Goal: Task Accomplishment & Management: Manage account settings

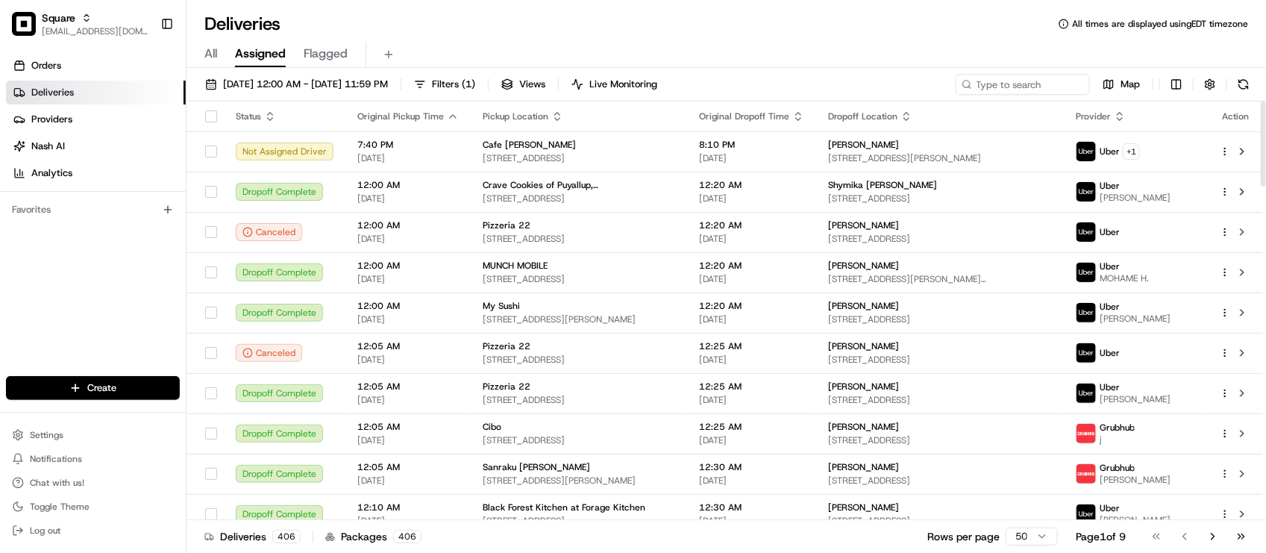
click at [104, 256] on div "Orders Deliveries Providers Nash AI Analytics Favorites" at bounding box center [93, 216] width 186 height 337
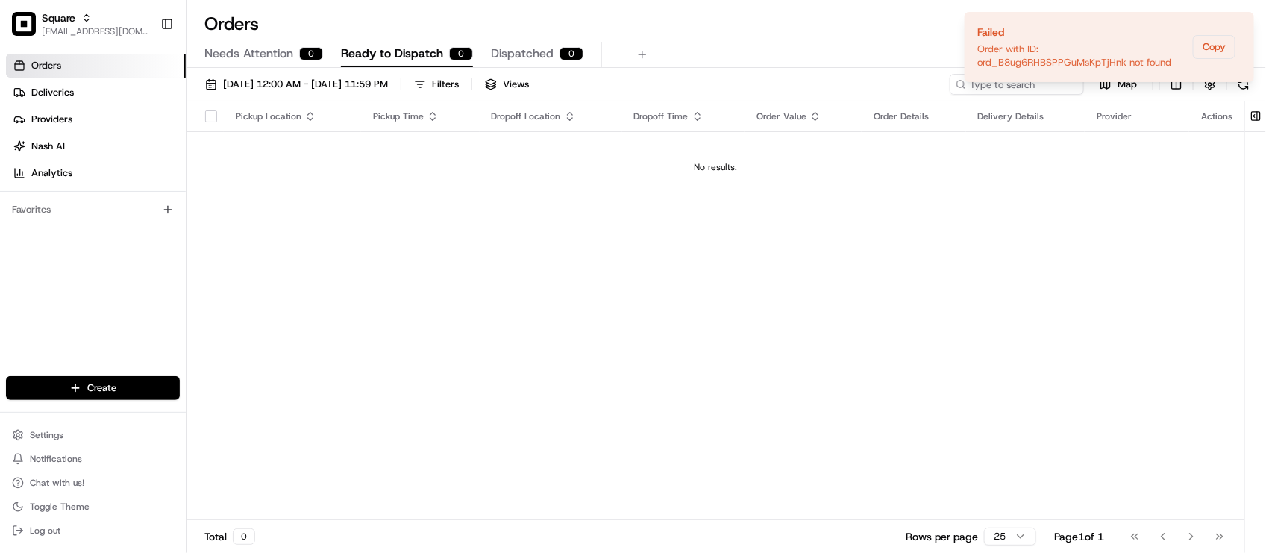
click at [441, 13] on div "Orders All times are displayed using EDT timezone" at bounding box center [725, 24] width 1079 height 24
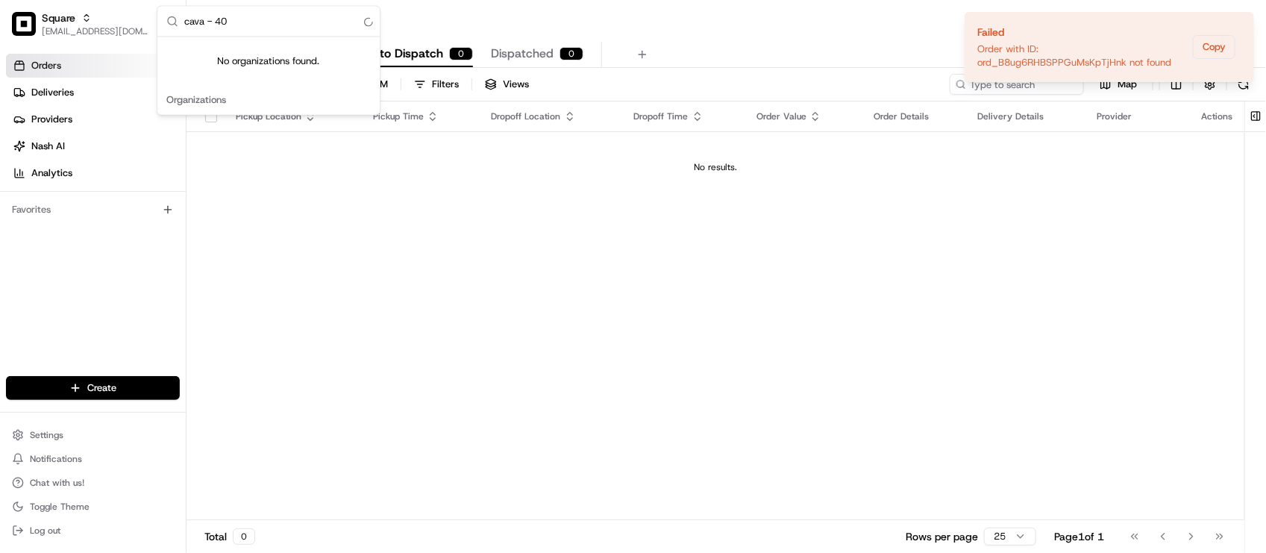
type input "cava - 4"
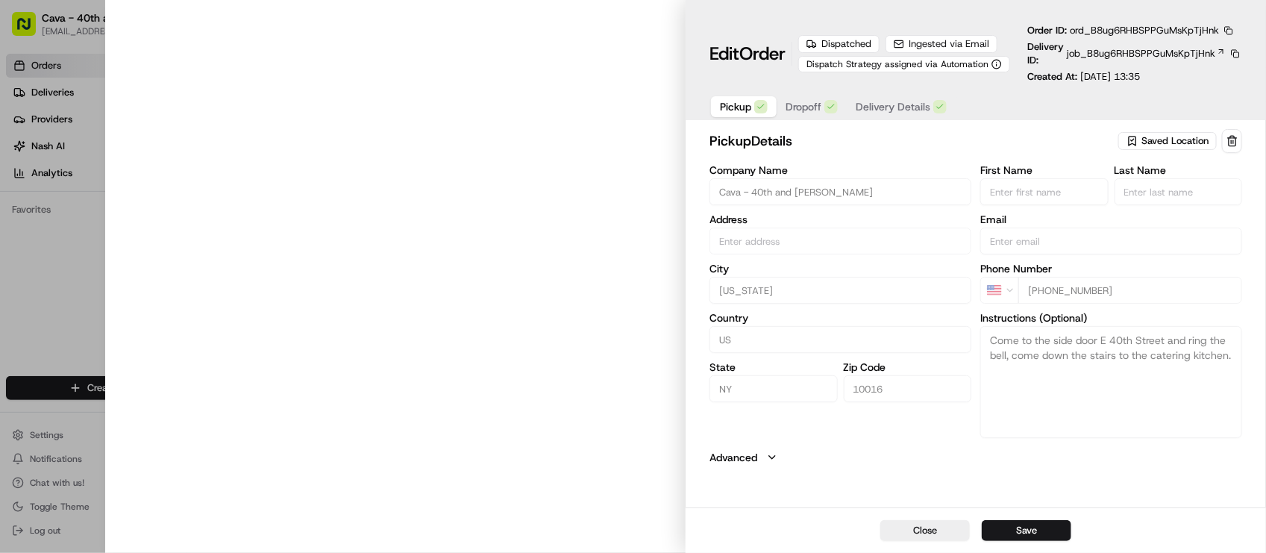
type input "280 Madison Ave, New York, NY 10016, USA"
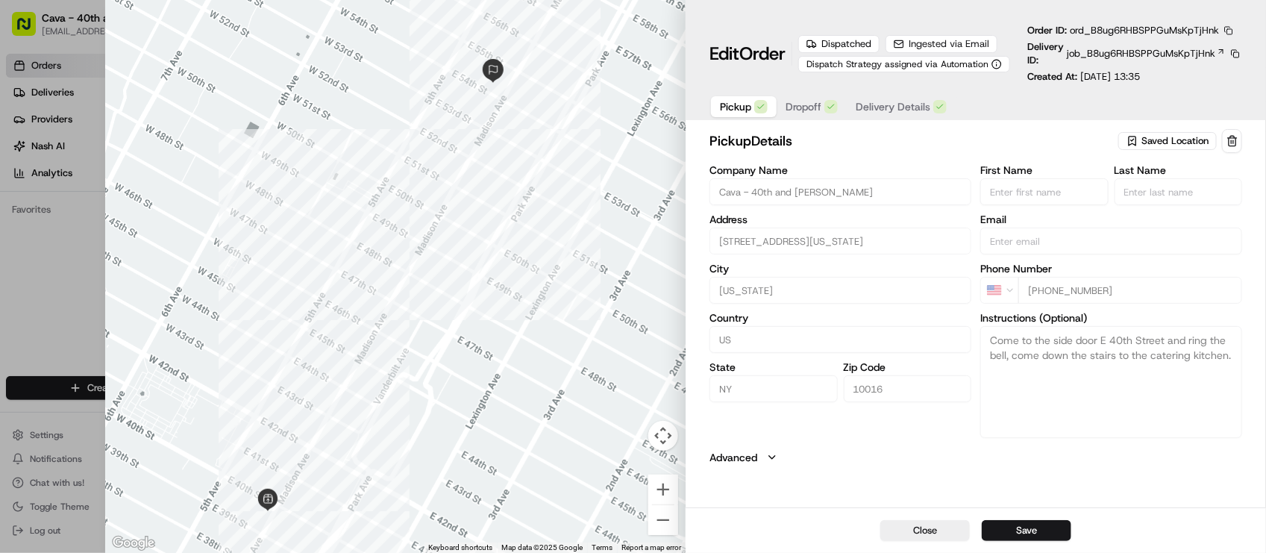
click at [1231, 28] on button "button" at bounding box center [1228, 30] width 13 height 13
click at [1191, 78] on button "Copy URL" at bounding box center [1194, 75] width 136 height 18
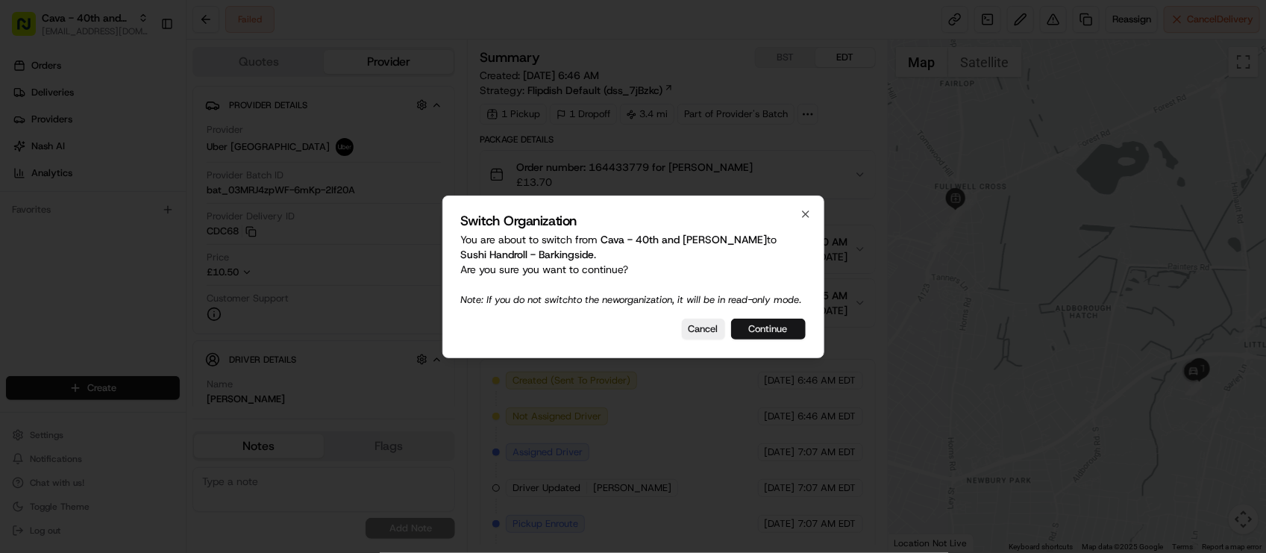
click at [768, 333] on button "Continue" at bounding box center [768, 328] width 75 height 21
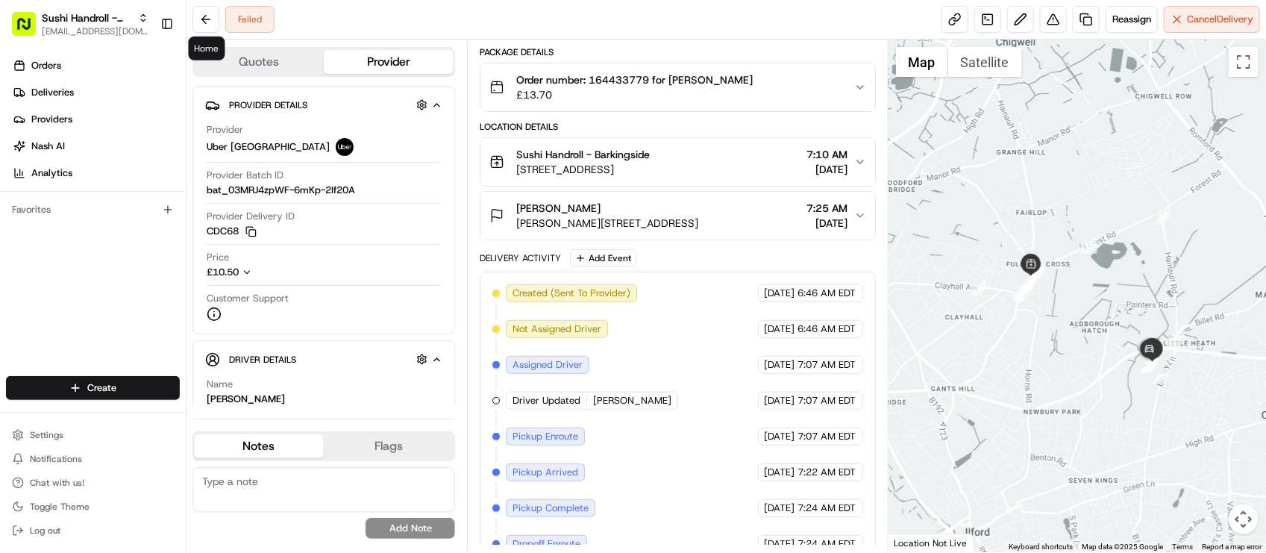
scroll to position [184, 0]
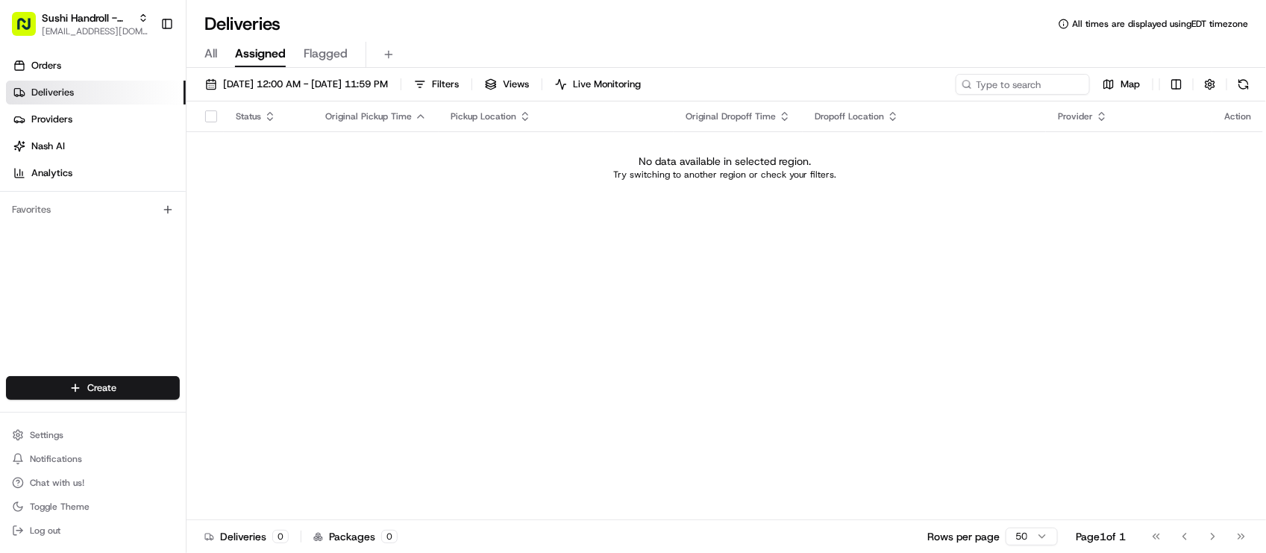
click at [364, 414] on div "Status Original Pickup Time Pickup Location Original Dropoff Time Dropoff Locat…" at bounding box center [724, 310] width 1076 height 418
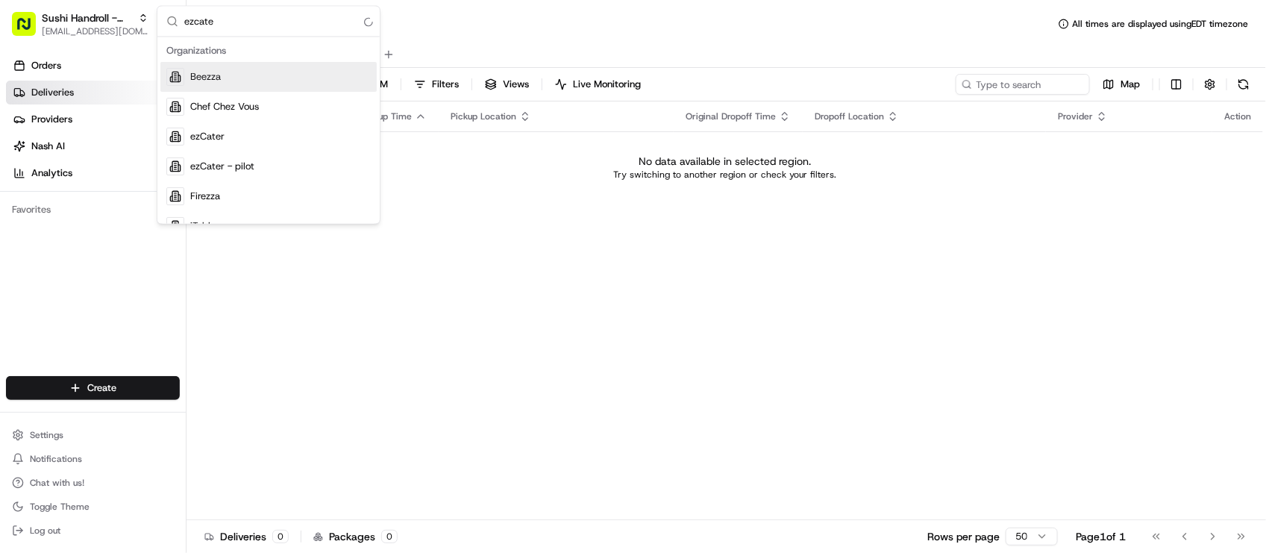
type input "ezcater"
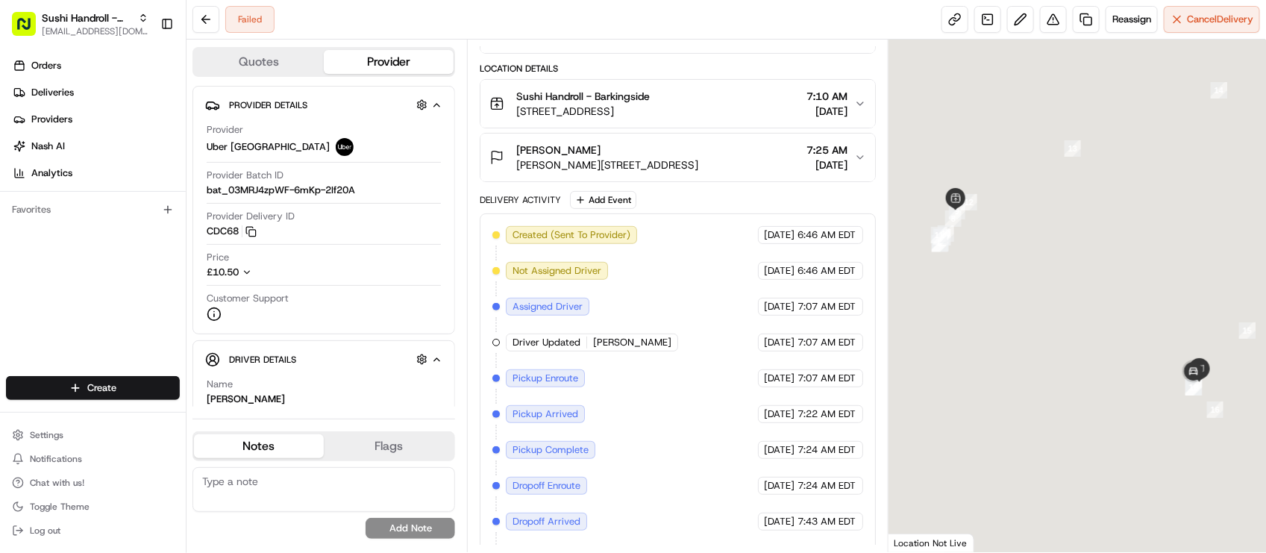
scroll to position [184, 0]
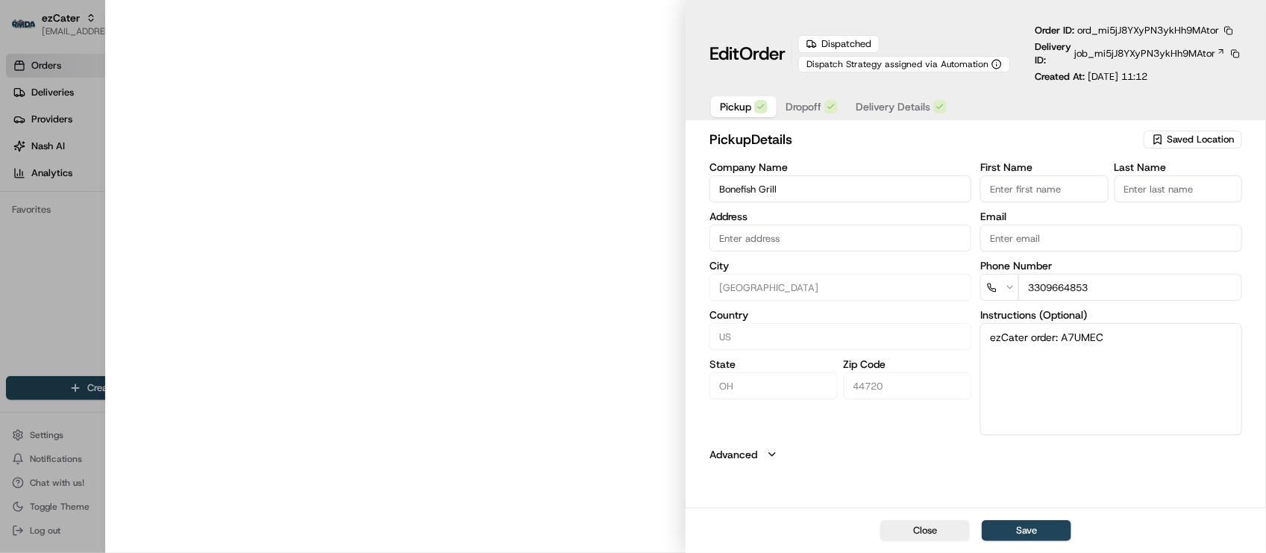
type input "6341 Strip Ave NW, North Canton, OH, 44720"
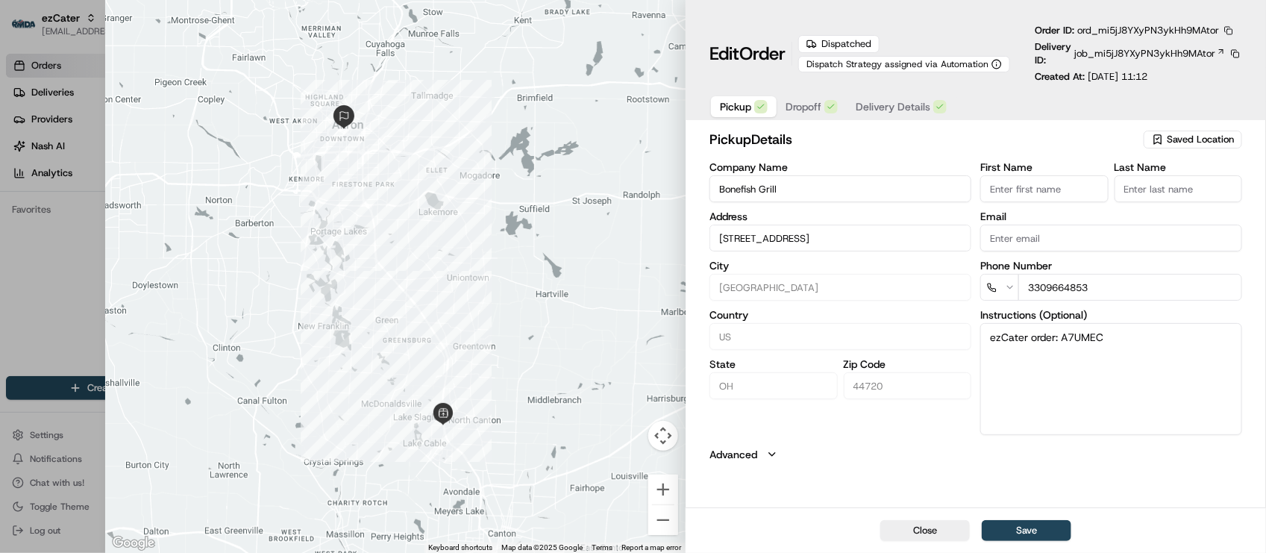
click at [1231, 27] on button "button" at bounding box center [1228, 30] width 13 height 13
click at [1188, 80] on button "Copy URL" at bounding box center [1194, 75] width 136 height 18
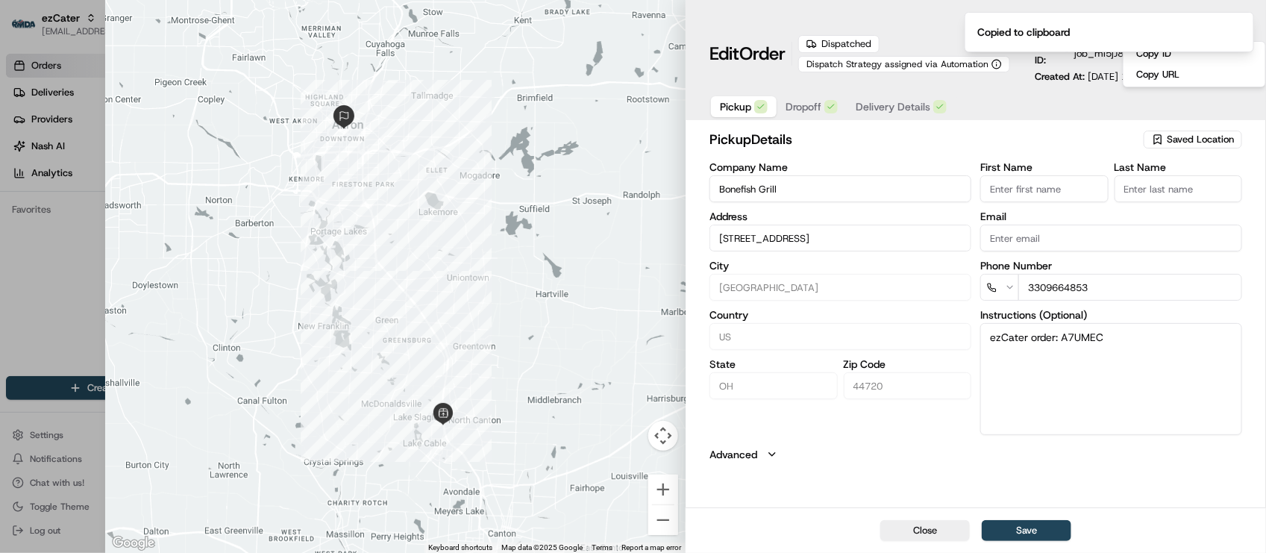
click at [53, 348] on div at bounding box center [633, 276] width 1266 height 553
type input "+1"
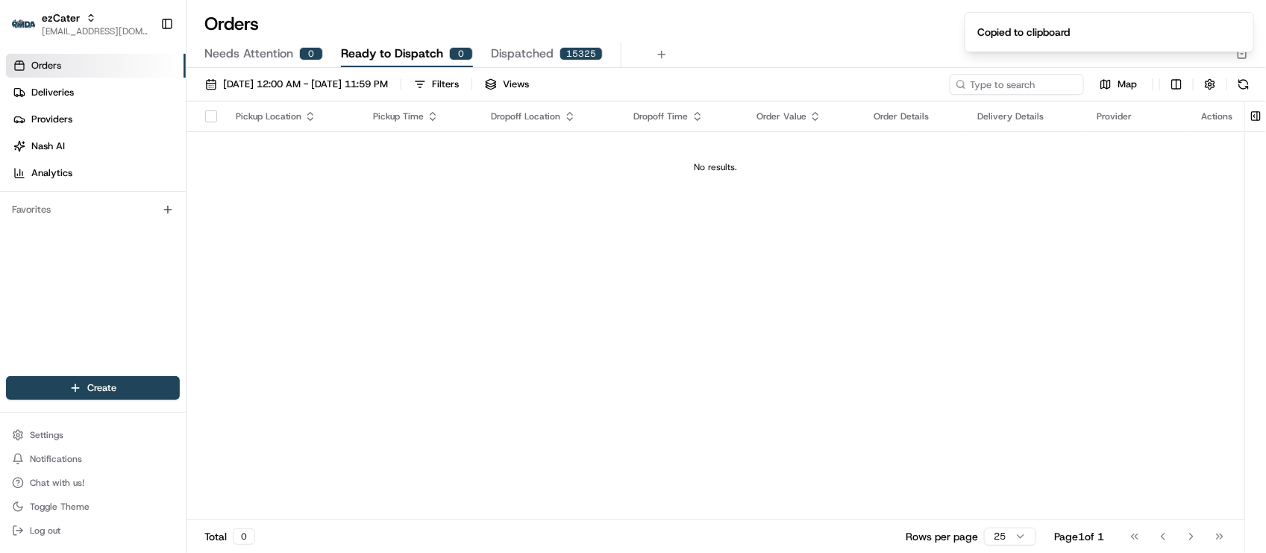
click at [401, 448] on div "Pickup Location Pickup Time Dropoff Location Dropoff Time Order Value Order Det…" at bounding box center [715, 310] width 1058 height 418
click at [395, 246] on div "Pickup Location Pickup Time Dropoff Location Dropoff Time Order Value Order Det…" at bounding box center [715, 310] width 1058 height 418
click at [276, 57] on span "Needs Attention" at bounding box center [248, 54] width 89 height 18
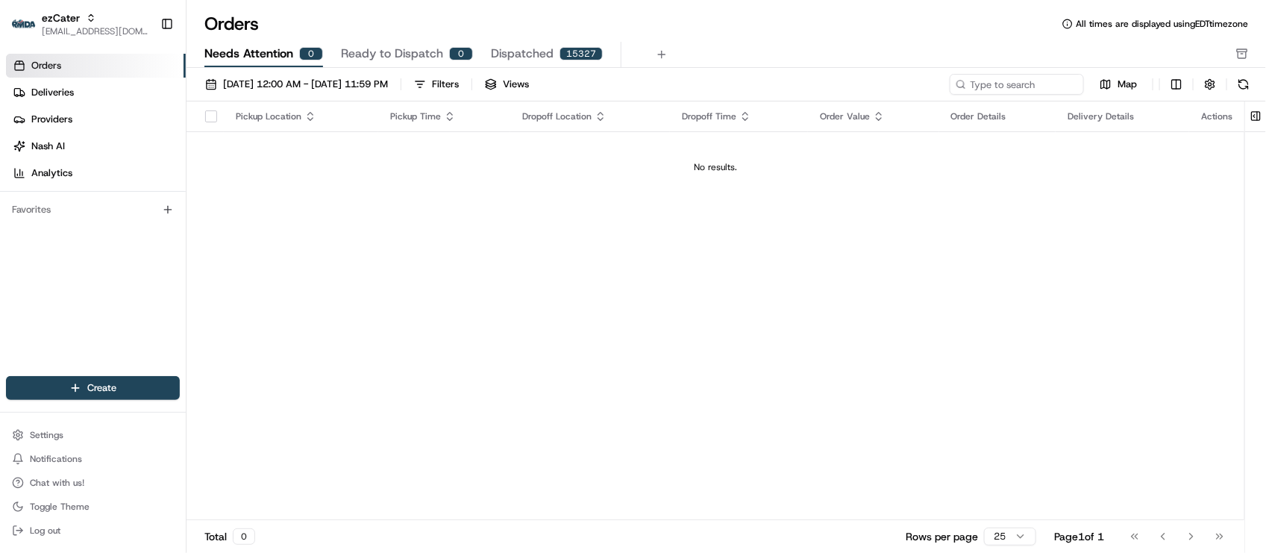
click at [271, 95] on div "08/01/2025 12:00 AM - 08/31/2025 11:59 PM Filters Views Map" at bounding box center [725, 88] width 1079 height 28
drag, startPoint x: 276, startPoint y: 79, endPoint x: 308, endPoint y: 97, distance: 36.7
click at [277, 79] on span "[DATE] 12:00 AM - [DATE] 11:59 PM" at bounding box center [305, 84] width 165 height 13
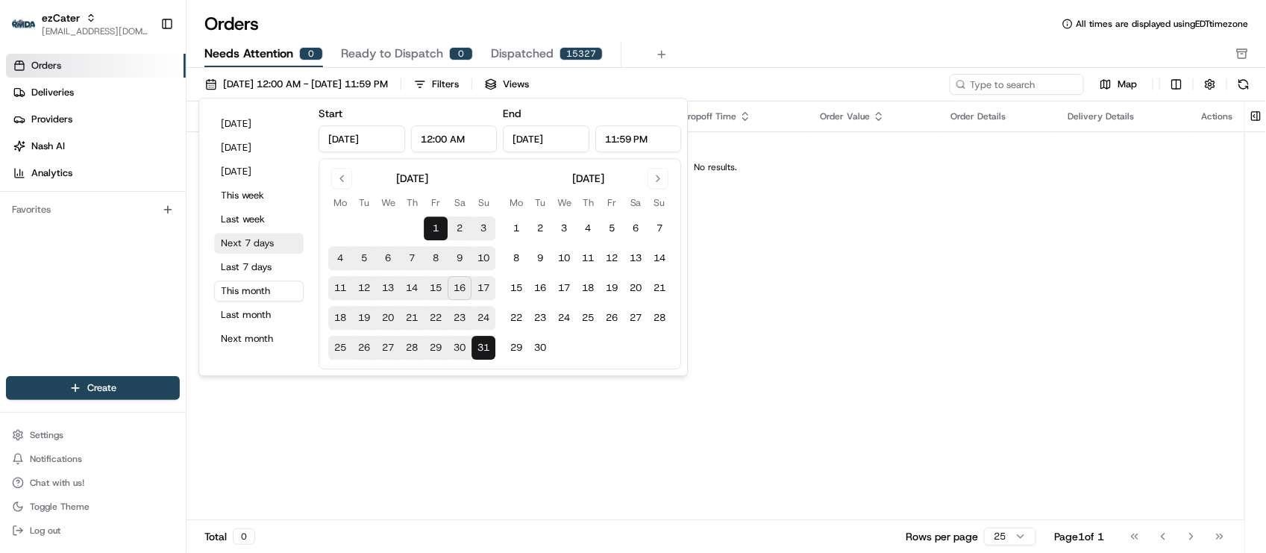
click at [233, 251] on button "Next 7 days" at bounding box center [259, 243] width 90 height 21
type input "Aug 16, 2025"
type input "Aug 23, 2025"
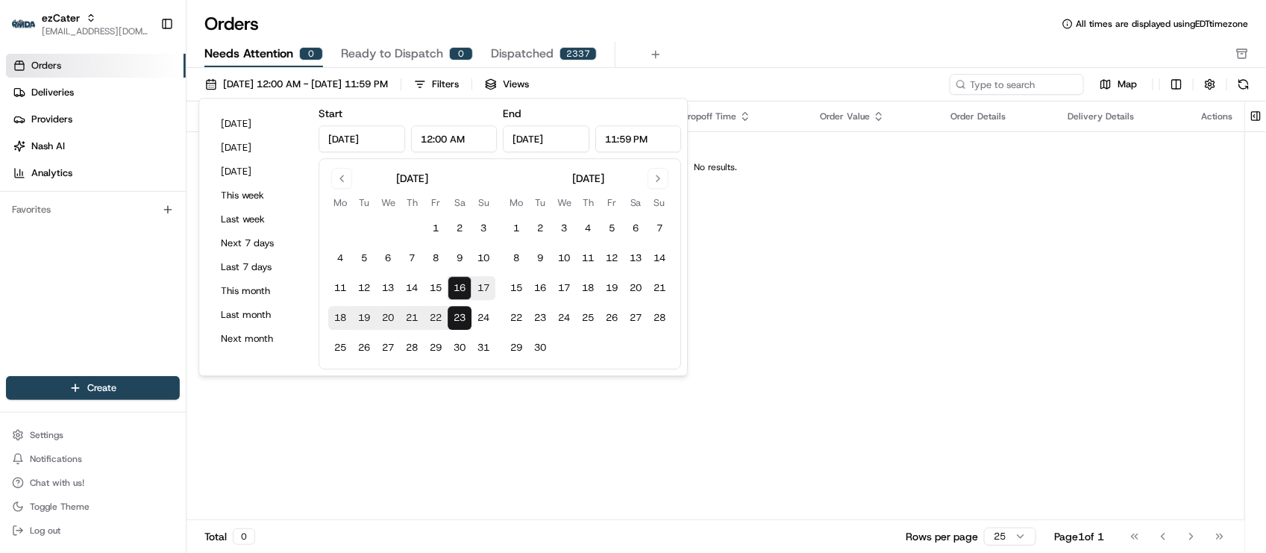
click at [798, 81] on div "08/16/2025 12:00 AM - 08/23/2025 11:59 PM Filters Views" at bounding box center [572, 84] width 748 height 21
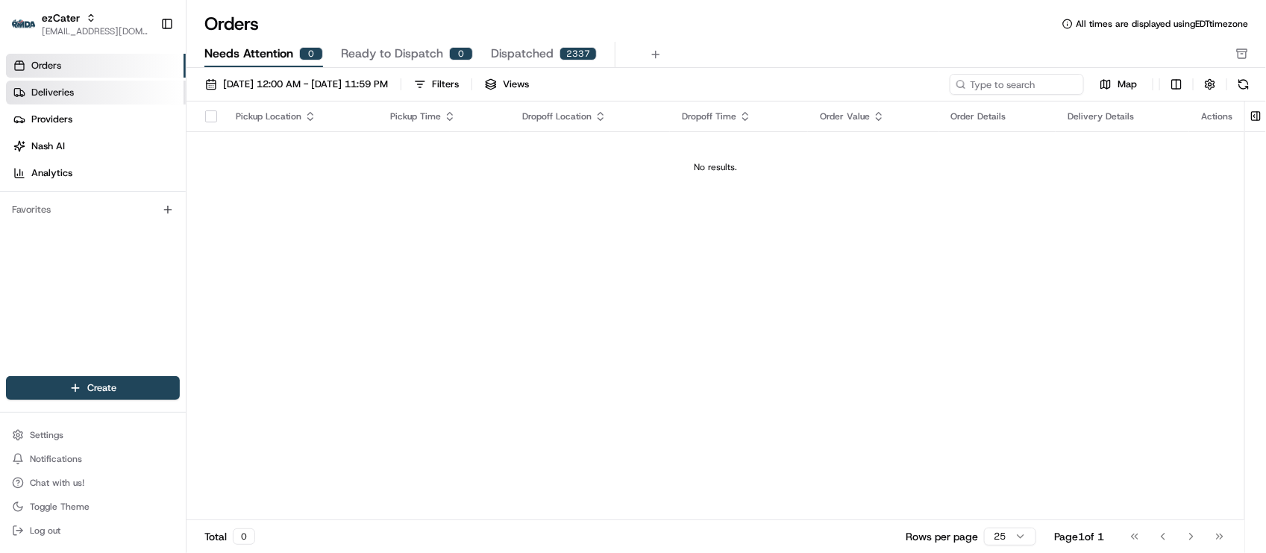
click at [75, 101] on link "Deliveries" at bounding box center [96, 93] width 180 height 24
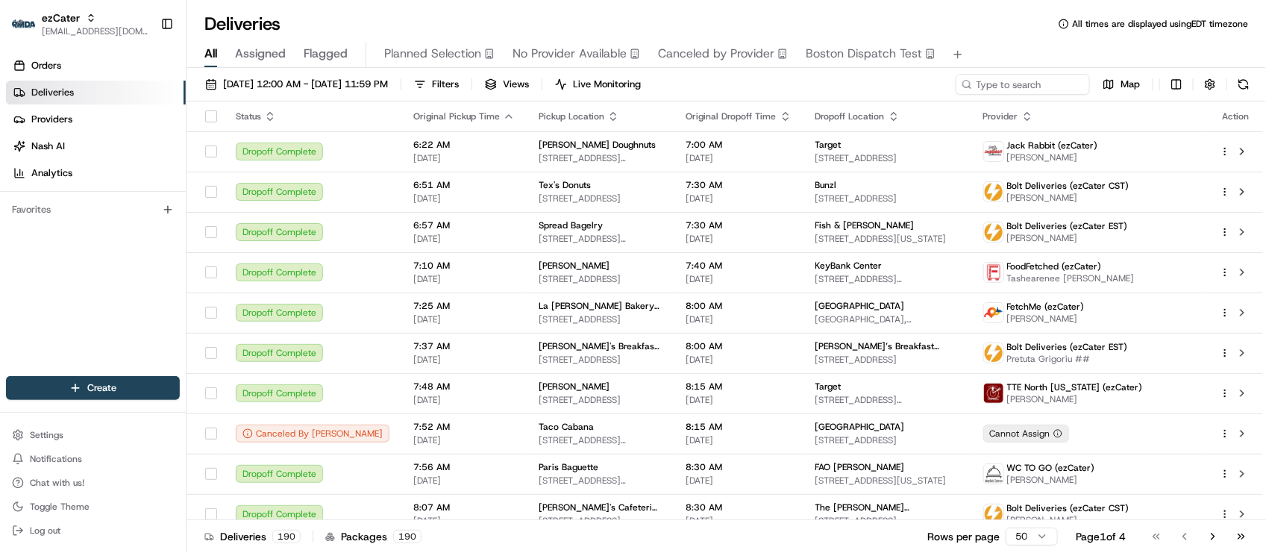
click at [553, 10] on div "Deliveries All times are displayed using EDT timezone All Assigned Flagged Plan…" at bounding box center [725, 276] width 1079 height 553
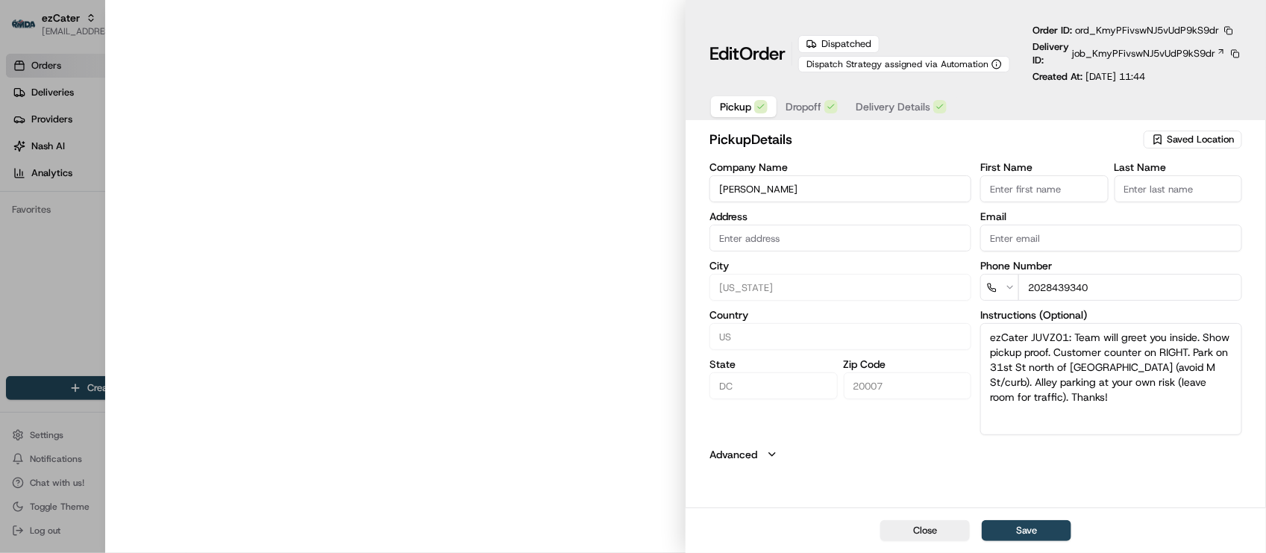
type input "[STREET_ADDRESS][US_STATE]"
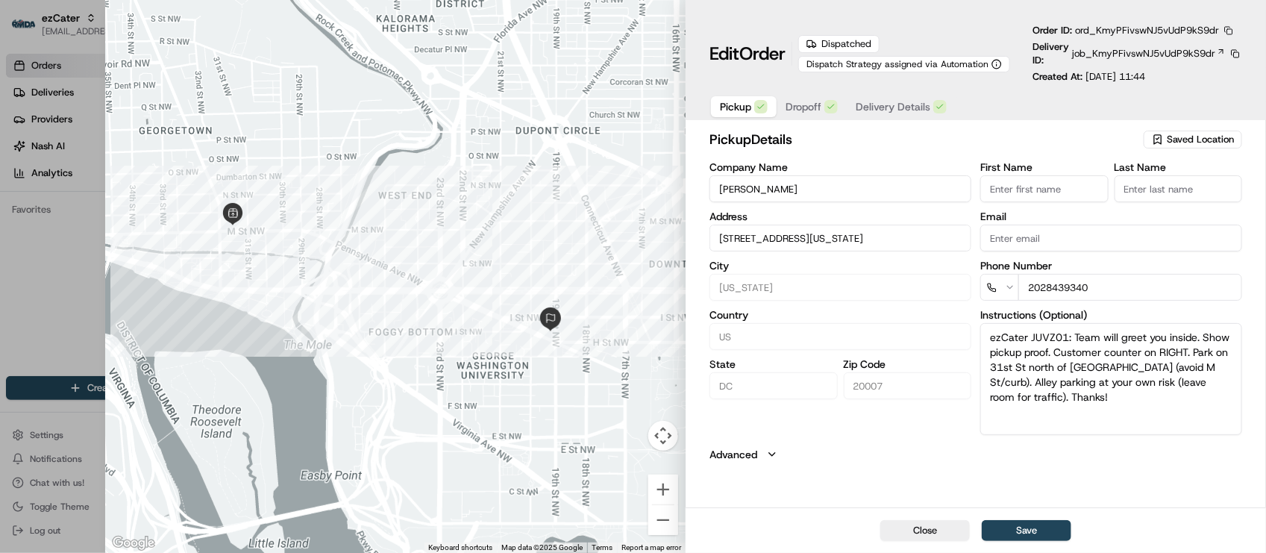
click at [1227, 28] on button "button" at bounding box center [1228, 30] width 13 height 13
click at [1198, 76] on button "Copy URL" at bounding box center [1194, 75] width 136 height 18
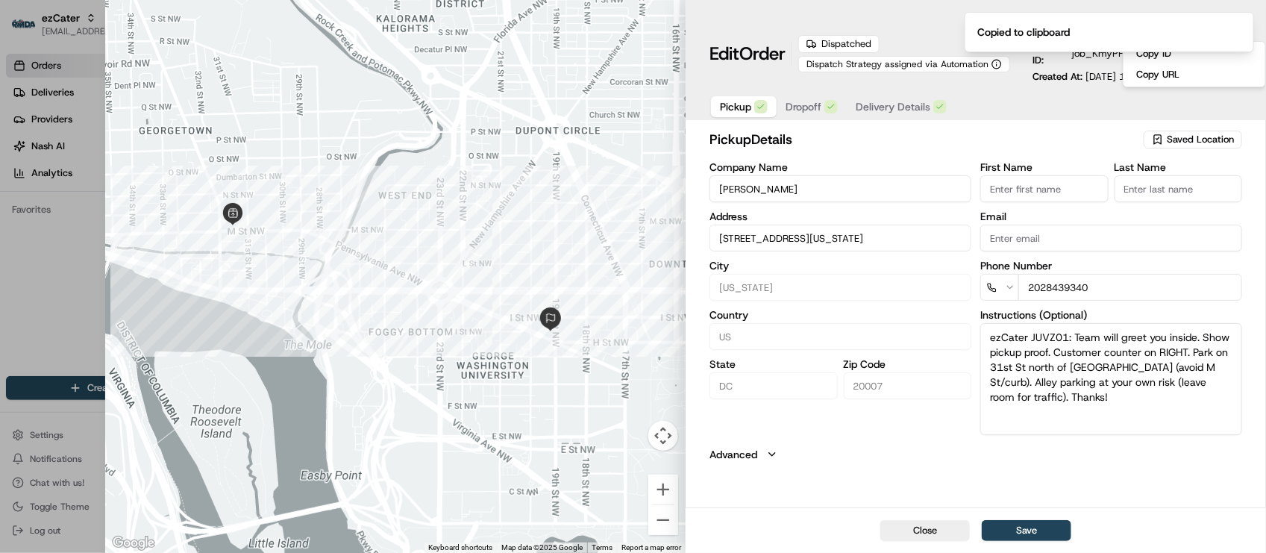
click at [949, 435] on div "Company Name Levain Bakery Address 3131 M St NW, Washington, DC, 20007 City Was…" at bounding box center [840, 298] width 262 height 273
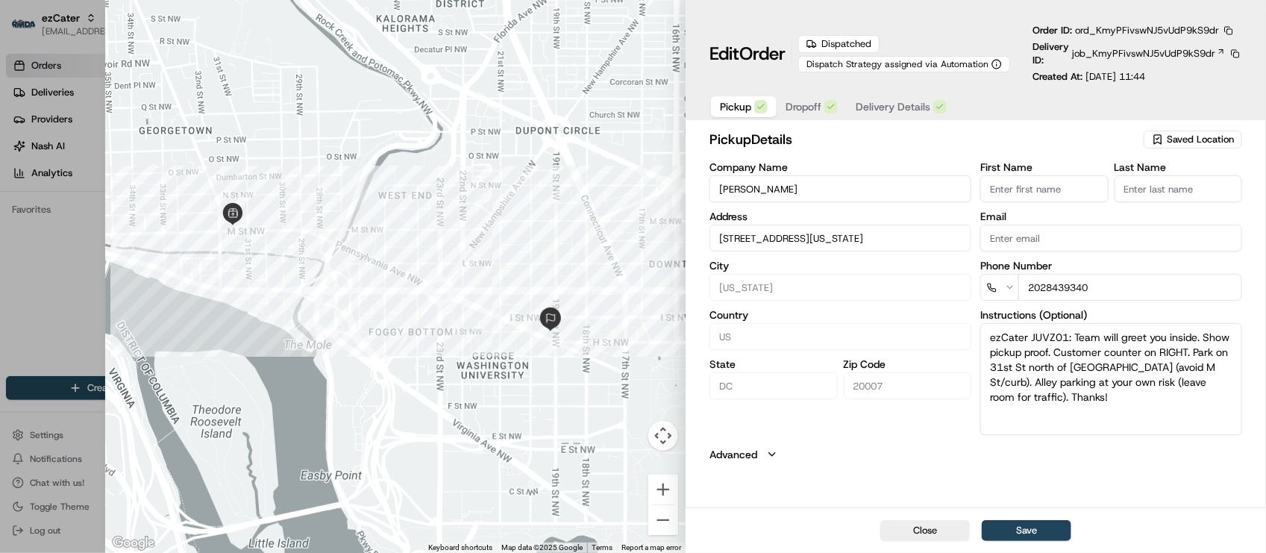
click at [51, 336] on div at bounding box center [633, 276] width 1266 height 553
type input "+1"
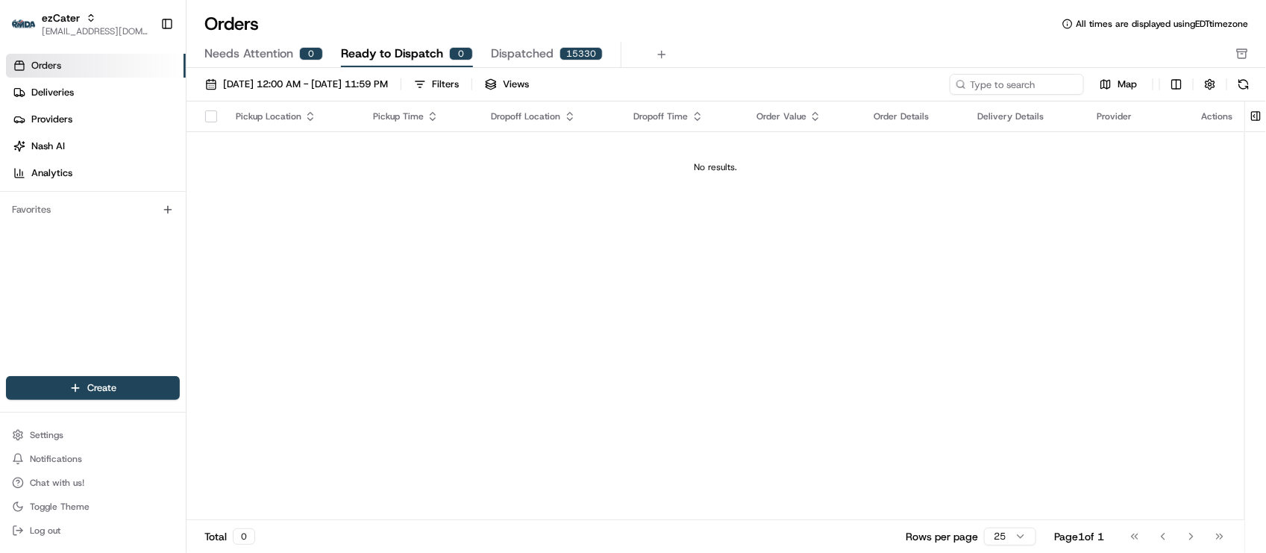
click at [328, 296] on div "Pickup Location Pickup Time Dropoff Location Dropoff Time Order Value Order Det…" at bounding box center [715, 310] width 1058 height 418
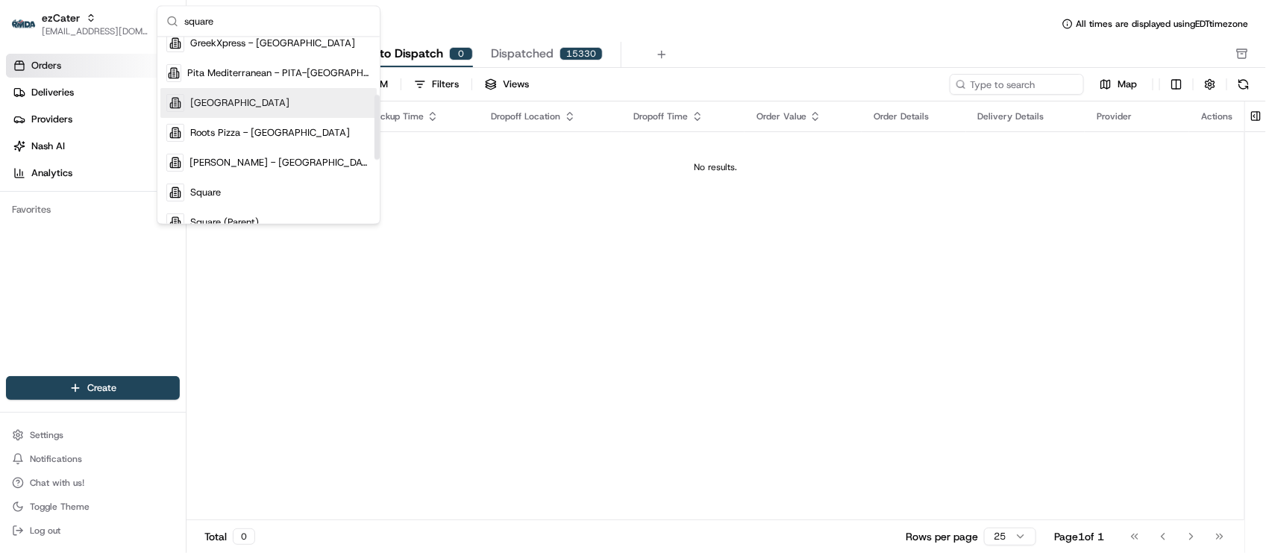
scroll to position [186, 0]
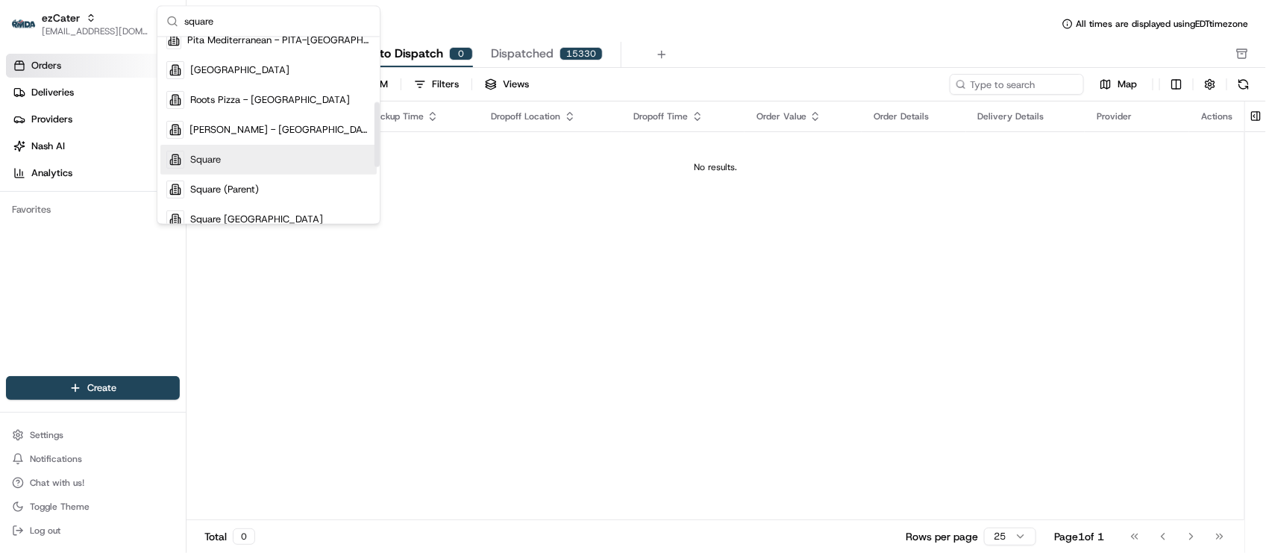
type input "square"
click at [248, 151] on div "Square" at bounding box center [268, 160] width 216 height 30
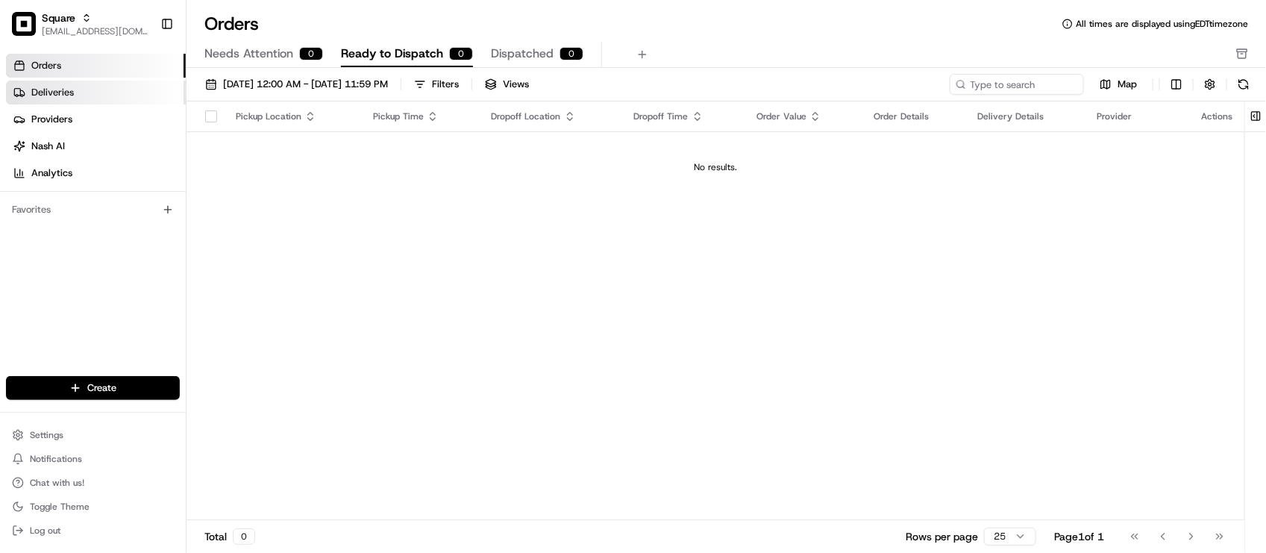
click at [80, 90] on link "Deliveries" at bounding box center [96, 93] width 180 height 24
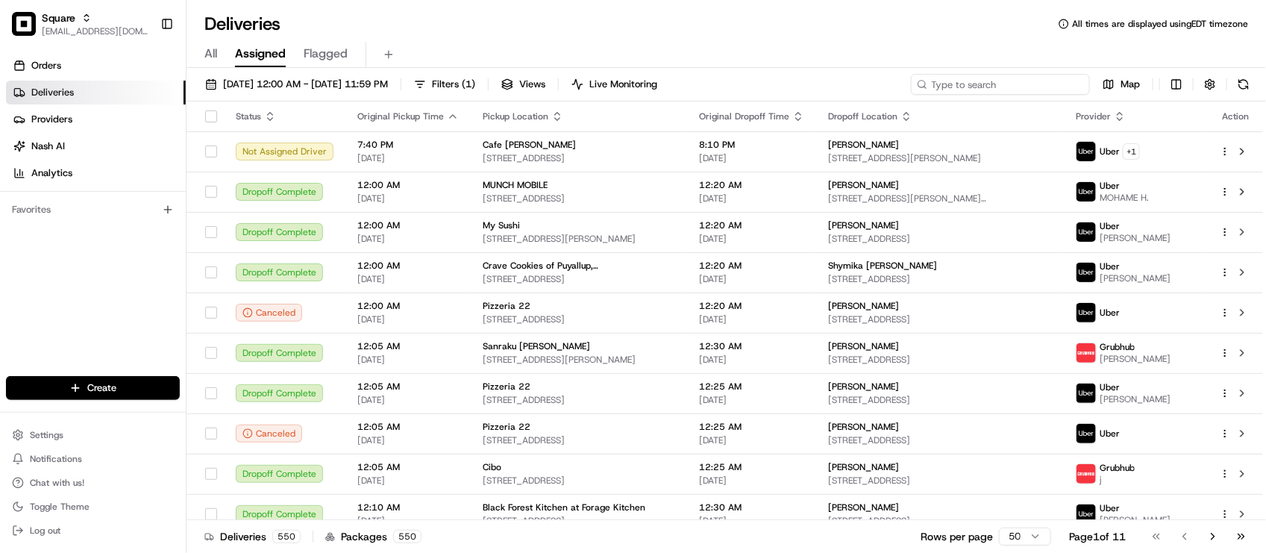
click at [996, 86] on input at bounding box center [1000, 84] width 179 height 21
paste input "9319154"
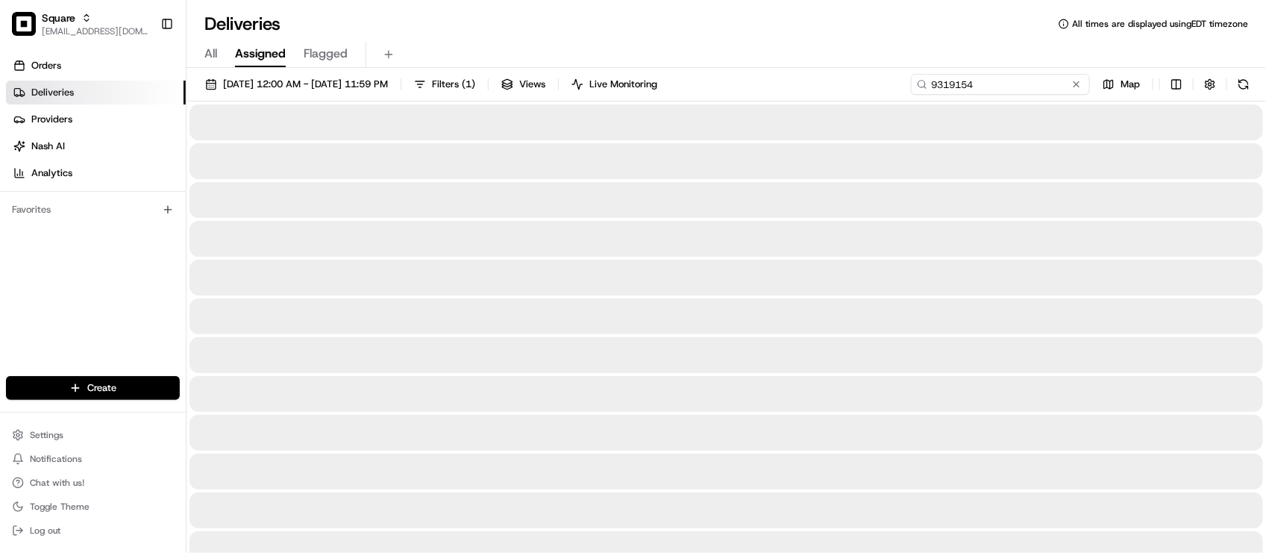
type input "9319154"
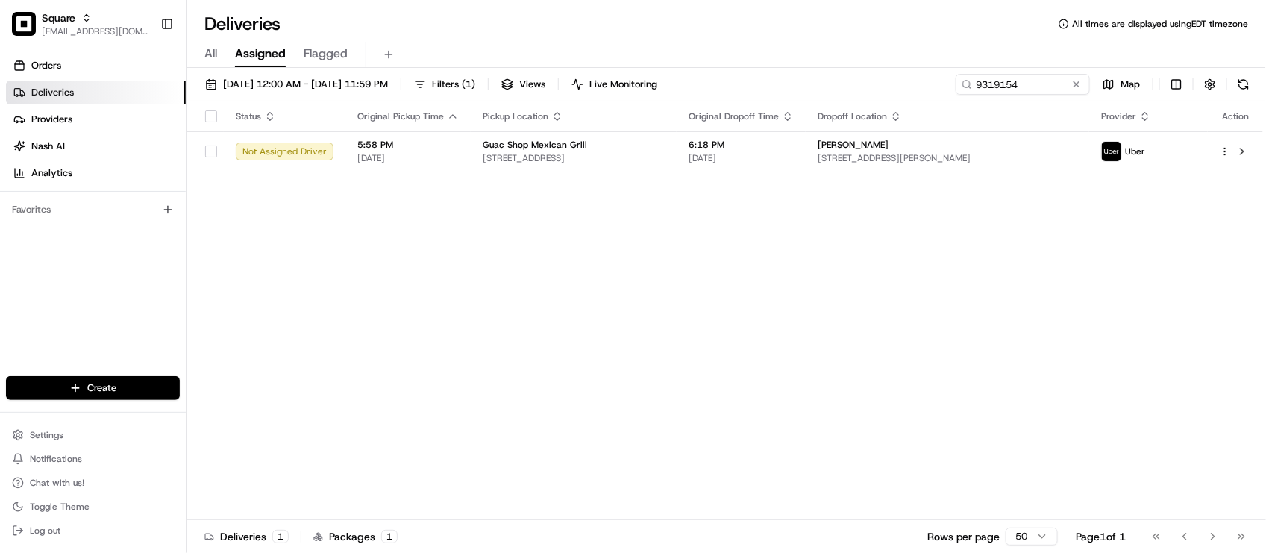
click at [446, 5] on div "Deliveries All times are displayed using EDT timezone All Assigned Flagged 08/1…" at bounding box center [725, 276] width 1079 height 553
click at [794, 152] on span "[DATE]" at bounding box center [740, 158] width 105 height 12
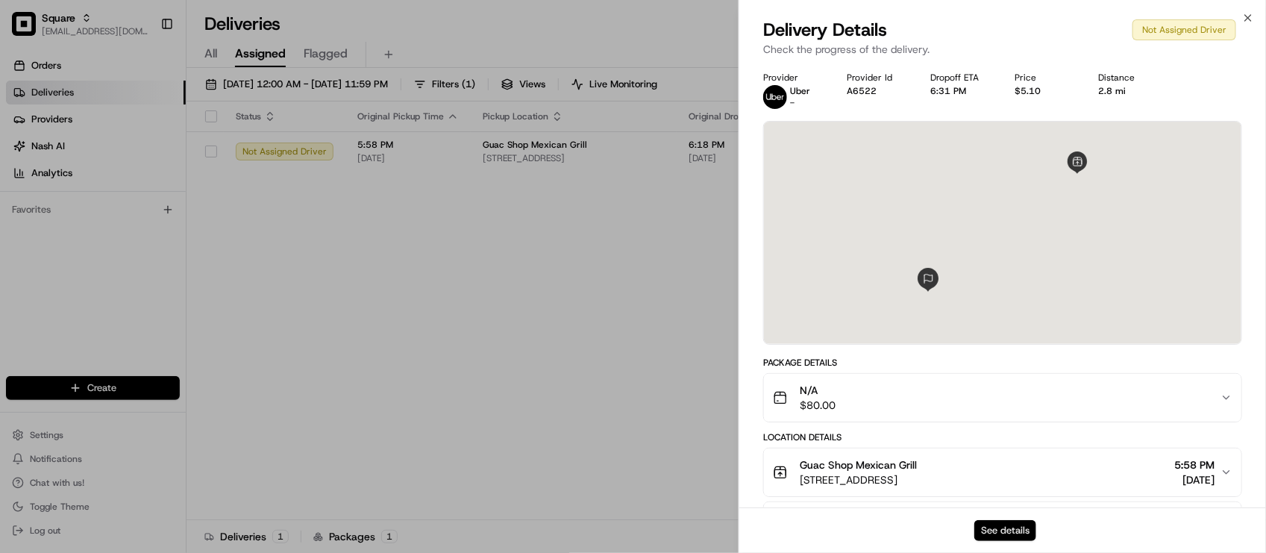
click at [986, 522] on button "See details" at bounding box center [1005, 530] width 62 height 21
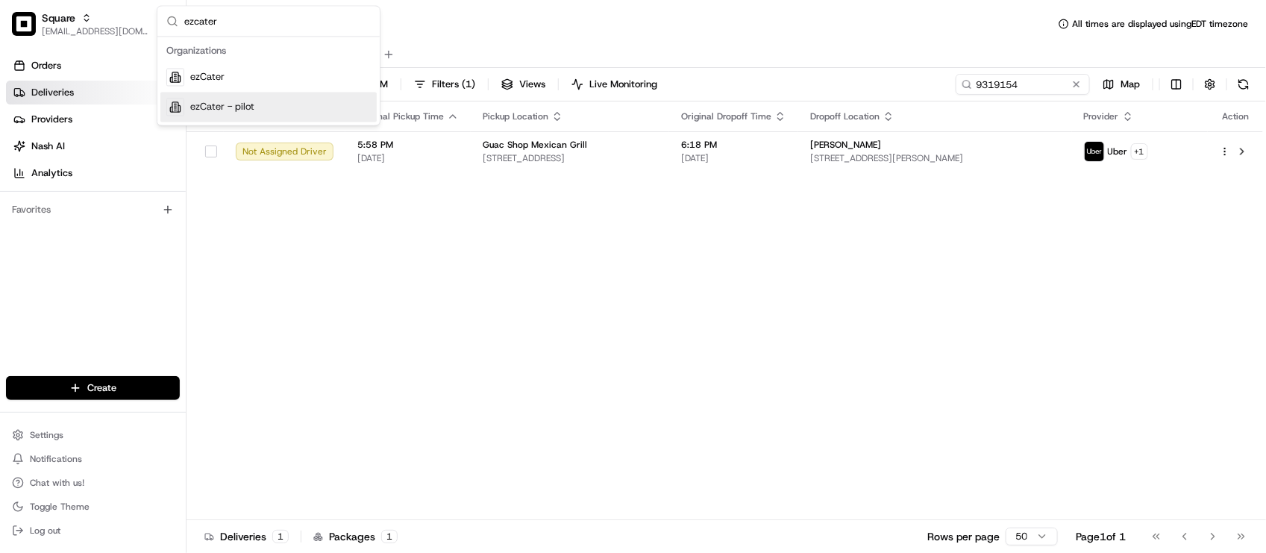
type input "ezcater"
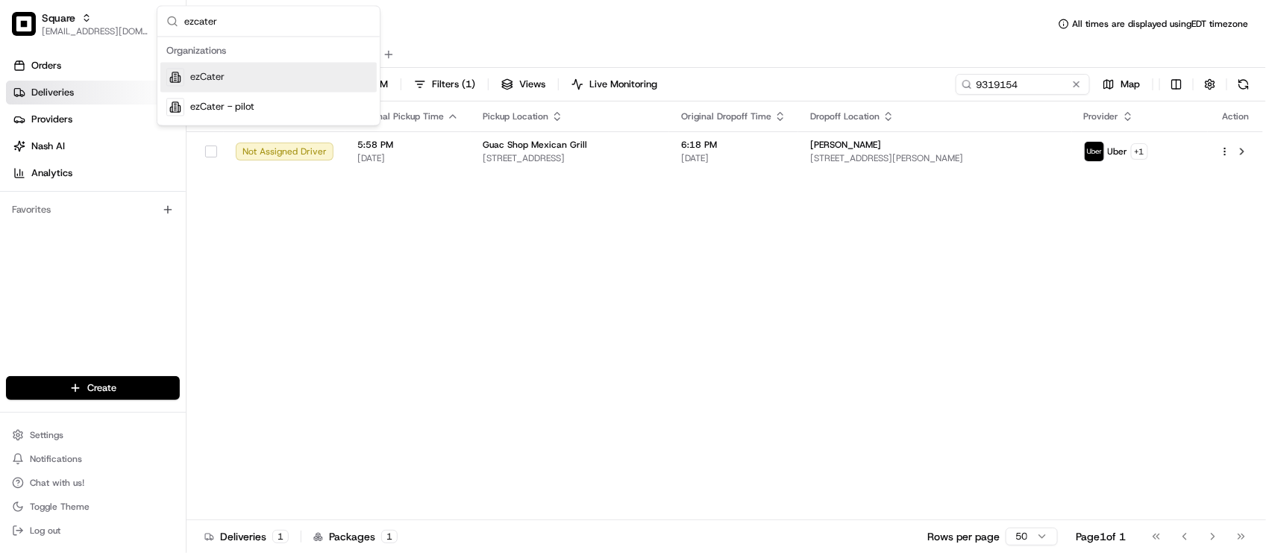
click at [256, 82] on div "ezCater" at bounding box center [268, 78] width 216 height 30
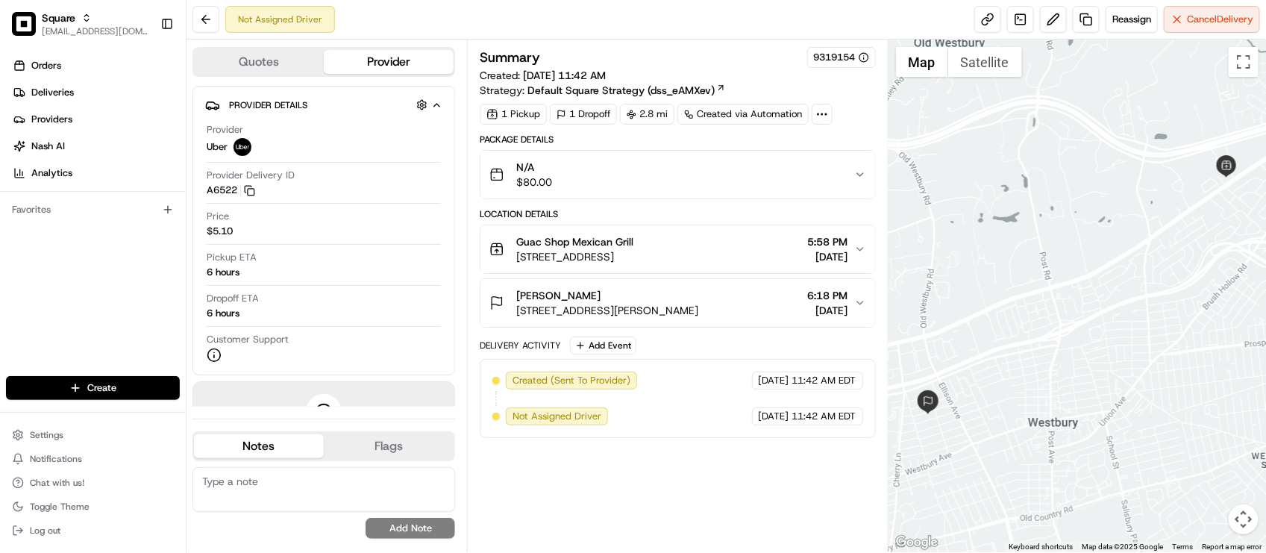
click at [865, 127] on div "Summary 9319154 Created: 08/16/2025 11:42 AM Strategy: Default Square Strategy …" at bounding box center [677, 242] width 395 height 391
click at [870, 92] on div "Summary 9319154 Created: 08/16/2025 11:42 AM Strategy: Default Square Strategy …" at bounding box center [677, 72] width 395 height 51
click at [727, 365] on div "Created (Sent To Provider) Uber 08/16/2025 11:42 AM EDT Not Assigned Driver Ube…" at bounding box center [677, 398] width 395 height 79
click at [669, 28] on div "Not Assigned Driver Reassign Cancel Delivery" at bounding box center [725, 20] width 1079 height 40
click at [1124, 15] on span "Reassign" at bounding box center [1131, 19] width 39 height 13
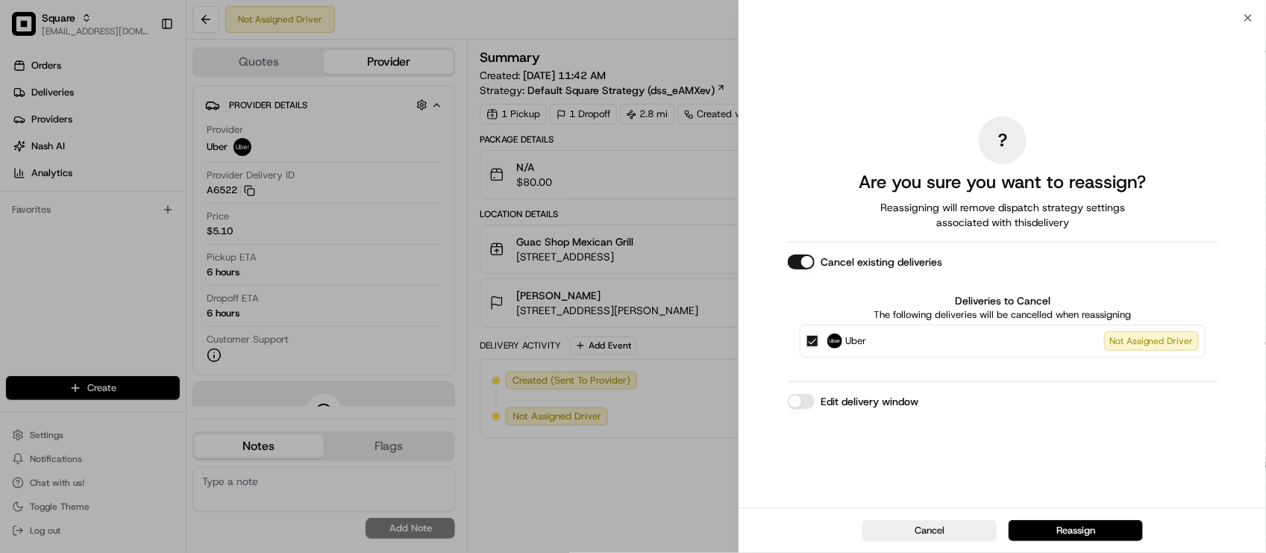
click at [802, 400] on button "Edit delivery window" at bounding box center [801, 401] width 27 height 15
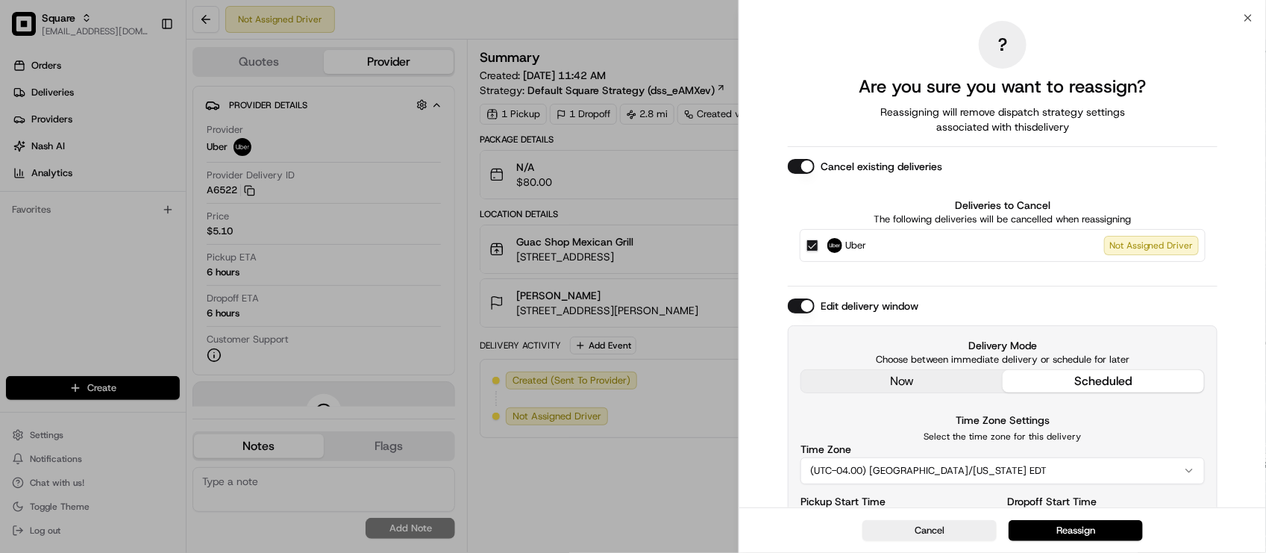
scroll to position [91, 0]
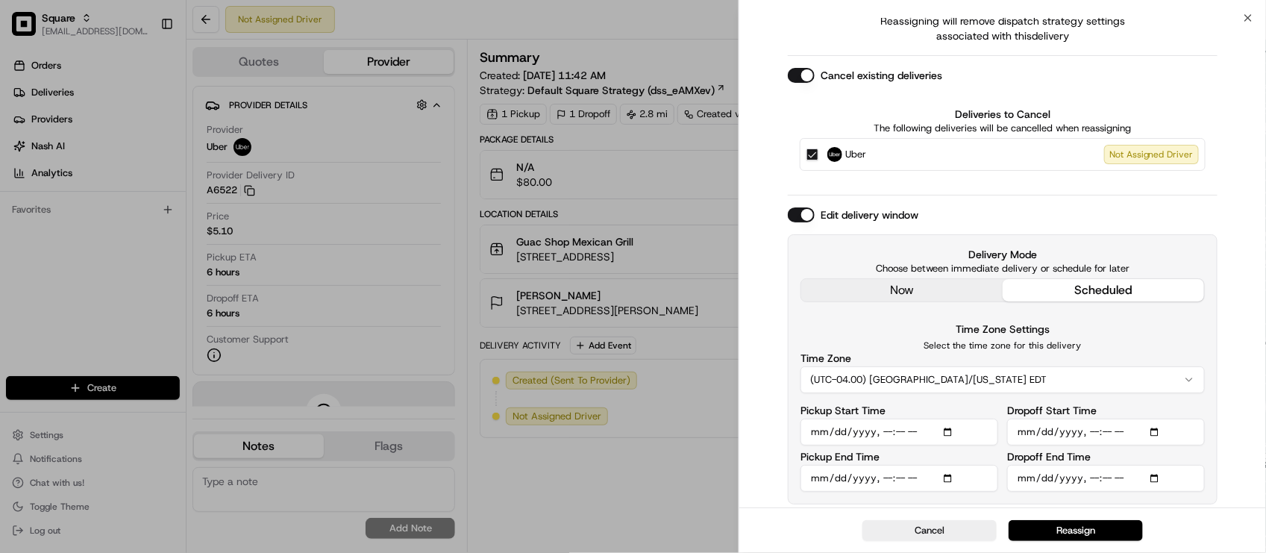
click at [886, 430] on input "Pickup Start Time" at bounding box center [899, 431] width 198 height 27
click at [902, 430] on input "Pickup Start Time" at bounding box center [899, 431] width 198 height 27
type input "2025-08-16T17:45"
click at [888, 477] on input "Pickup End Time" at bounding box center [899, 478] width 198 height 27
type input "2025-08-16T17:55"
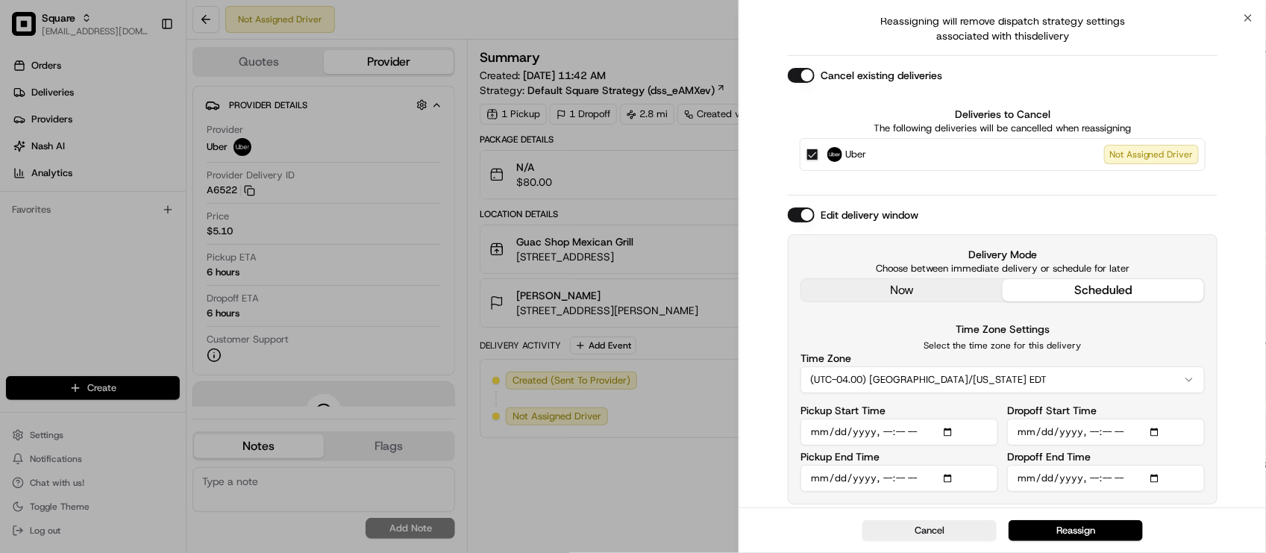
click at [1086, 430] on input "Dropoff Start Time" at bounding box center [1106, 431] width 198 height 27
click at [1108, 433] on input "Dropoff Start Time" at bounding box center [1106, 431] width 198 height 27
click at [1093, 433] on input "Dropoff Start Time" at bounding box center [1106, 431] width 198 height 27
type input "2025-08-16T17:55"
click at [1089, 477] on input "Dropoff End Time" at bounding box center [1106, 478] width 198 height 27
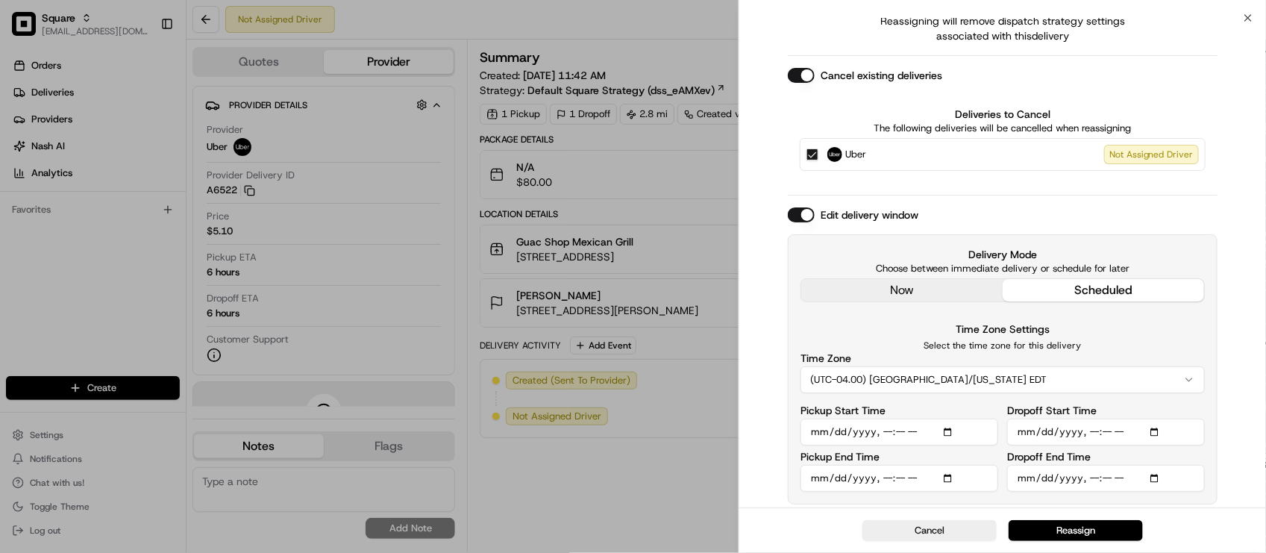
type input "2025-08-16T18:00"
click at [1074, 523] on button "Reassign" at bounding box center [1075, 530] width 134 height 21
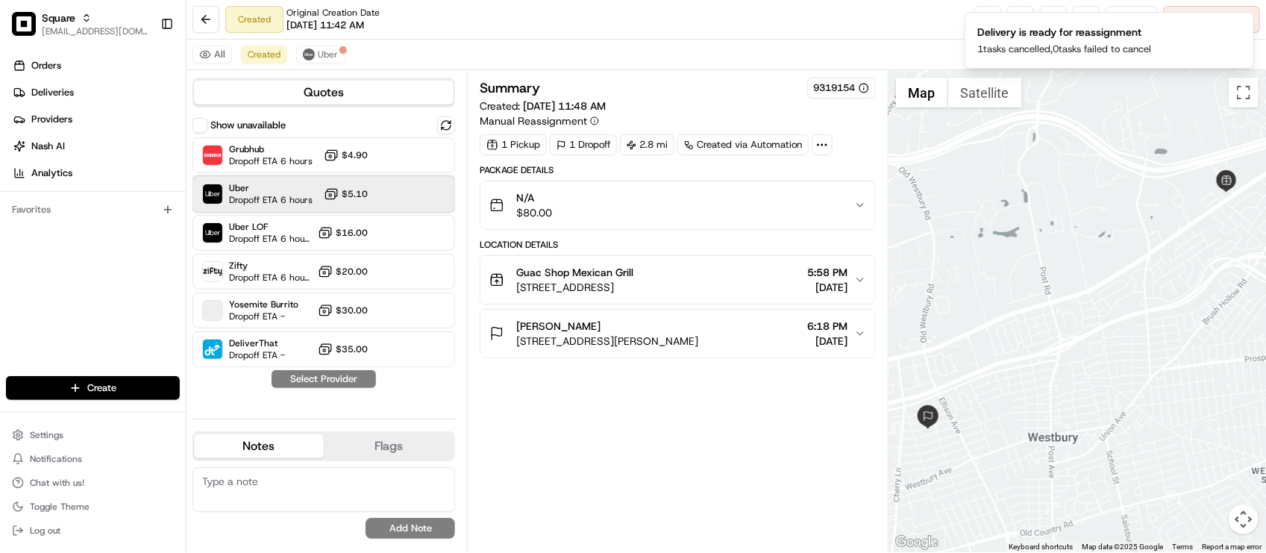
click at [284, 192] on span "Uber" at bounding box center [271, 188] width 84 height 12
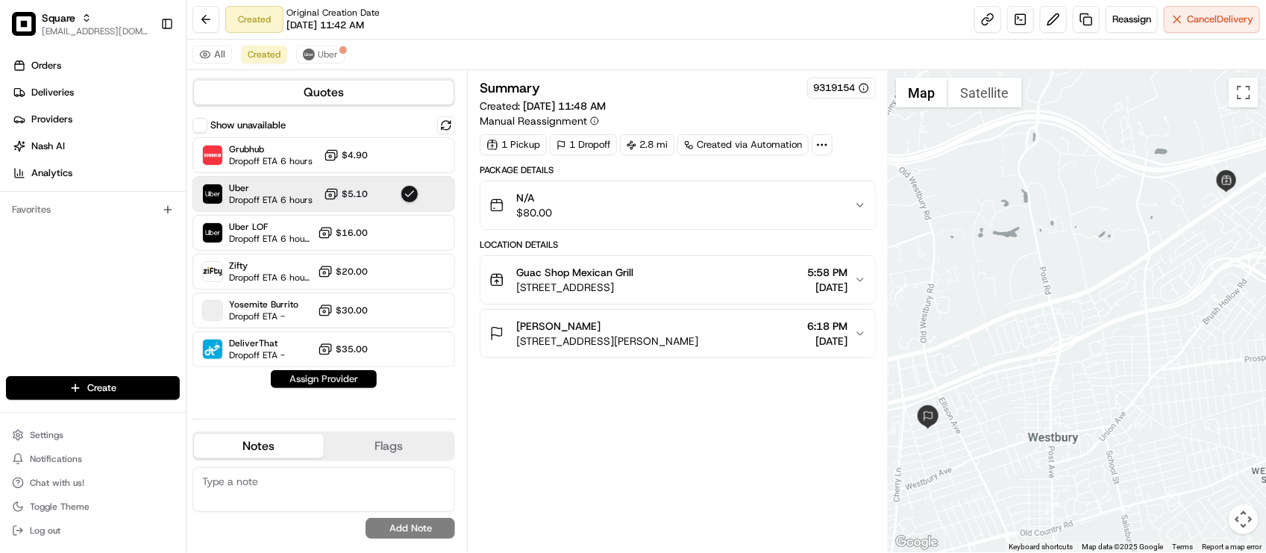
click at [311, 381] on button "Assign Provider" at bounding box center [324, 379] width 106 height 18
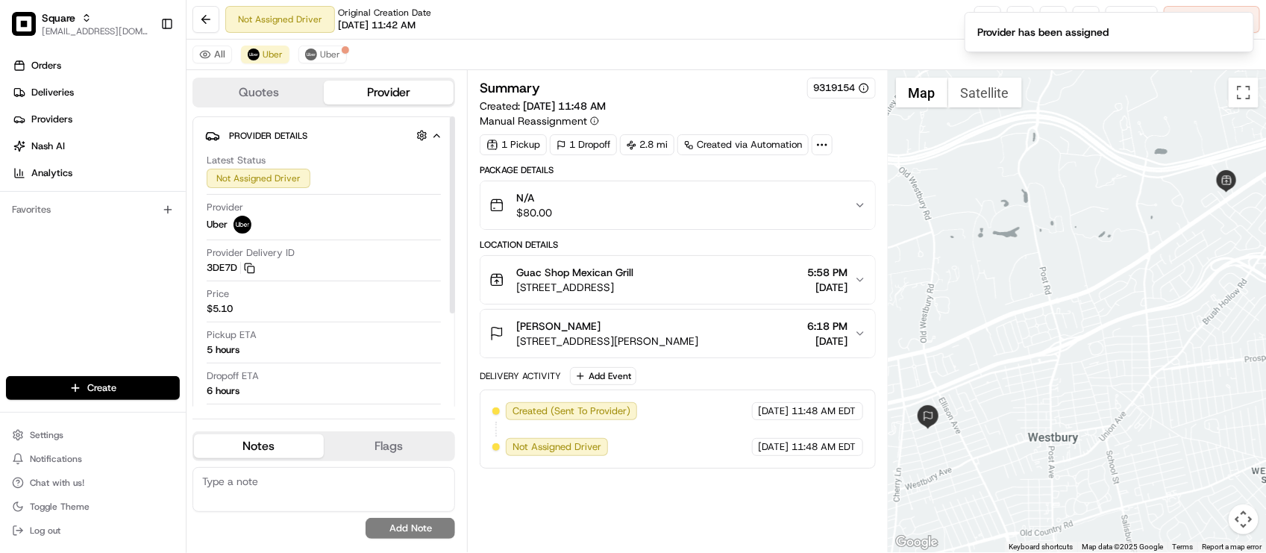
click at [401, 254] on div "Provider Delivery ID 3DE7D Copy del_2avghz7ZTXKlrgWGoJPefQ 3DE7D" at bounding box center [324, 260] width 234 height 28
click at [314, 56] on img at bounding box center [311, 54] width 12 height 12
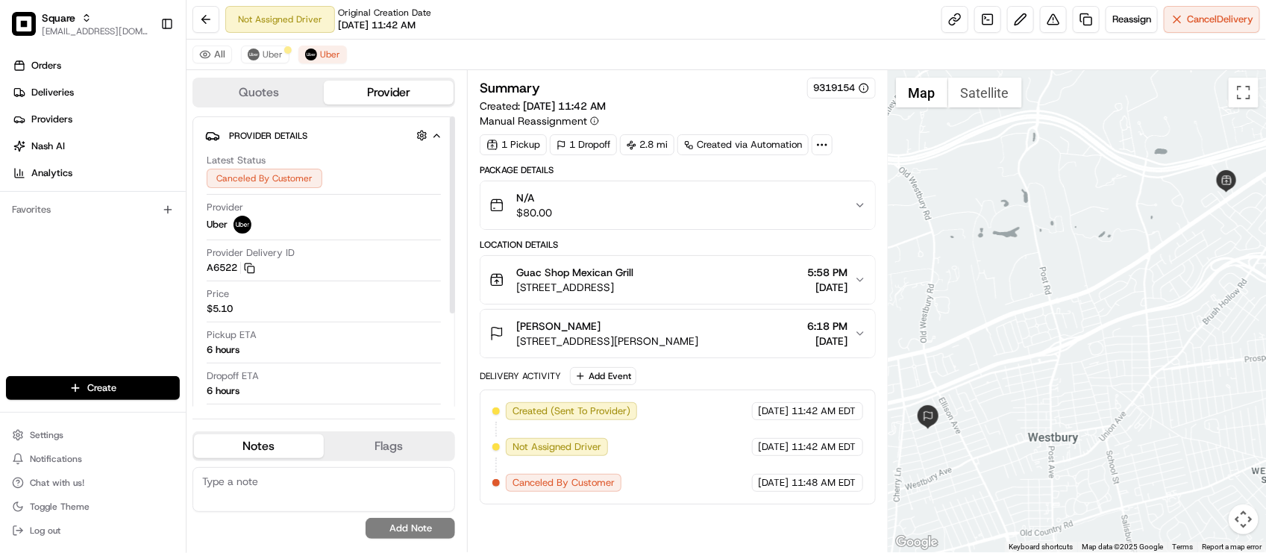
click at [251, 466] on div "No results found Add Note" at bounding box center [323, 503] width 263 height 84
click at [259, 509] on textarea at bounding box center [323, 489] width 263 height 45
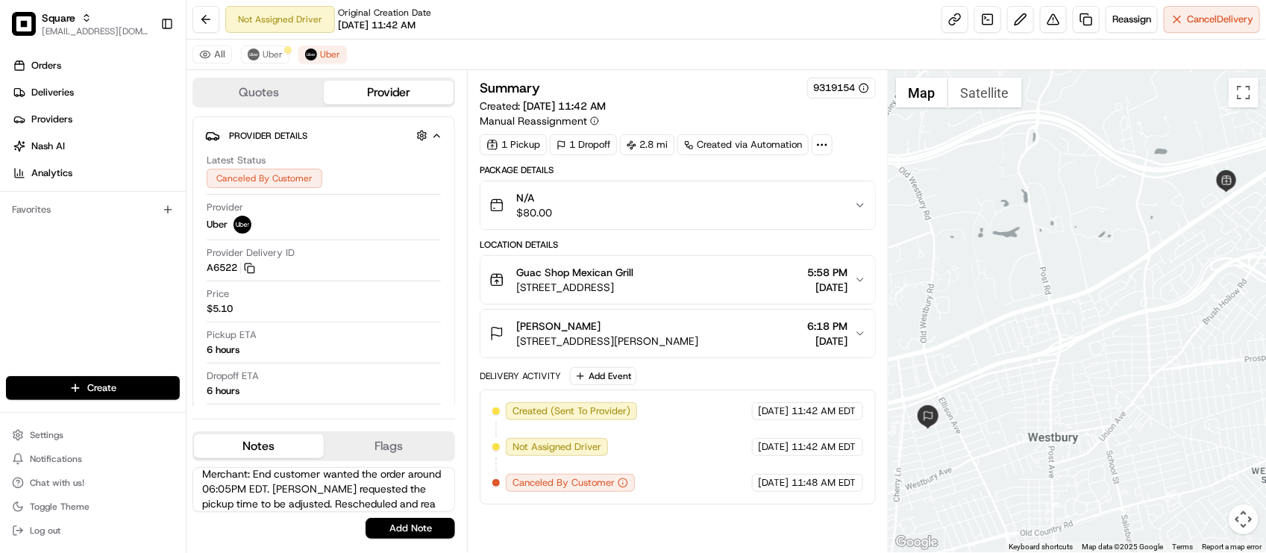
scroll to position [22, 0]
type textarea "Merchant: End customer wanted the order around 06:05PM EDT. Merchant requested …"
click at [393, 522] on button "Add Note" at bounding box center [410, 528] width 90 height 21
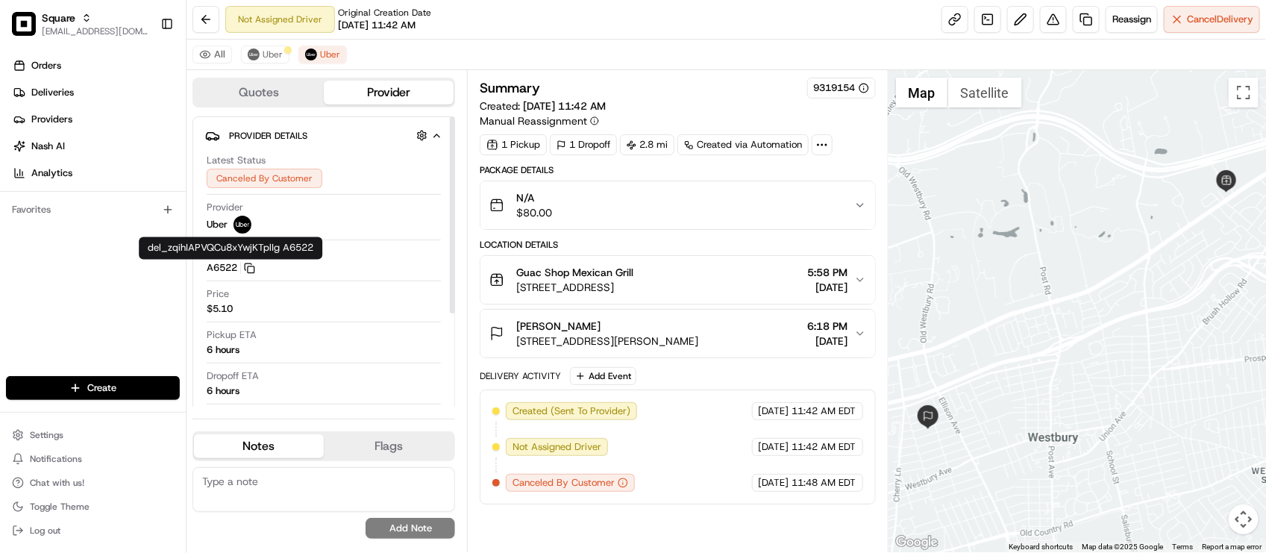
scroll to position [0, 0]
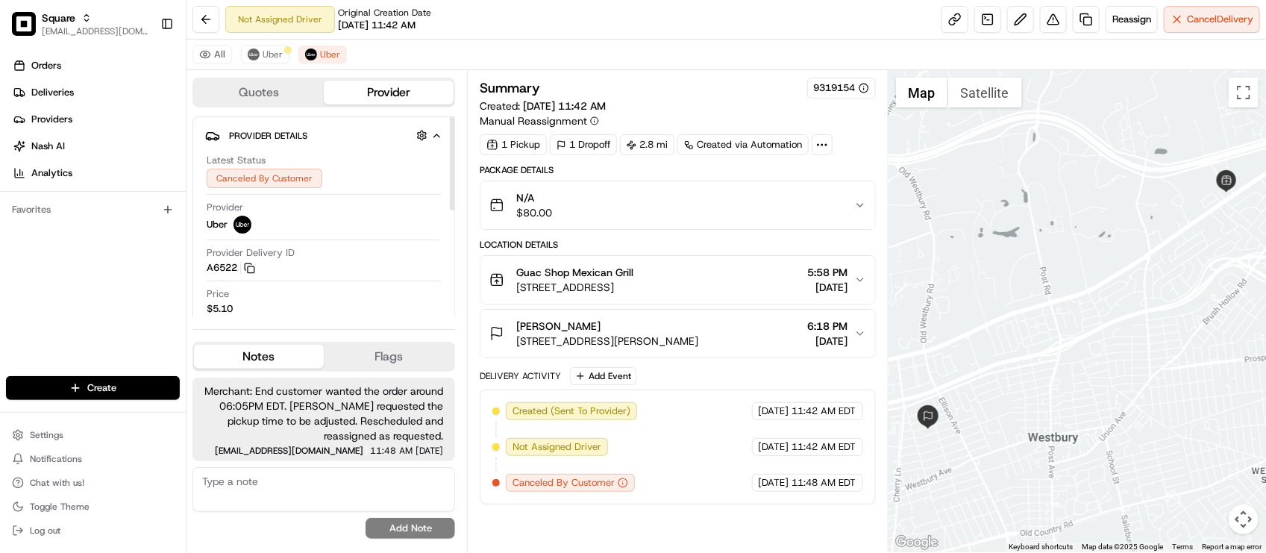
click at [277, 41] on div "All Uber Uber" at bounding box center [725, 55] width 1079 height 31
click at [271, 54] on span "Uber" at bounding box center [273, 54] width 20 height 12
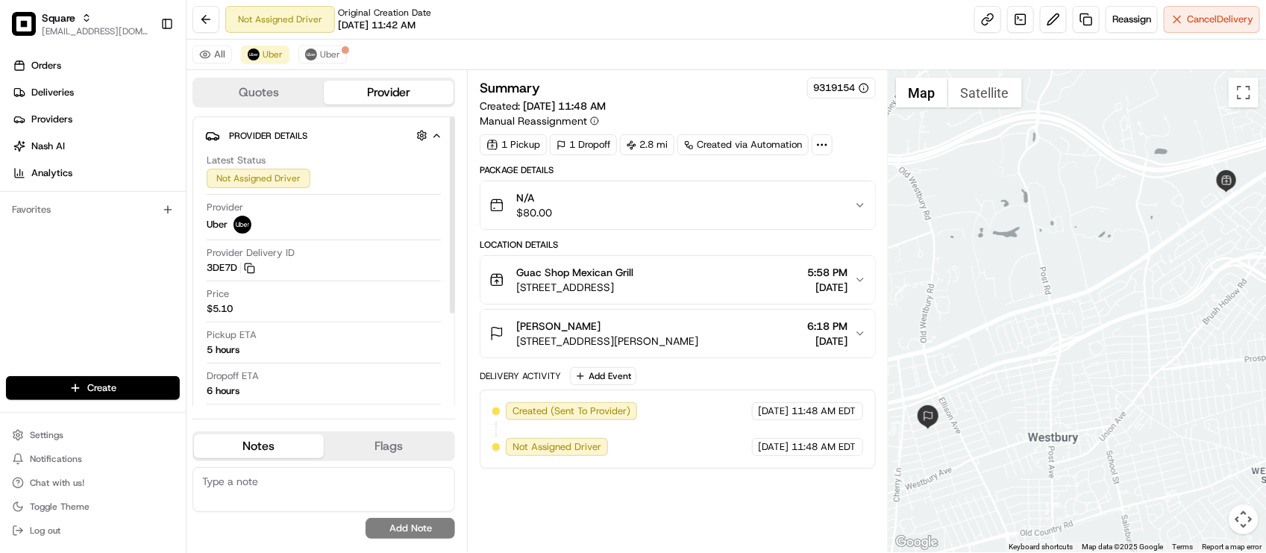
click at [307, 497] on textarea at bounding box center [323, 489] width 263 height 45
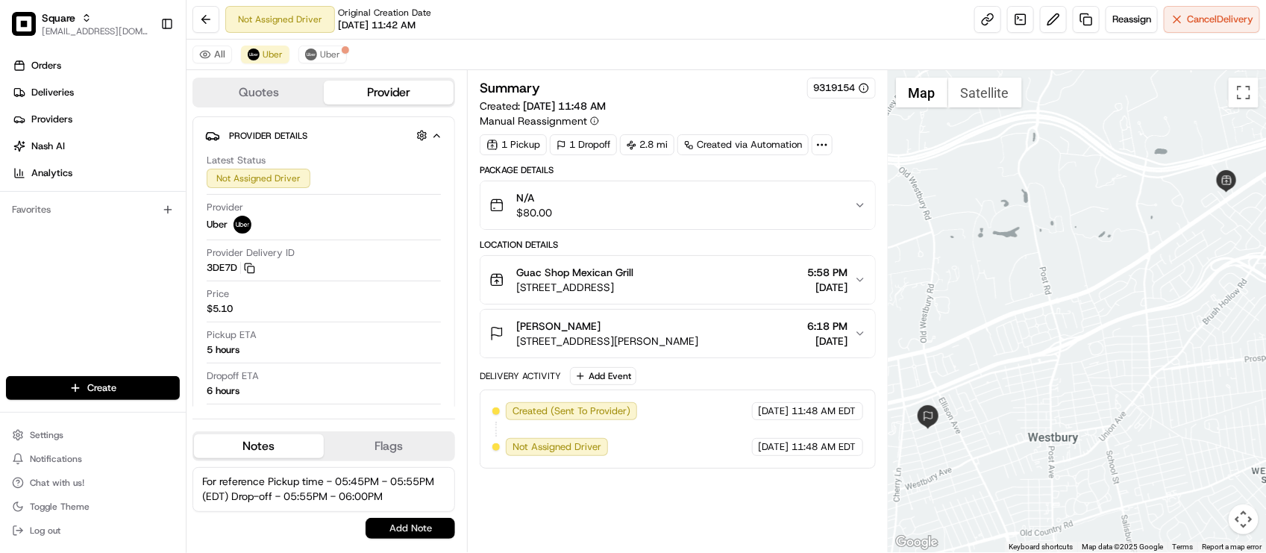
type textarea "For reference Pickup time - 05:45PM - 05:55PM (EDT) Drop-off - 05:55PM - 06:00PM"
click at [395, 533] on button "Add Note" at bounding box center [410, 528] width 90 height 21
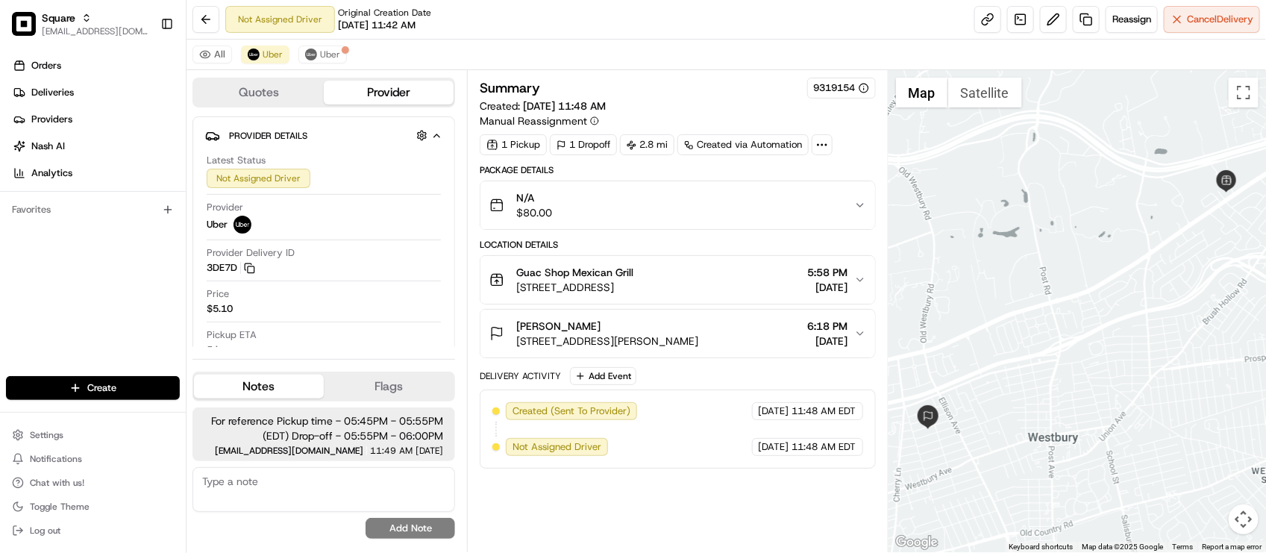
click at [669, 299] on button "Guac Shop Mexican Grill 12 Jericho Tpke #A-1, Jericho, NY 11753, USA 5:58 PM 08…" at bounding box center [677, 280] width 394 height 48
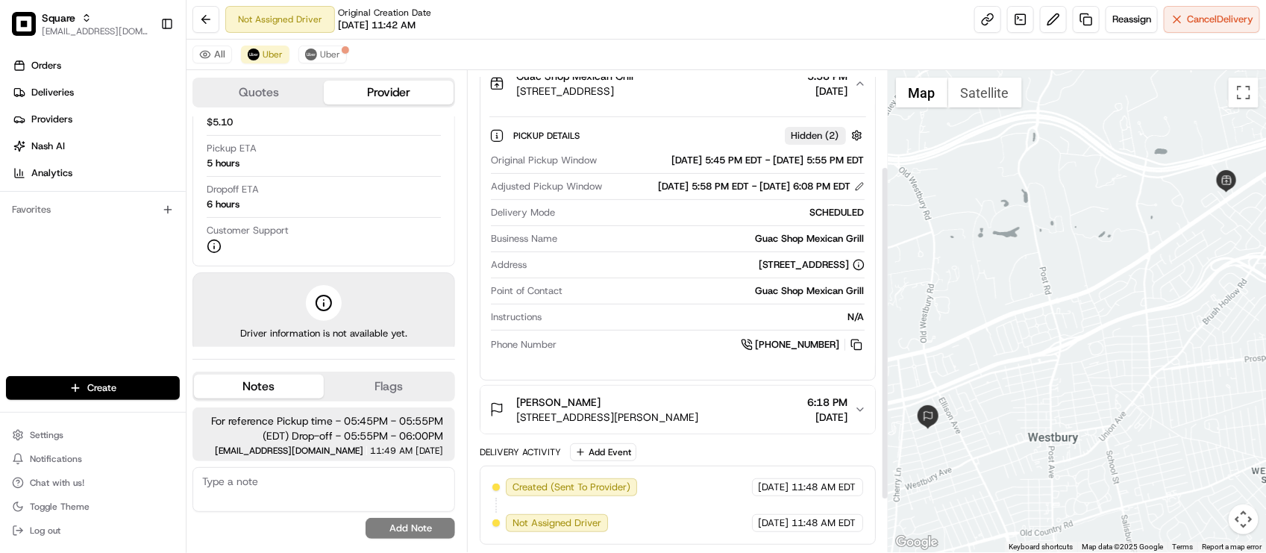
scroll to position [213, 0]
click at [668, 398] on div "Marie Acquista" at bounding box center [607, 402] width 182 height 15
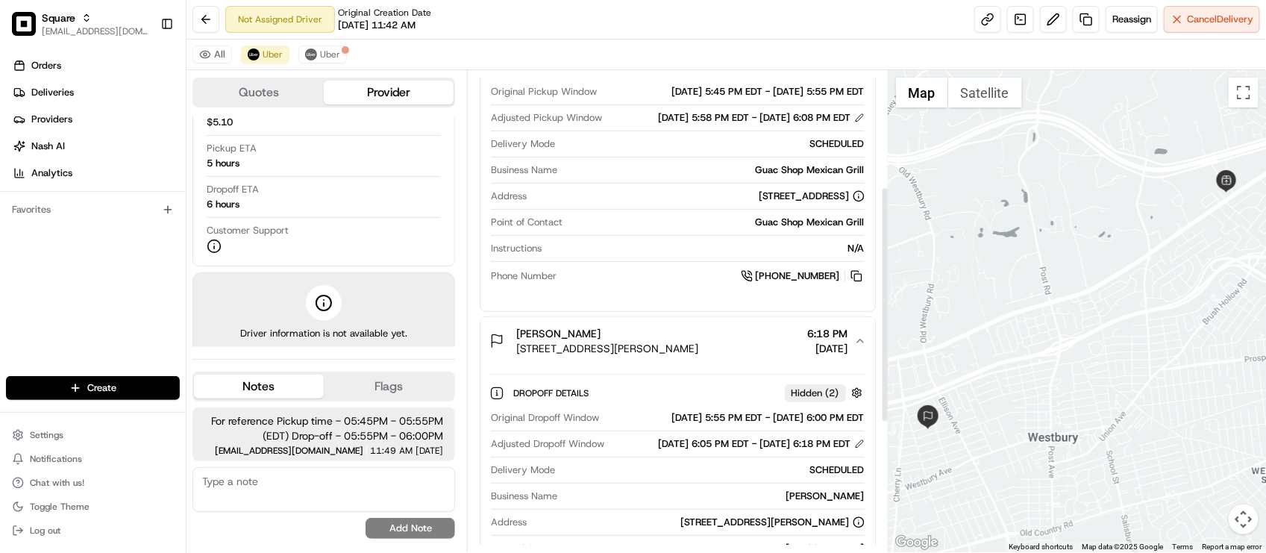
scroll to position [306, 0]
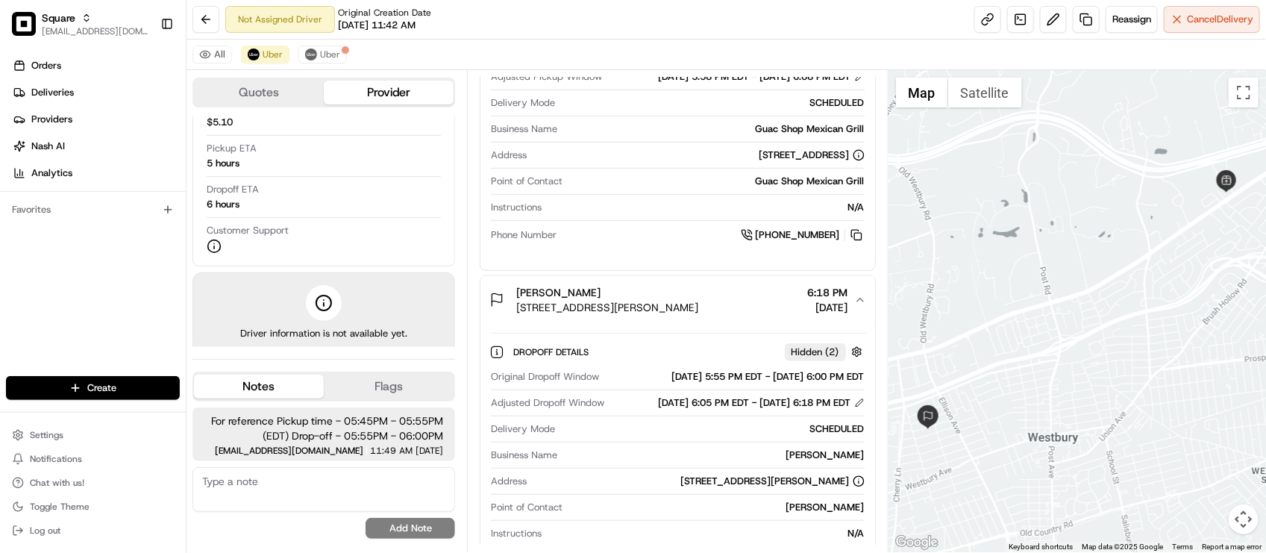
click at [638, 476] on div "Original Dropoff Window 08/16/2025 5:55 PM EDT - 08/16/2025 6:00 PM EDT Adjuste…" at bounding box center [677, 469] width 376 height 211
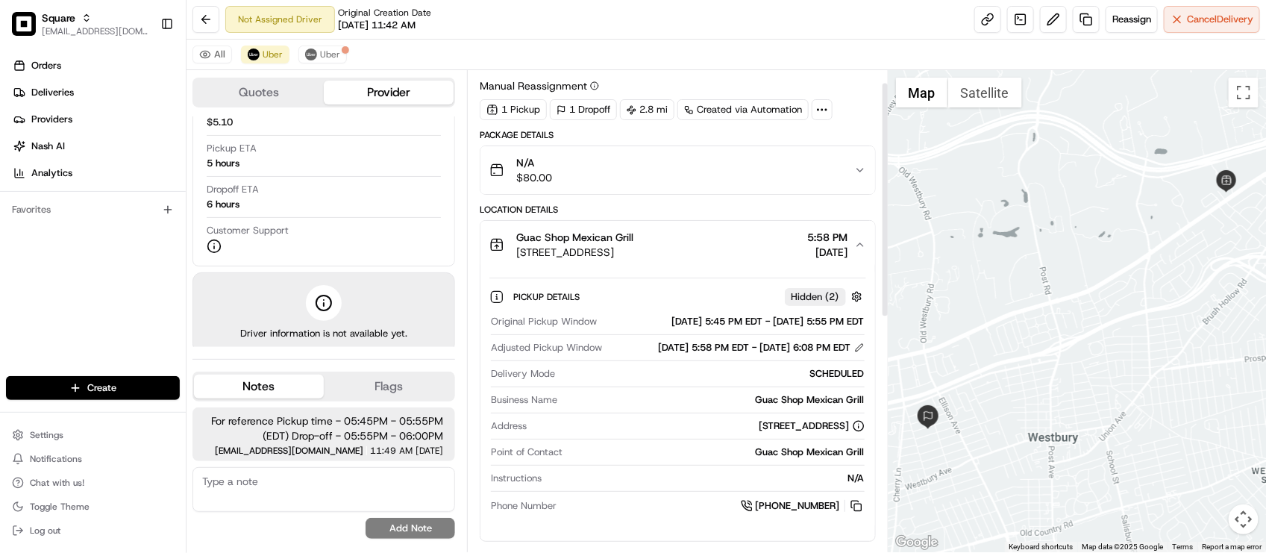
scroll to position [26, 0]
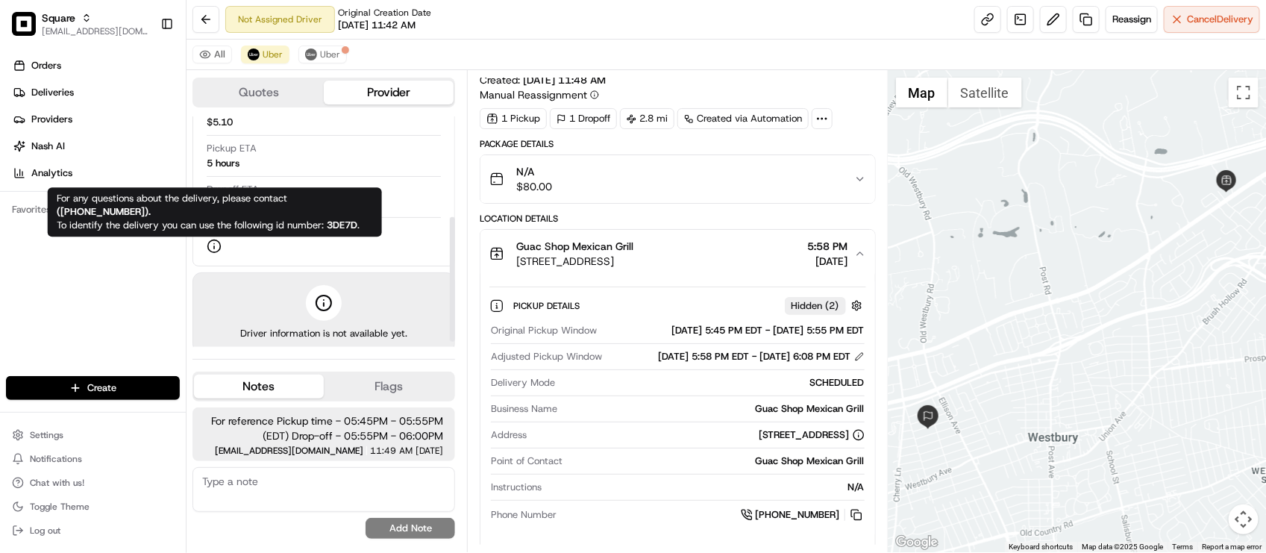
click at [151, 246] on div "Orders Deliveries Providers [PERSON_NAME] Analytics Favorites" at bounding box center [93, 216] width 186 height 337
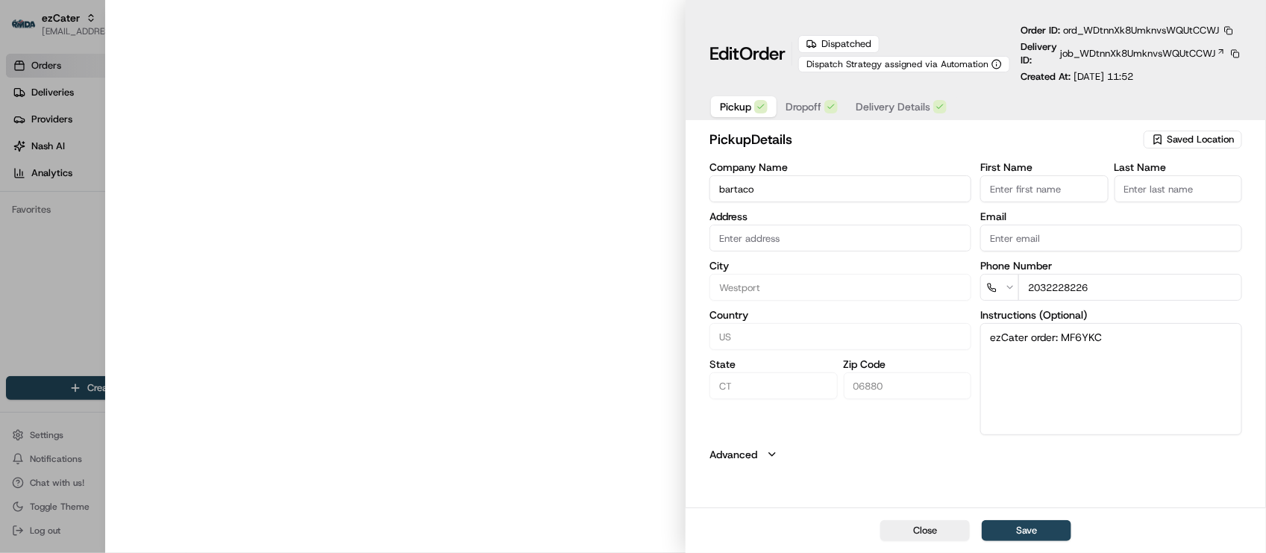
type input "[STREET_ADDRESS]"
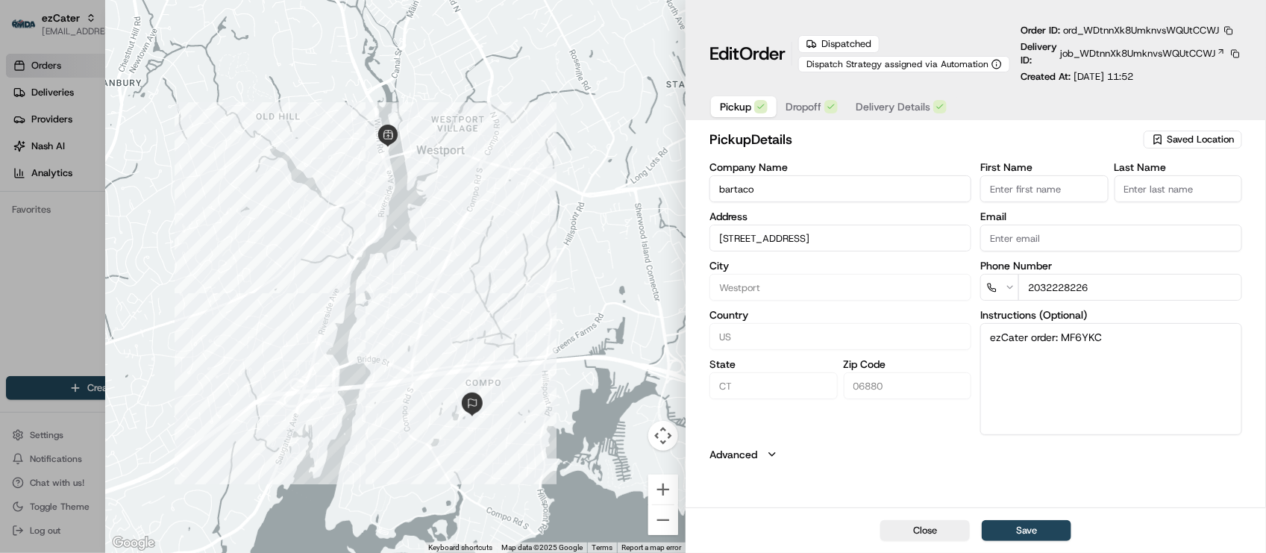
click at [940, 448] on button "Advanced" at bounding box center [975, 454] width 533 height 15
click at [1227, 37] on button "button" at bounding box center [1228, 30] width 13 height 13
click at [1191, 76] on button "Copy URL" at bounding box center [1194, 75] width 136 height 18
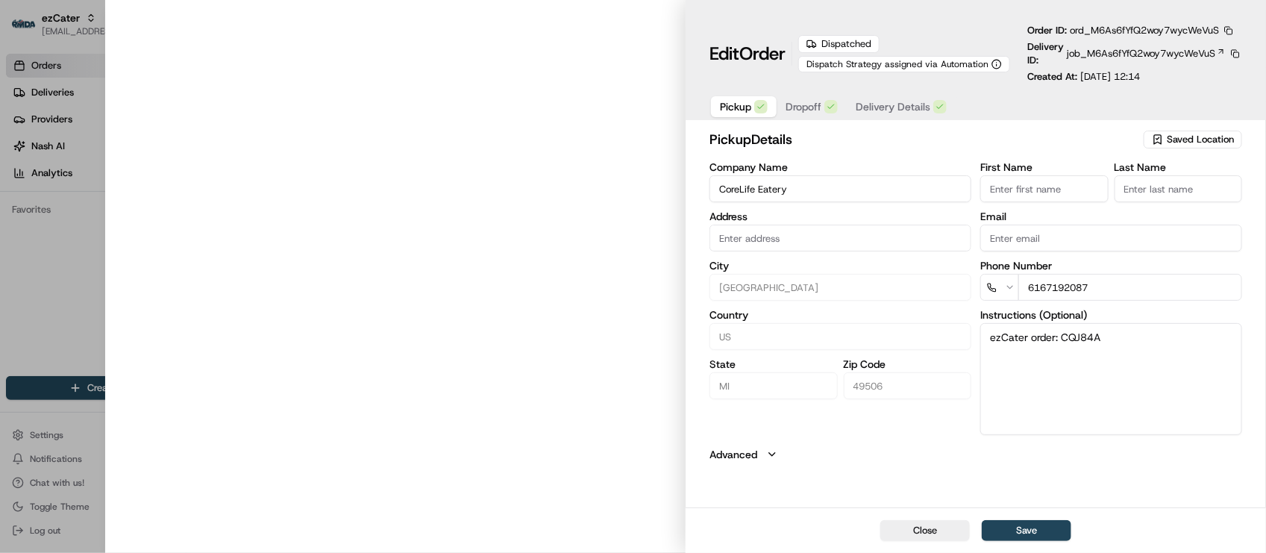
type input "[STREET_ADDRESS][PERSON_NAME]"
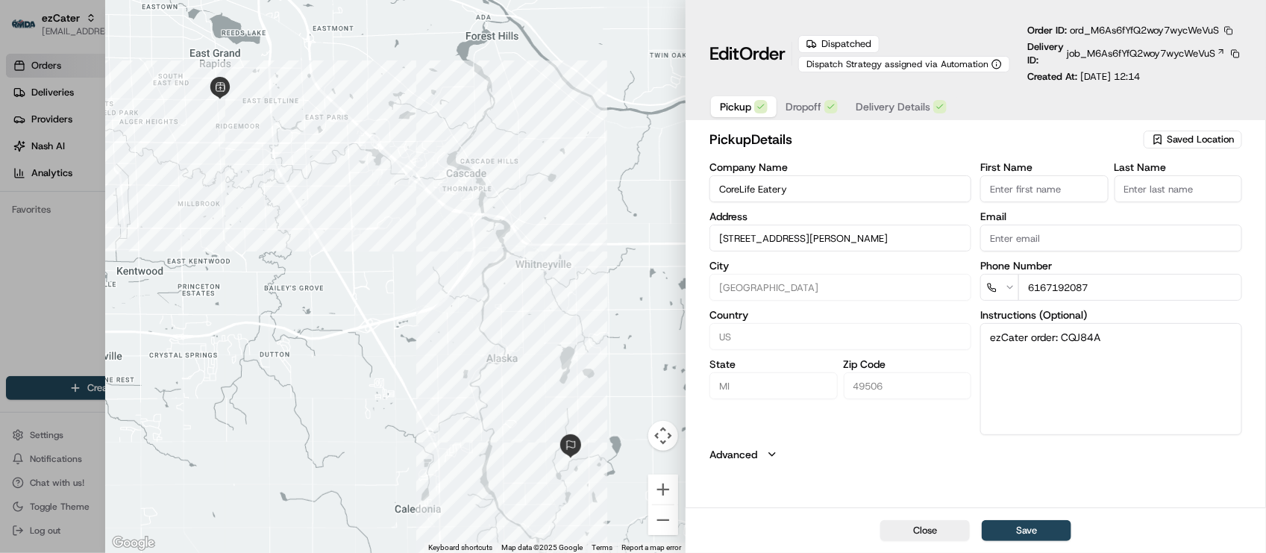
click at [1234, 30] on button "button" at bounding box center [1228, 30] width 13 height 13
click at [1202, 67] on button "Copy URL" at bounding box center [1194, 75] width 136 height 18
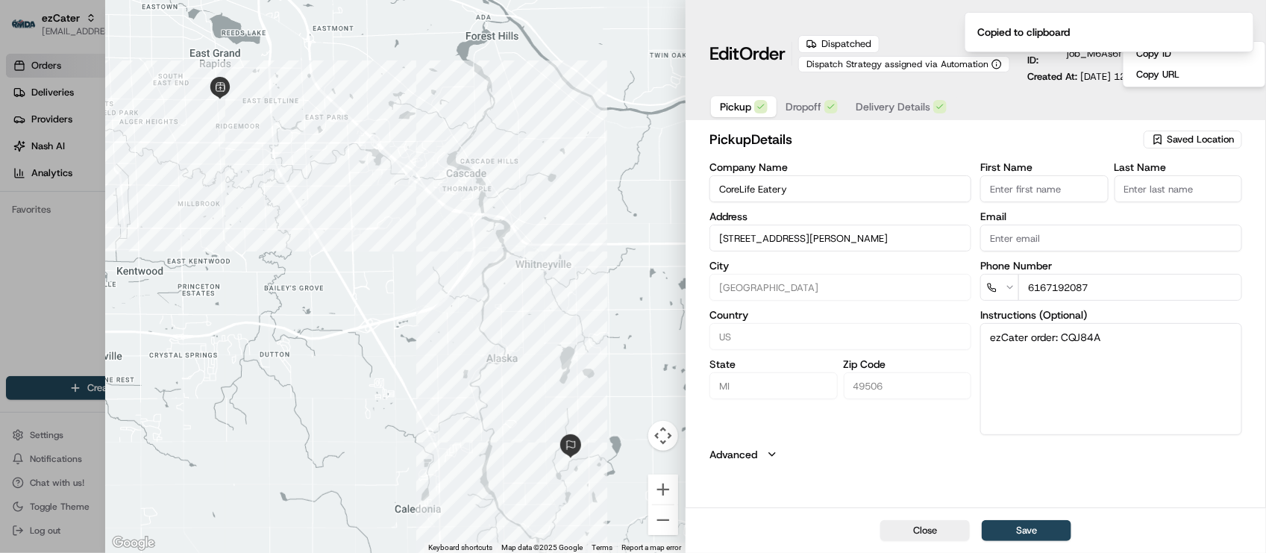
click at [51, 270] on div at bounding box center [633, 276] width 1266 height 553
type input "+1"
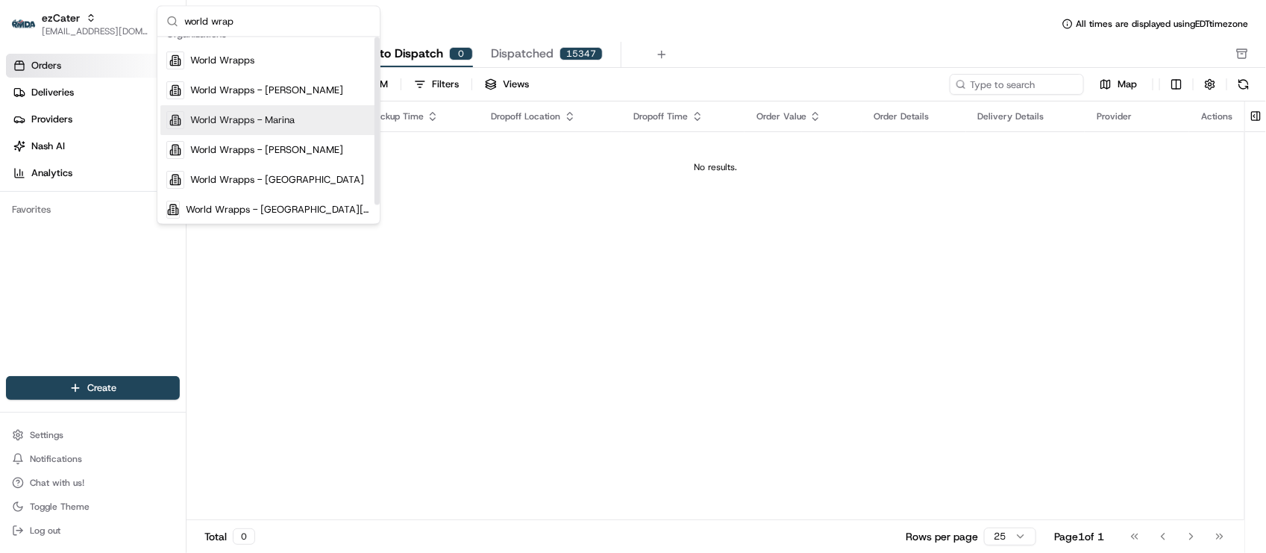
scroll to position [20, 0]
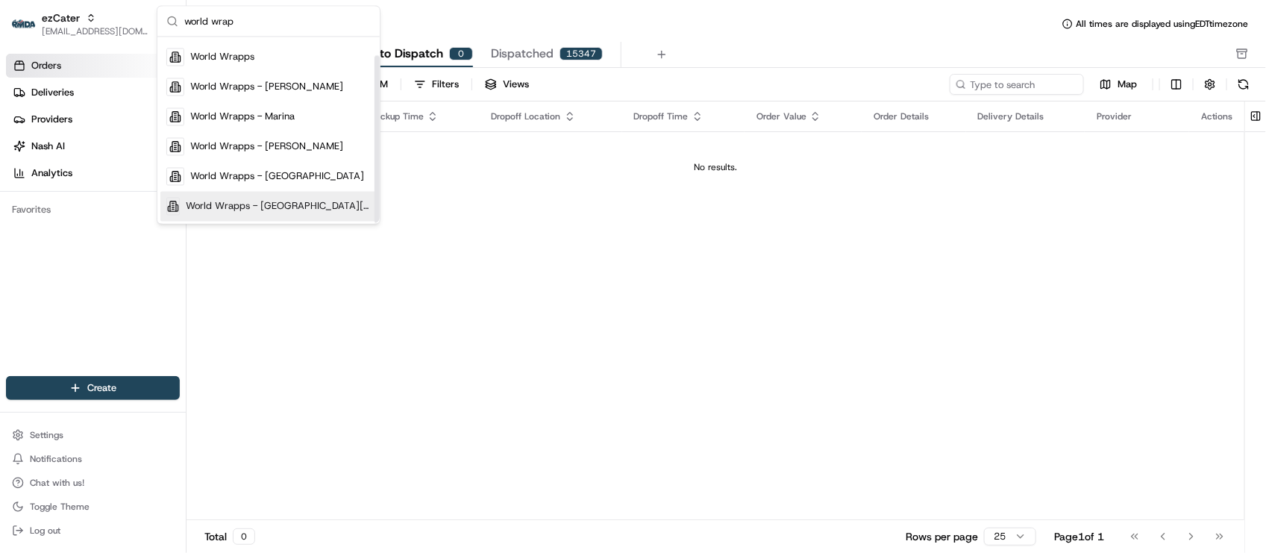
type input "world wrap"
click at [269, 206] on span "World Wrapps - [GEOGRAPHIC_DATA][PERSON_NAME]" at bounding box center [278, 206] width 185 height 13
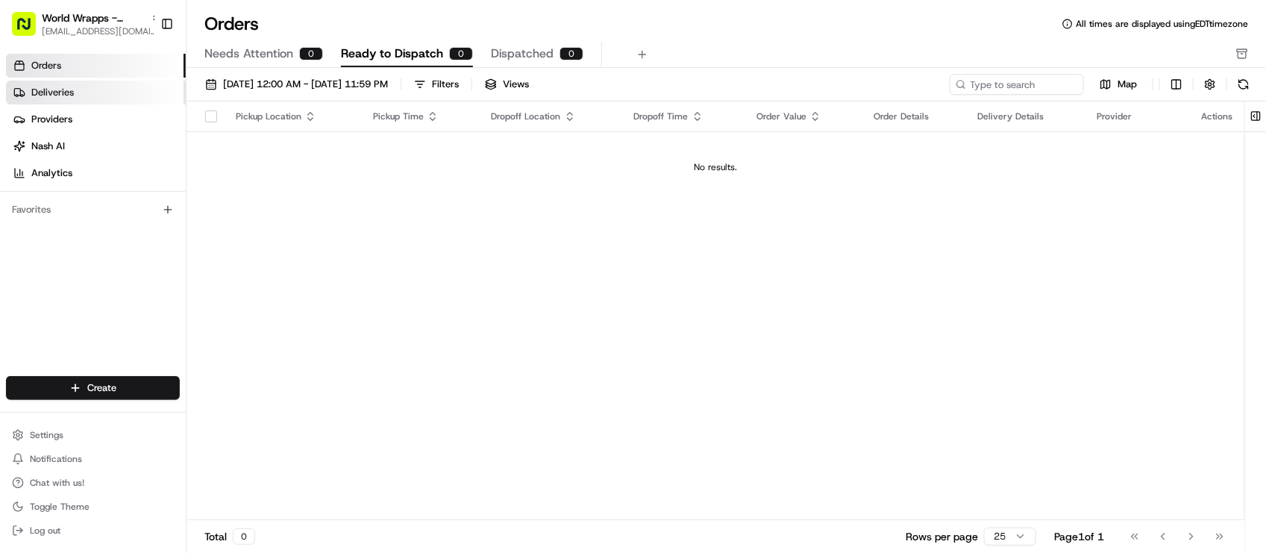
click at [101, 86] on link "Deliveries" at bounding box center [96, 93] width 180 height 24
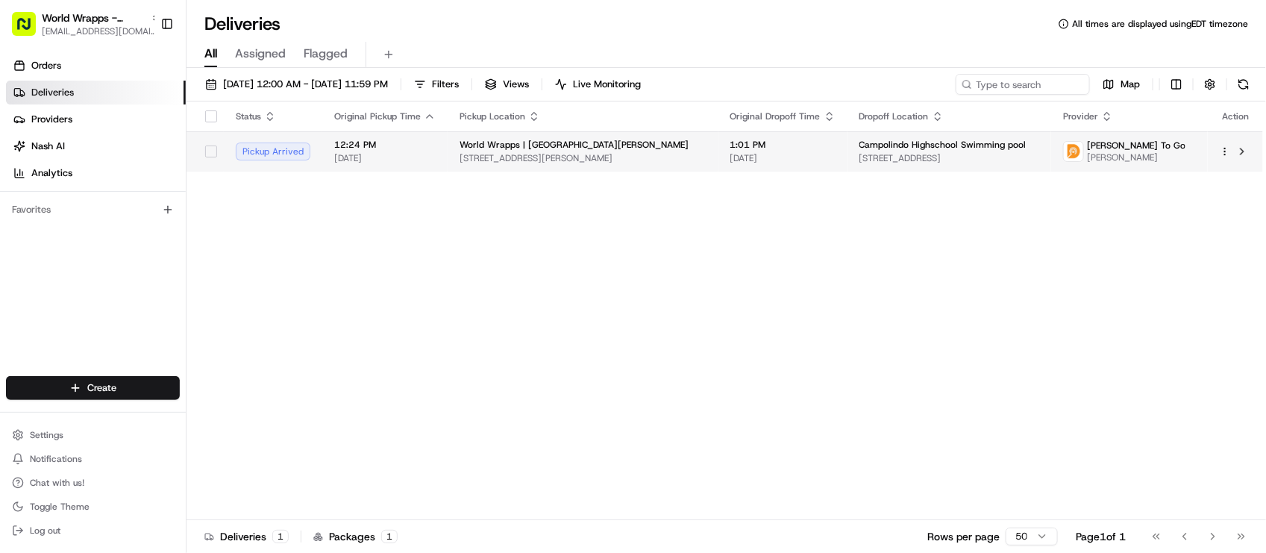
click at [889, 150] on span "Campolindo Highschool Swimming pool" at bounding box center [942, 145] width 167 height 12
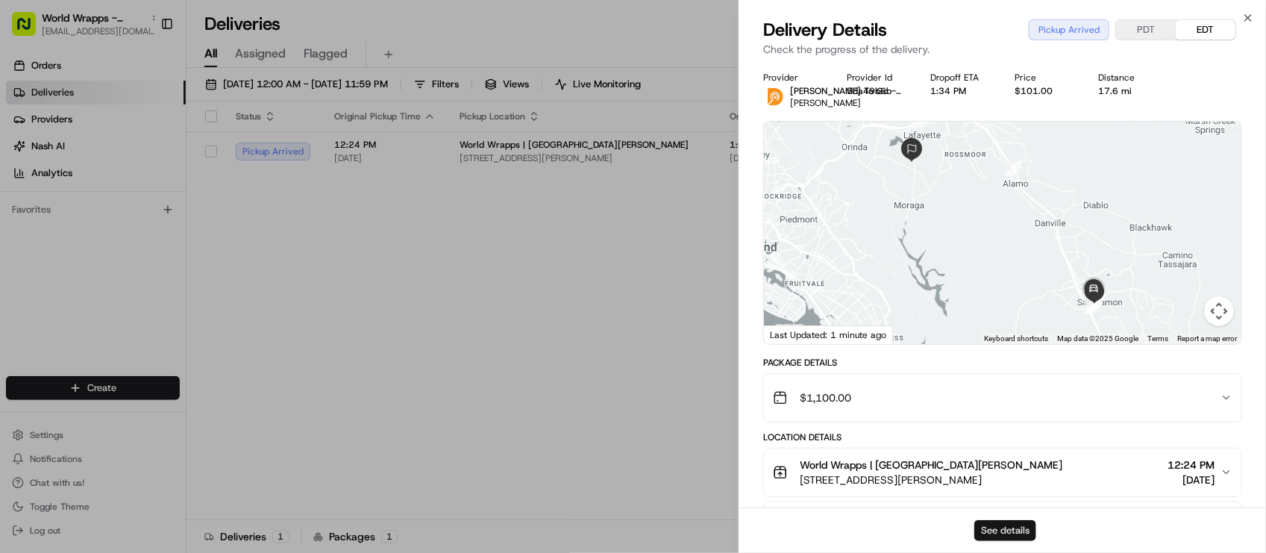
click at [987, 528] on button "See details" at bounding box center [1005, 530] width 62 height 21
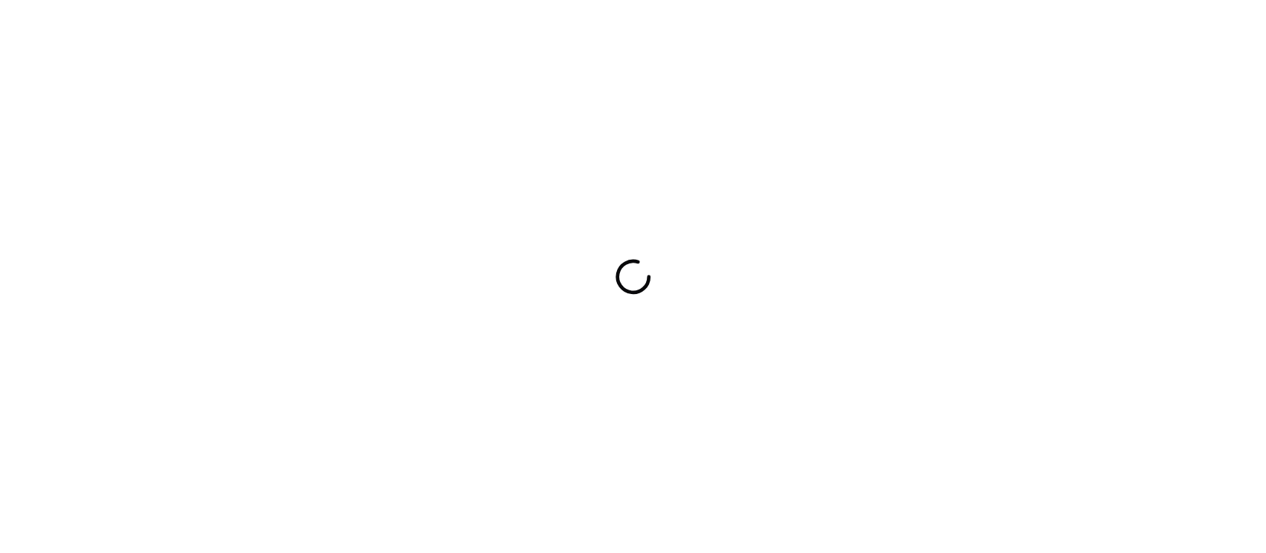
click at [392, 46] on div at bounding box center [633, 276] width 1266 height 553
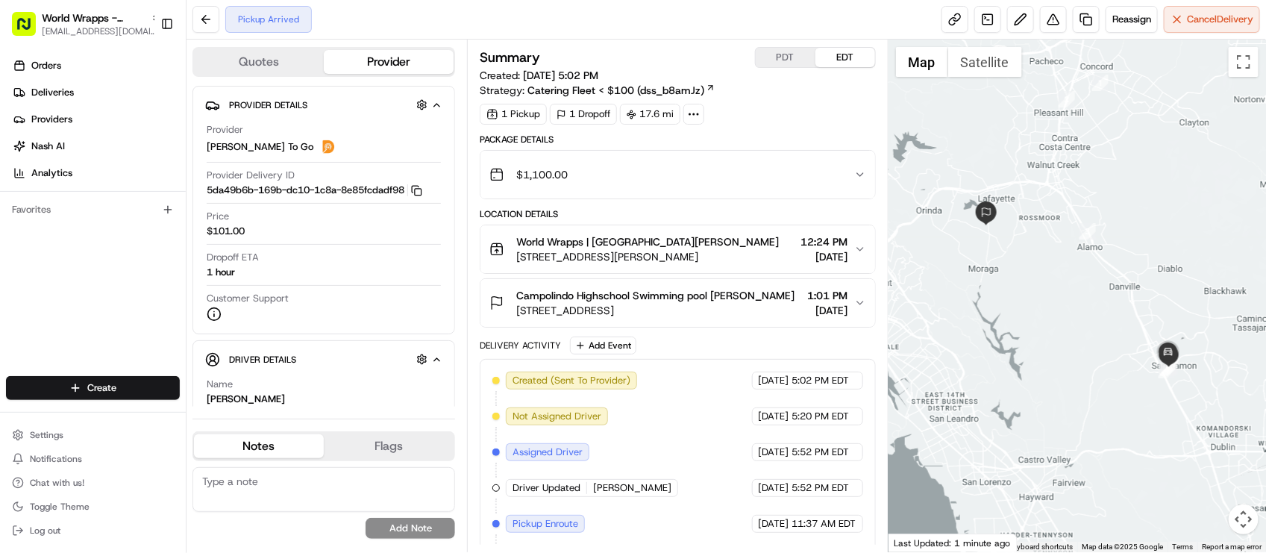
click at [844, 387] on span "5:02 PM EDT" at bounding box center [820, 380] width 57 height 13
click at [781, 318] on div "[GEOGRAPHIC_DATA] Swimming pool [PERSON_NAME] [STREET_ADDRESS][PERSON_NAME] 1:0…" at bounding box center [671, 303] width 364 height 30
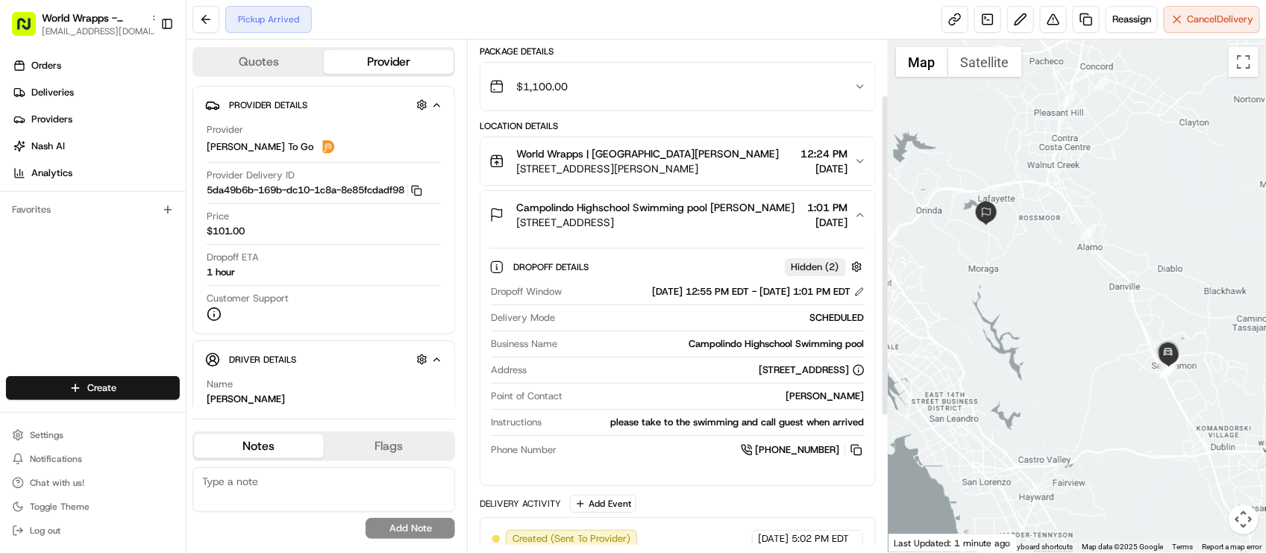
scroll to position [186, 0]
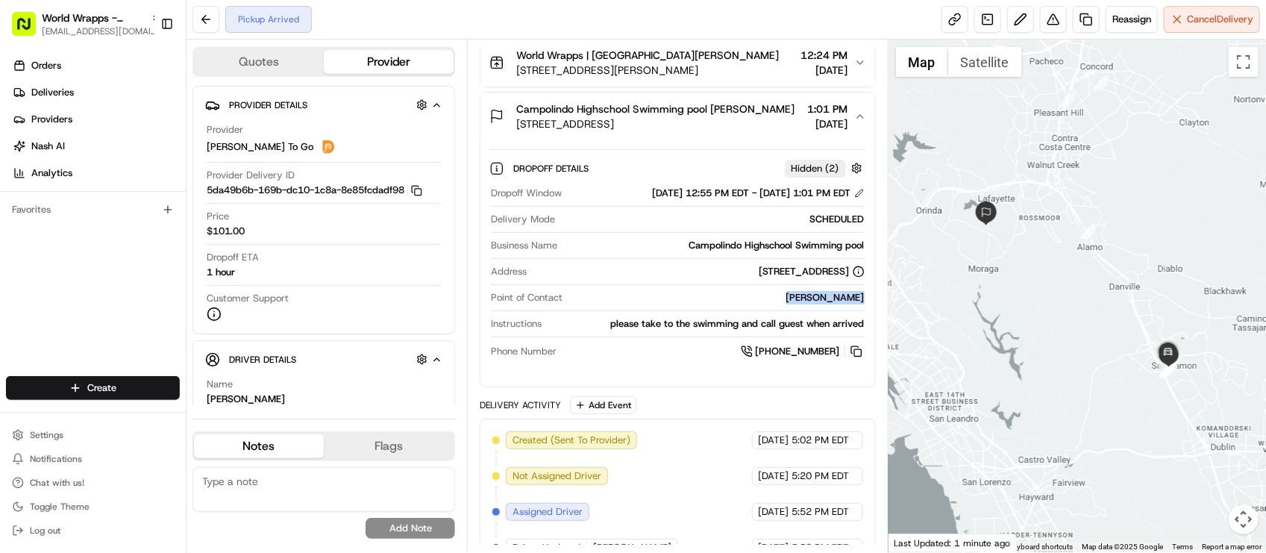
drag, startPoint x: 798, startPoint y: 318, endPoint x: 851, endPoint y: 326, distance: 53.6
click at [851, 311] on div "Point of Contact KEIANNA Pineda" at bounding box center [677, 301] width 373 height 20
copy div "KEIANNA Pineda"
click at [613, 330] on div "please take to the swimming and call guest when arrived" at bounding box center [705, 323] width 316 height 13
click at [579, 374] on div "Dropoff Details Hidden ( 2 ) Dropoff Window 08/16/2025 12:55 PM EDT - 08/16/202…" at bounding box center [677, 257] width 394 height 234
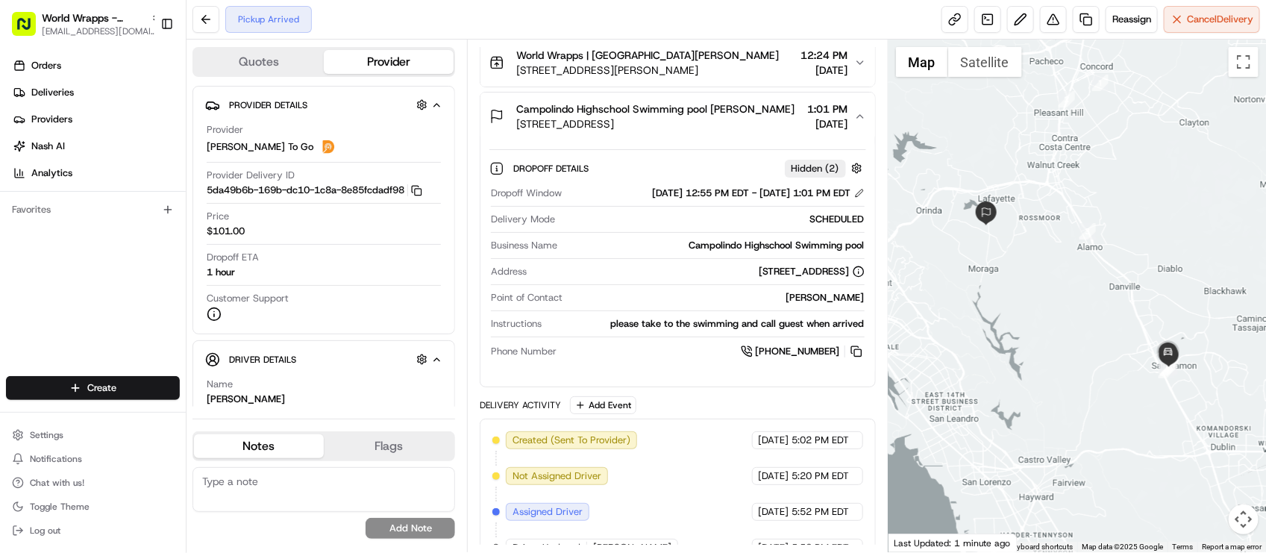
click at [720, 414] on div "Delivery Activity Add Event" at bounding box center [677, 405] width 395 height 18
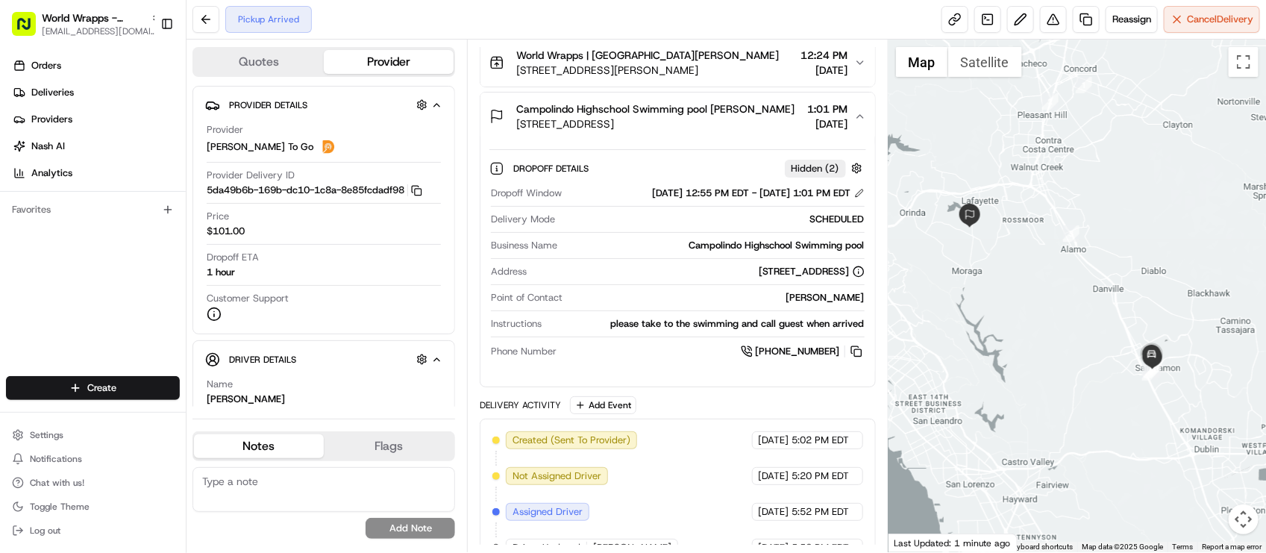
drag, startPoint x: 1119, startPoint y: 330, endPoint x: 1106, endPoint y: 325, distance: 13.7
click at [1106, 325] on div at bounding box center [1076, 296] width 377 height 512
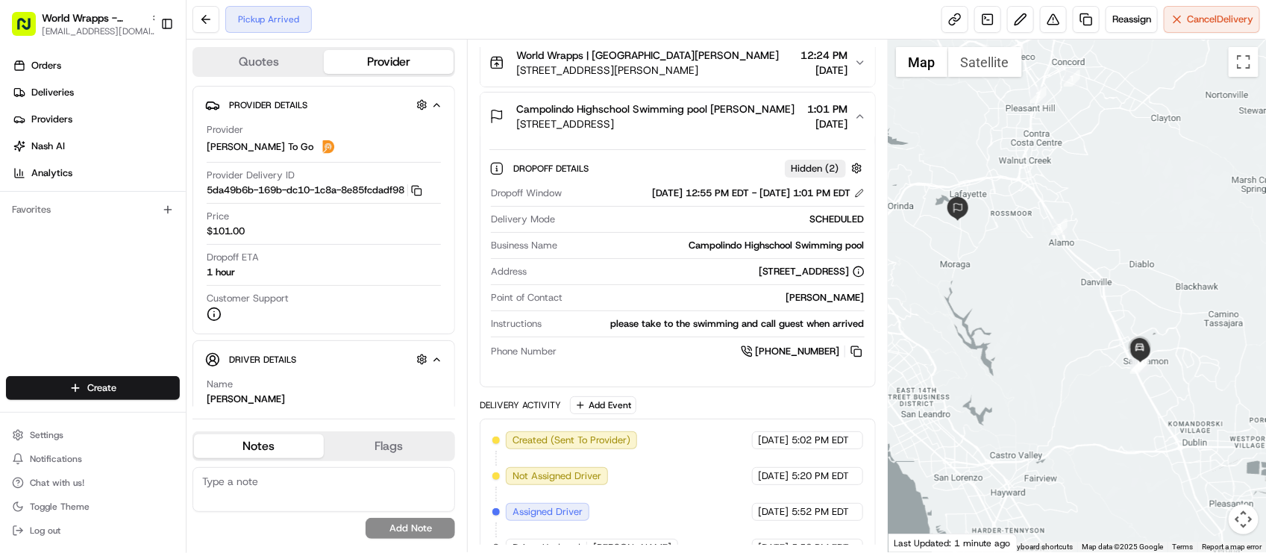
click at [584, 304] on div "KEIANNA Pineda" at bounding box center [715, 297] width 295 height 13
click at [410, 24] on div "Pickup Arrived Reassign Cancel Delivery" at bounding box center [725, 20] width 1079 height 40
click at [56, 28] on span "[EMAIL_ADDRESS][DOMAIN_NAME]" at bounding box center [101, 31] width 119 height 12
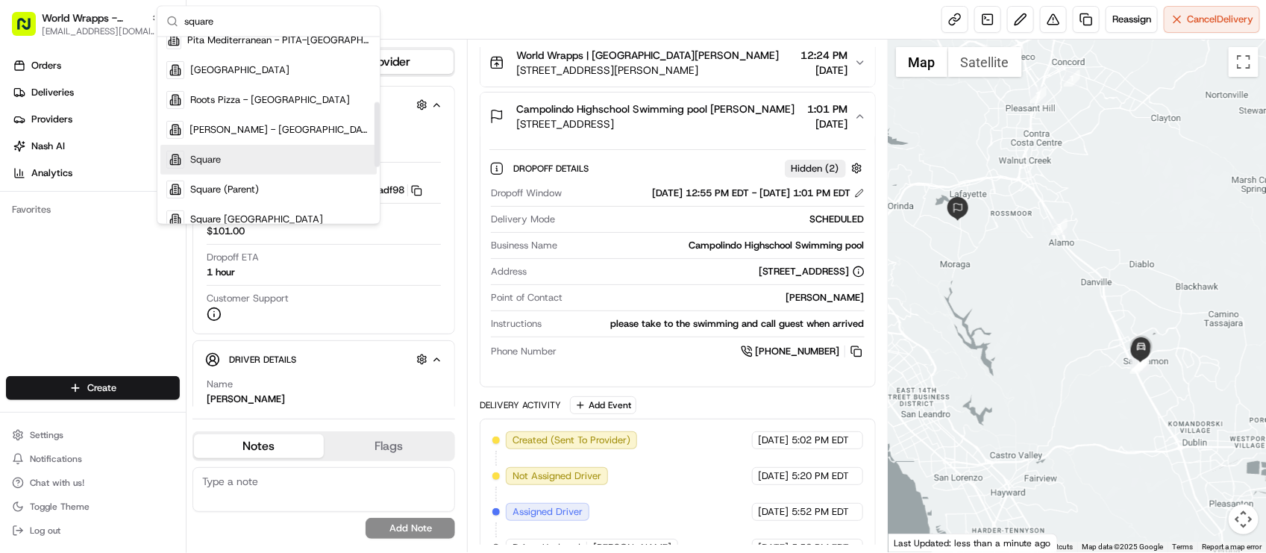
type input "square"
click at [236, 169] on div "Square" at bounding box center [268, 160] width 216 height 30
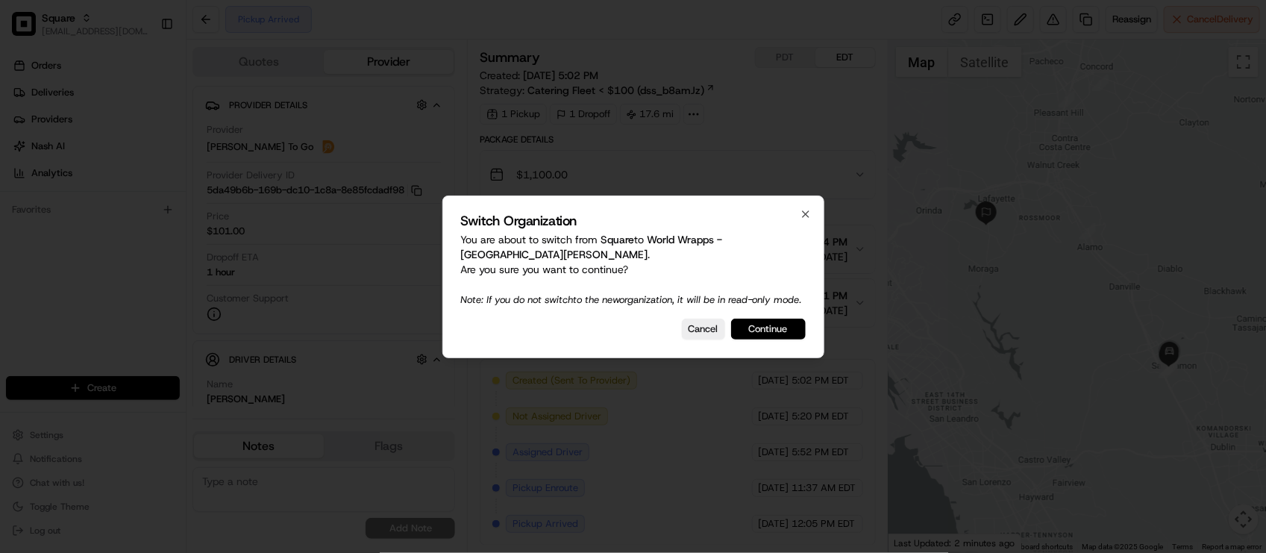
click at [747, 323] on button "Continue" at bounding box center [768, 328] width 75 height 21
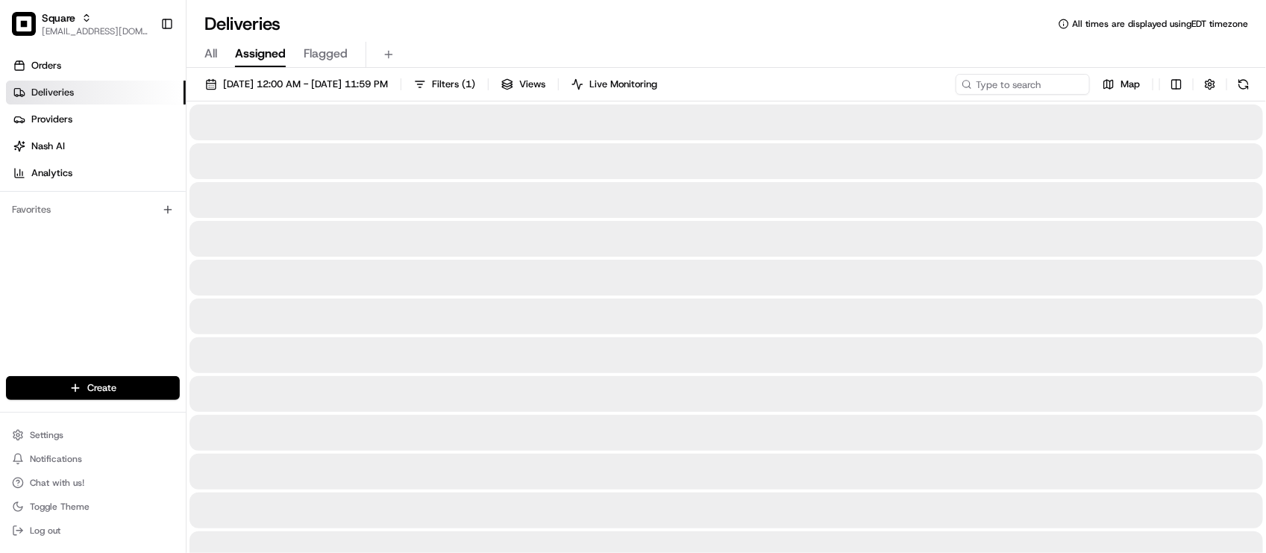
click at [475, 43] on div "All Assigned Flagged" at bounding box center [725, 55] width 1079 height 26
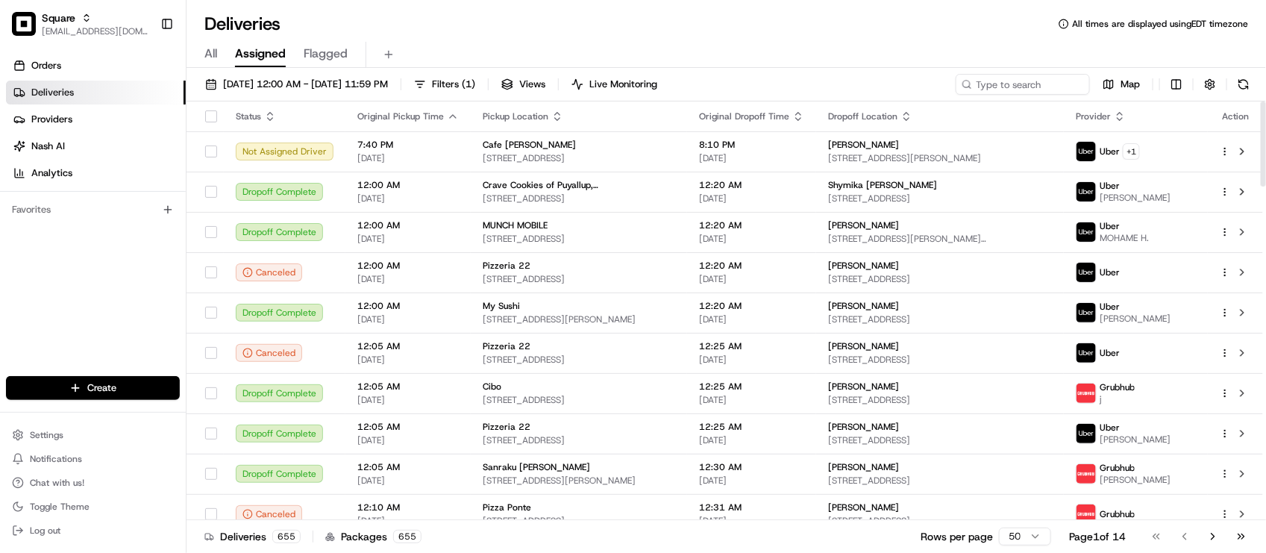
click at [108, 291] on div "Orders Deliveries Providers Nash AI Analytics Favorites" at bounding box center [93, 216] width 186 height 337
click at [433, 28] on div "Deliveries All times are displayed using EDT timezone" at bounding box center [725, 24] width 1079 height 24
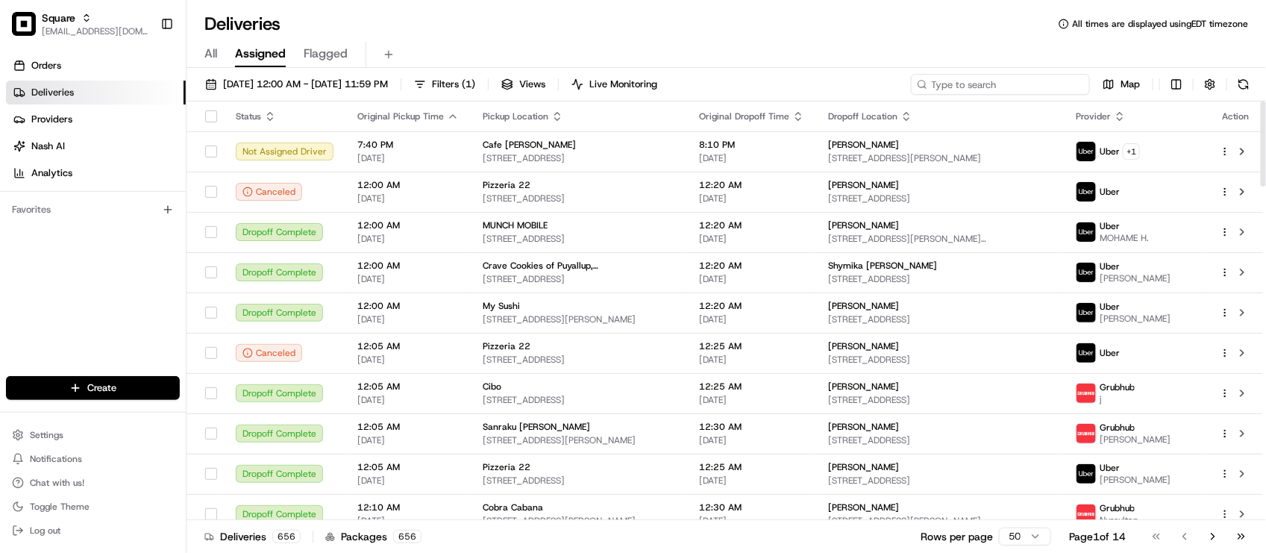
click at [1018, 88] on input at bounding box center [1000, 84] width 179 height 21
paste input "7490250"
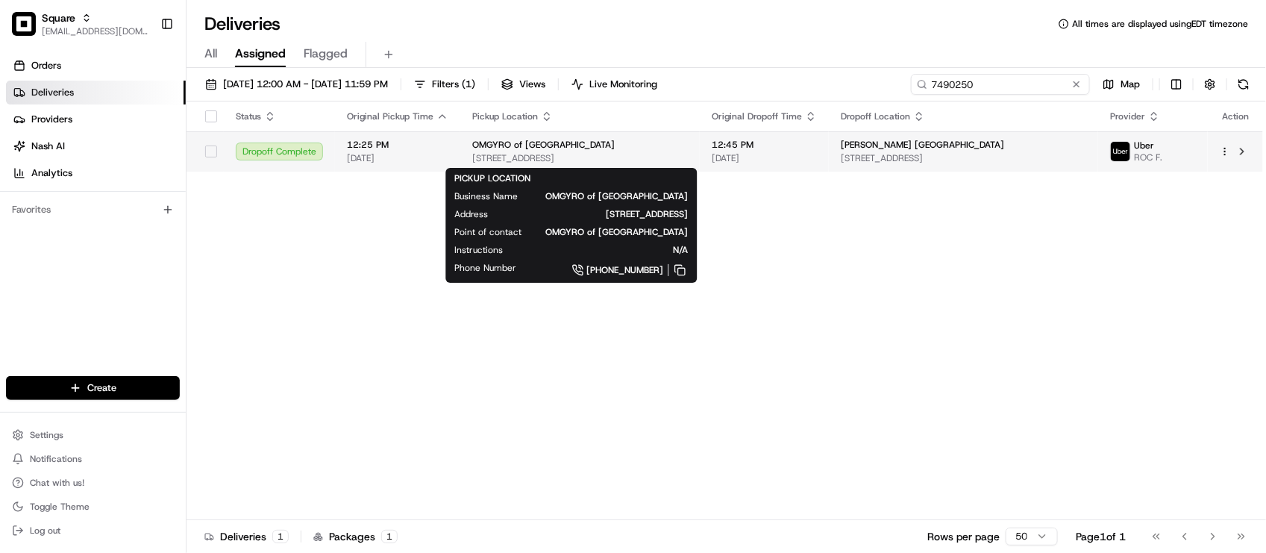
type input "7490250"
click at [627, 149] on div "OMGYRO of [GEOGRAPHIC_DATA]" at bounding box center [580, 145] width 216 height 12
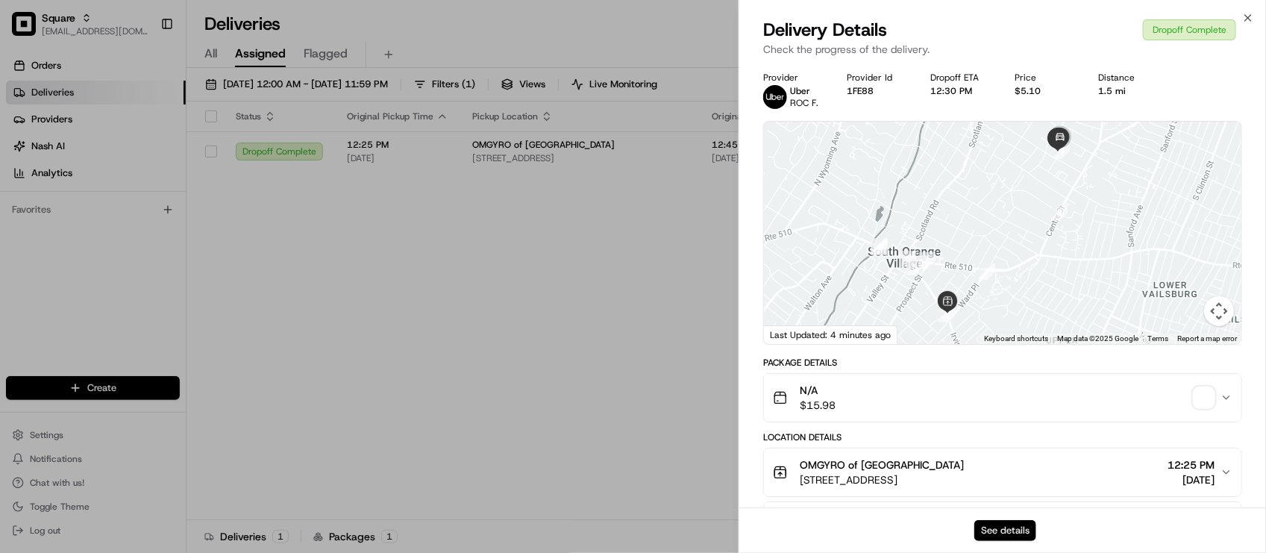
click at [988, 530] on button "See details" at bounding box center [1005, 530] width 62 height 21
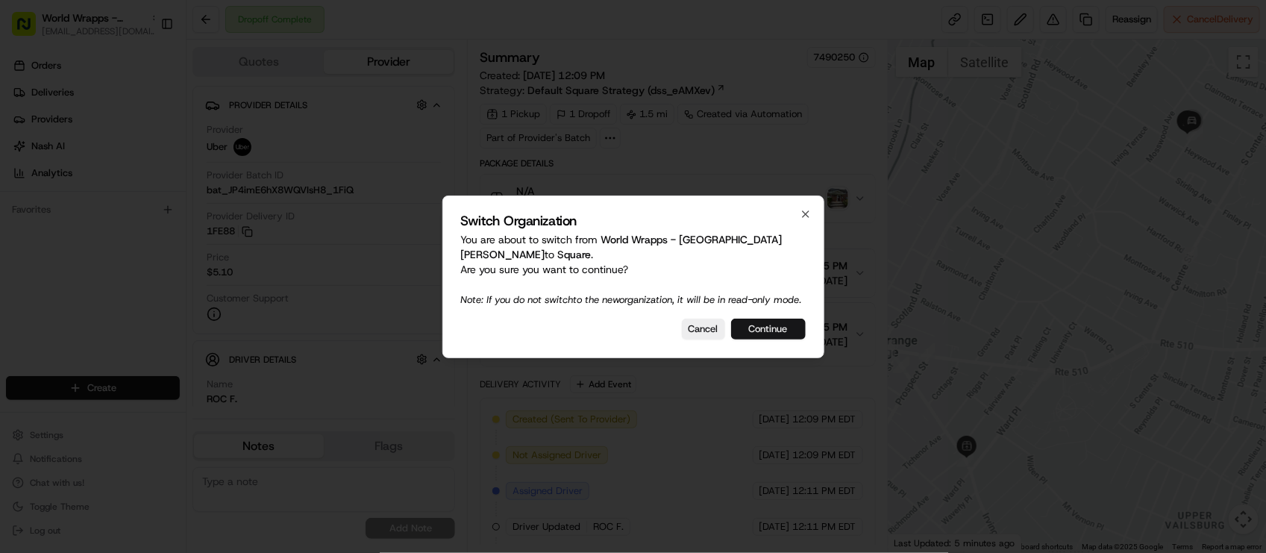
click at [791, 330] on button "Continue" at bounding box center [768, 328] width 75 height 21
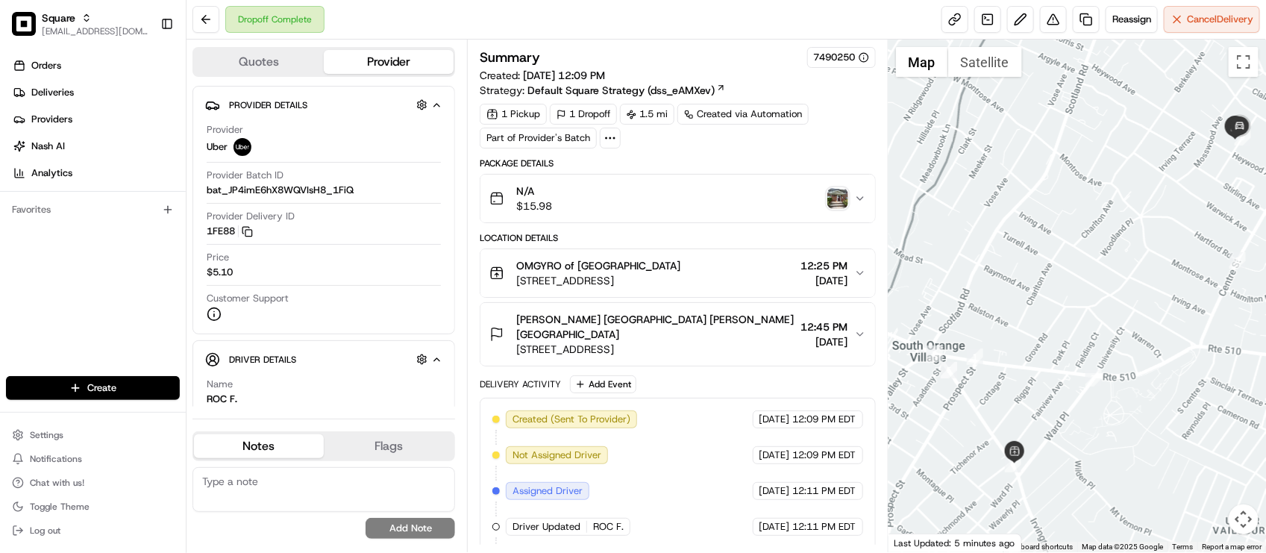
click at [1007, 254] on div at bounding box center [1076, 296] width 377 height 512
click at [843, 210] on div "N/A $15.98" at bounding box center [671, 198] width 364 height 30
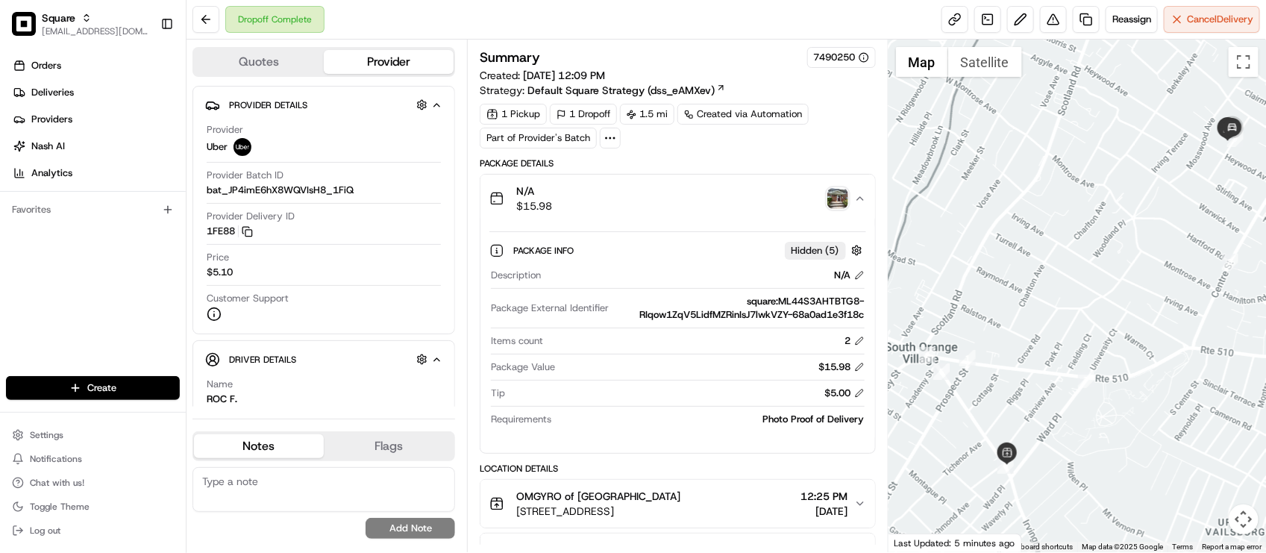
click at [840, 205] on img "button" at bounding box center [837, 198] width 21 height 21
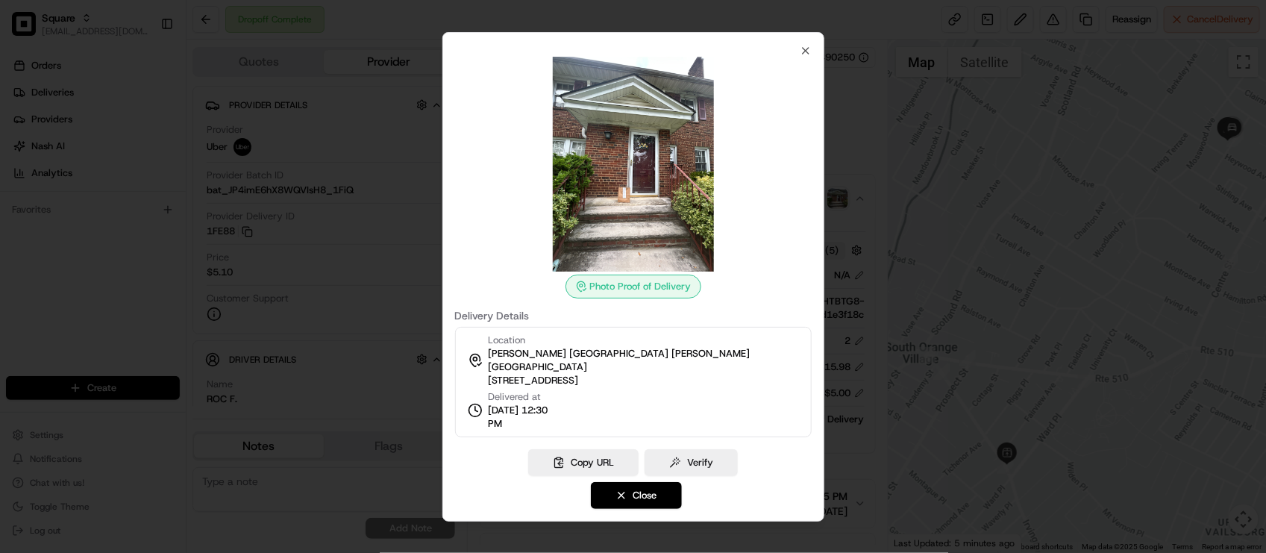
click at [811, 60] on div "Photo Proof of Delivery Delivery Details Location [GEOGRAPHIC_DATA] [GEOGRAPHIC…" at bounding box center [633, 276] width 382 height 489
click at [806, 57] on icon "button" at bounding box center [806, 51] width 12 height 12
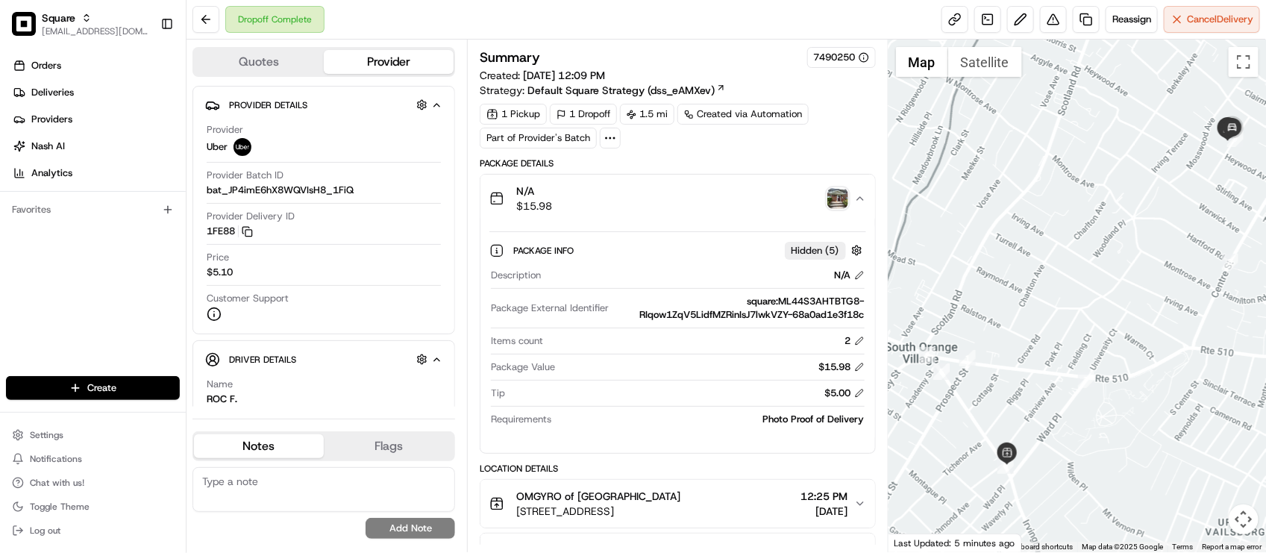
click at [740, 36] on div "Dropoff Complete Reassign Cancel Delivery" at bounding box center [725, 20] width 1079 height 40
click at [612, 211] on div "N/A $15.98" at bounding box center [671, 198] width 364 height 30
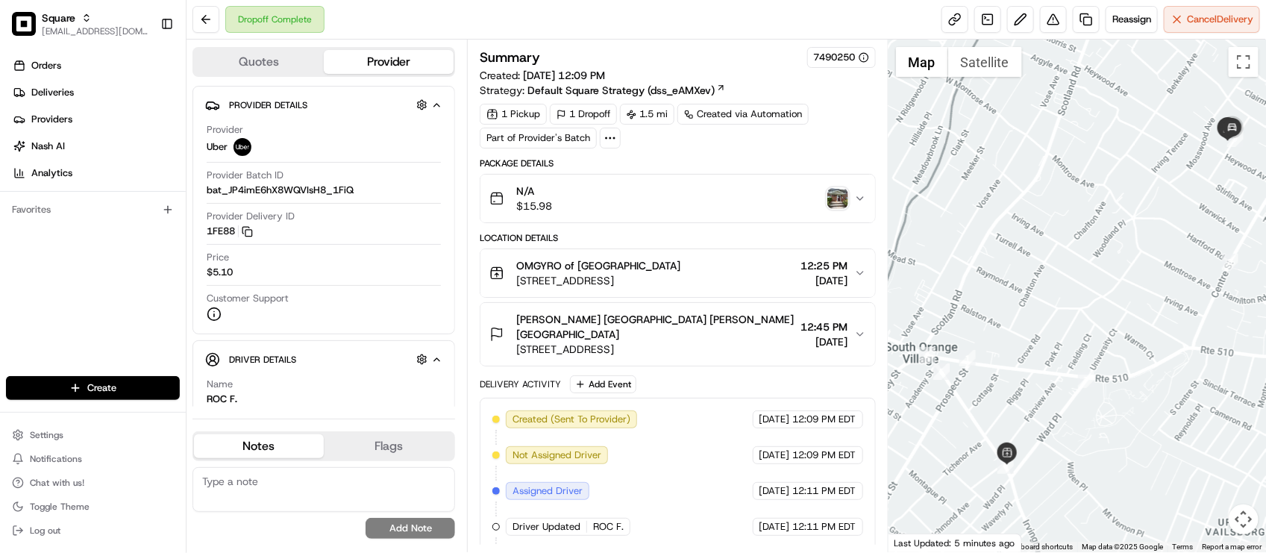
click at [612, 211] on div "N/A $15.98" at bounding box center [671, 198] width 364 height 30
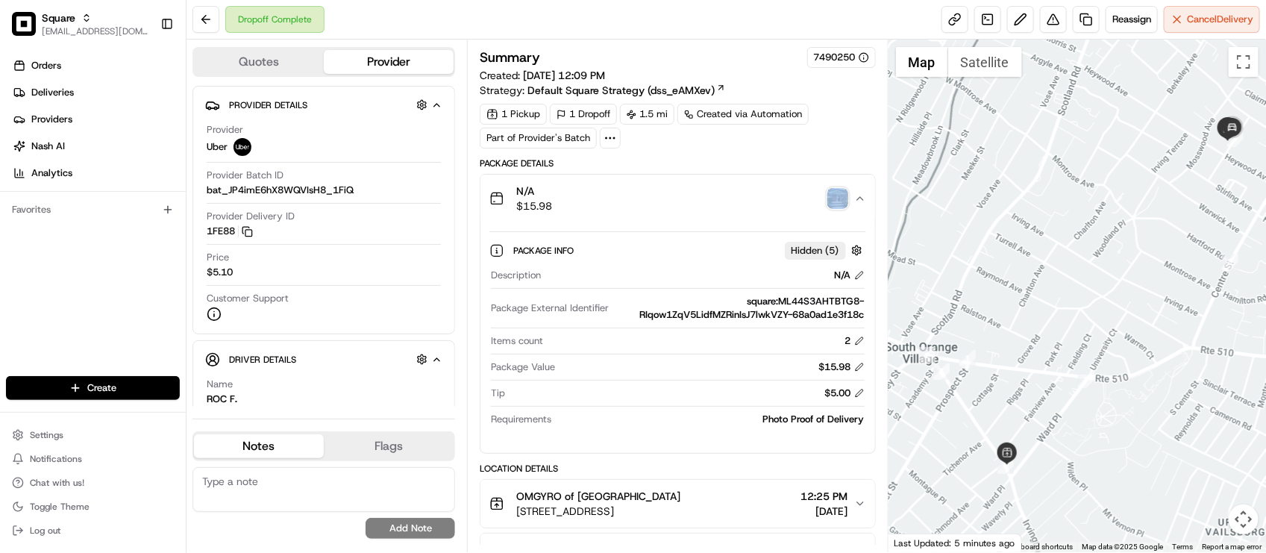
click at [612, 211] on div "N/A $15.98" at bounding box center [671, 198] width 364 height 30
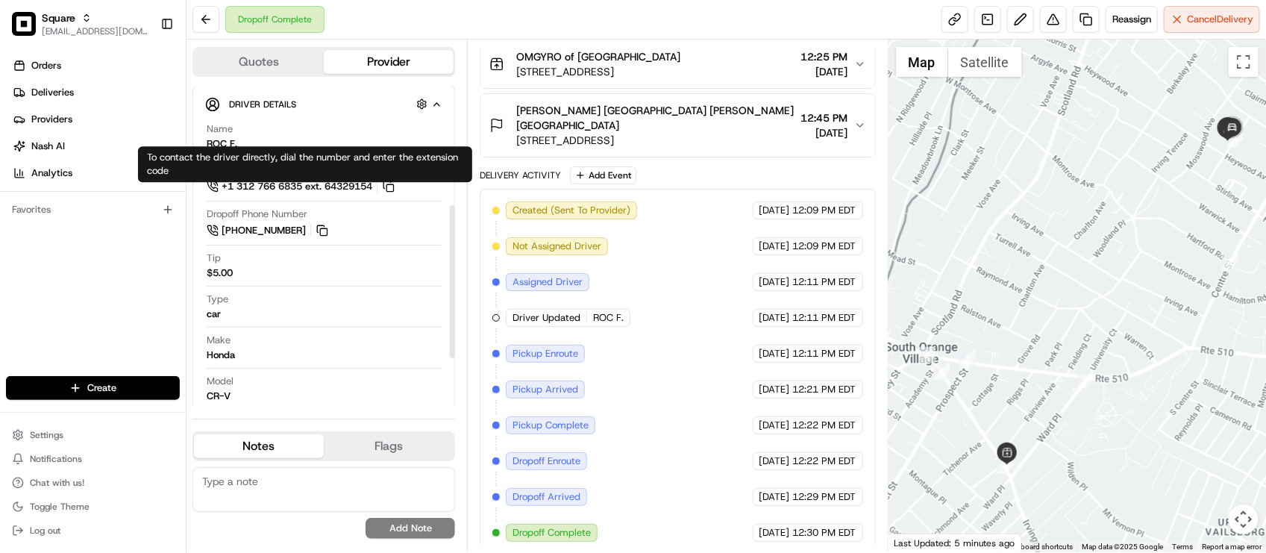
scroll to position [257, 0]
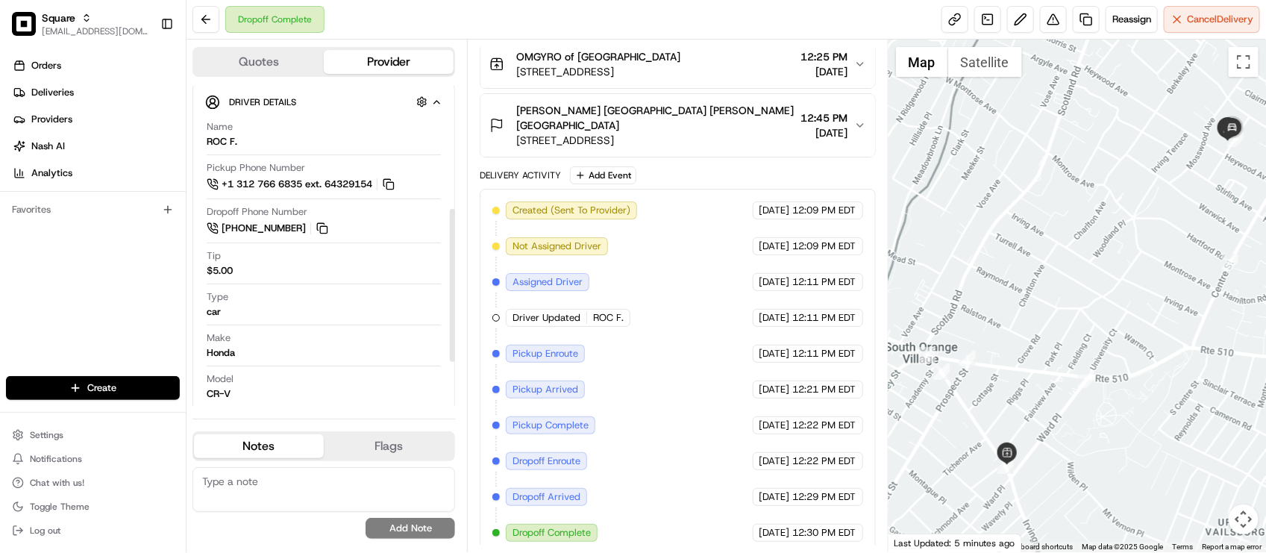
click at [615, 332] on div "Created (Sent To Provider) Uber 08/16/2025 12:09 PM EDT Not Assigned Driver Ube…" at bounding box center [677, 371] width 370 height 340
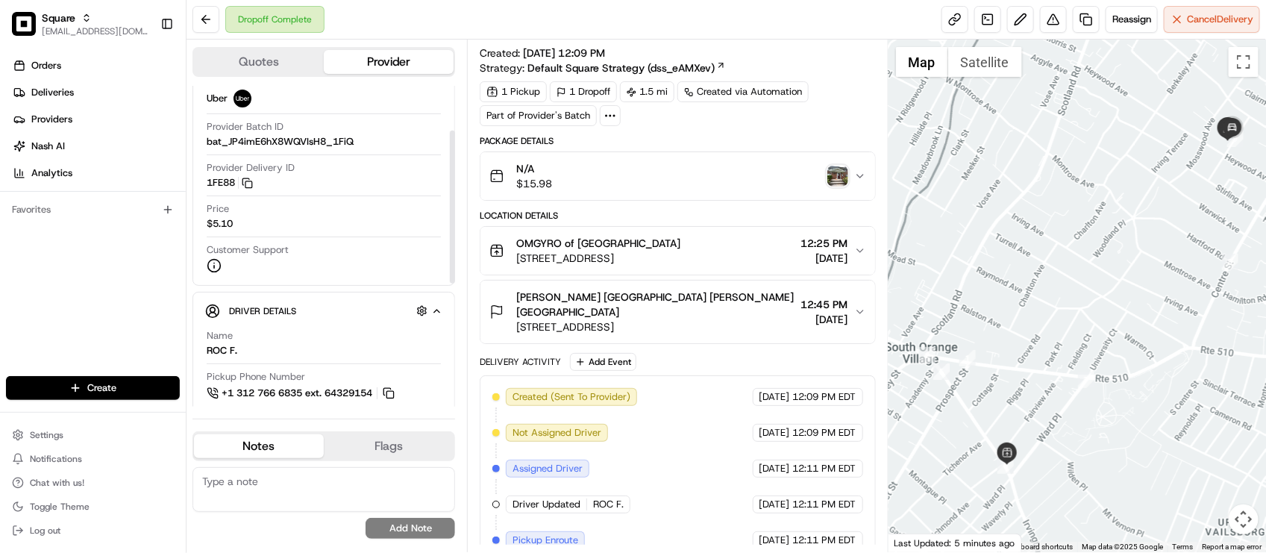
scroll to position [93, 0]
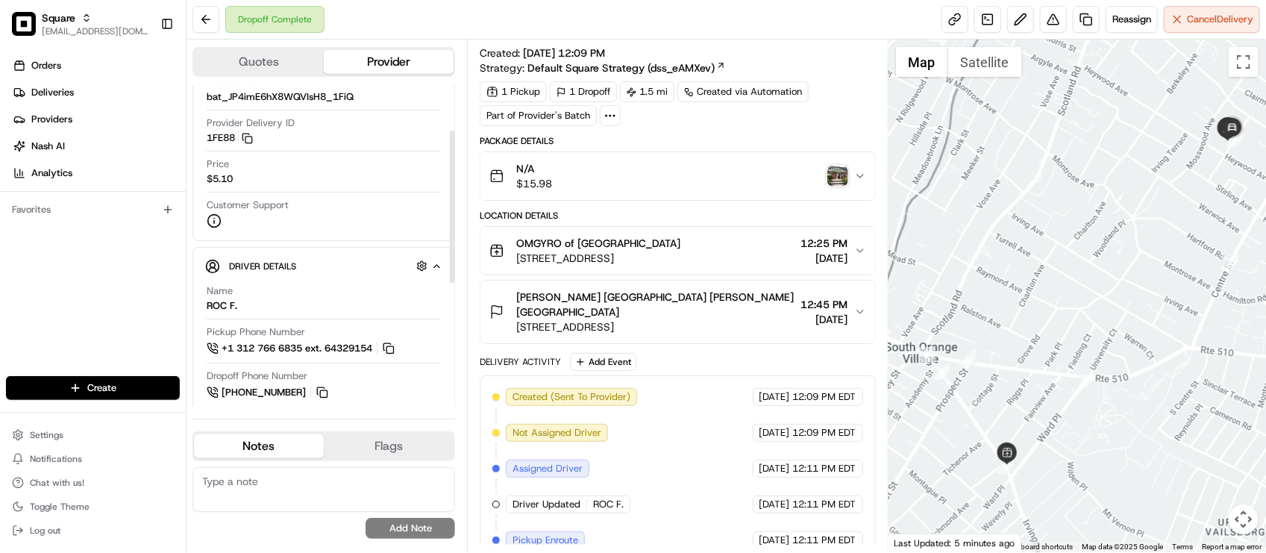
click at [725, 291] on button "Dajuan Canada Dajuan Canada 691 Haxtun Ave, City of Orange, NJ 07050, USA 12:45…" at bounding box center [677, 311] width 394 height 63
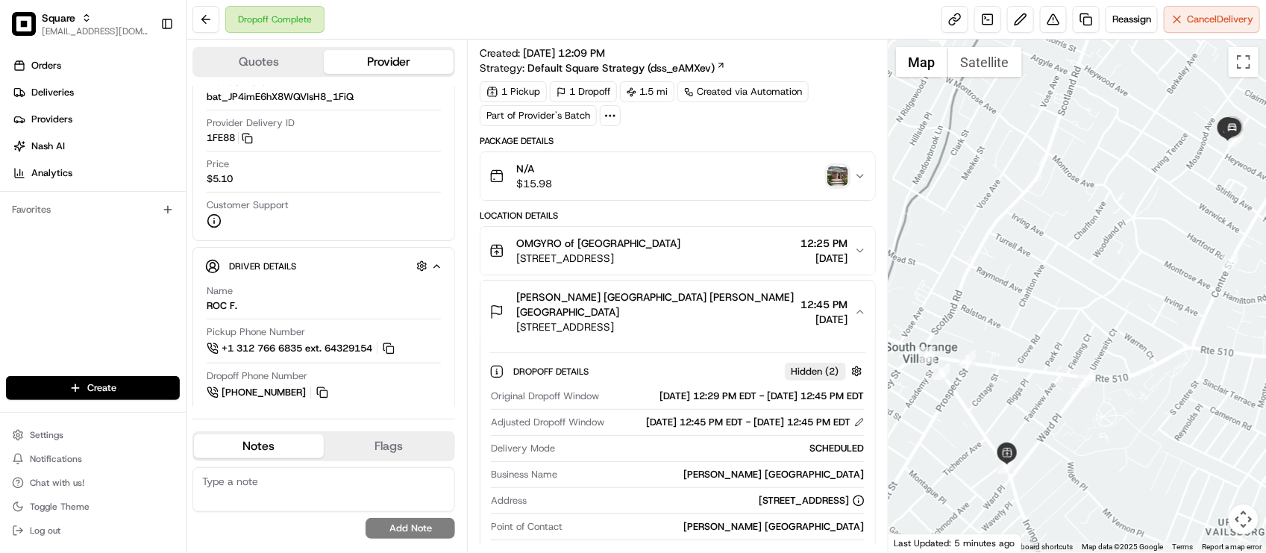
click at [725, 295] on div "Dajuan Canada Dajuan Canada" at bounding box center [655, 304] width 278 height 30
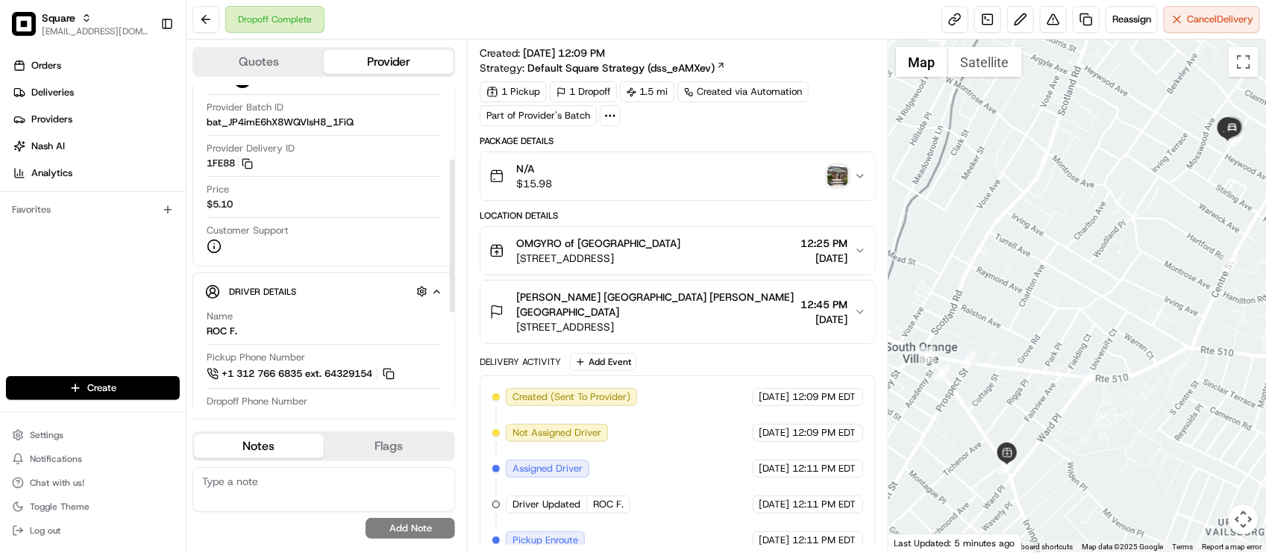
scroll to position [0, 0]
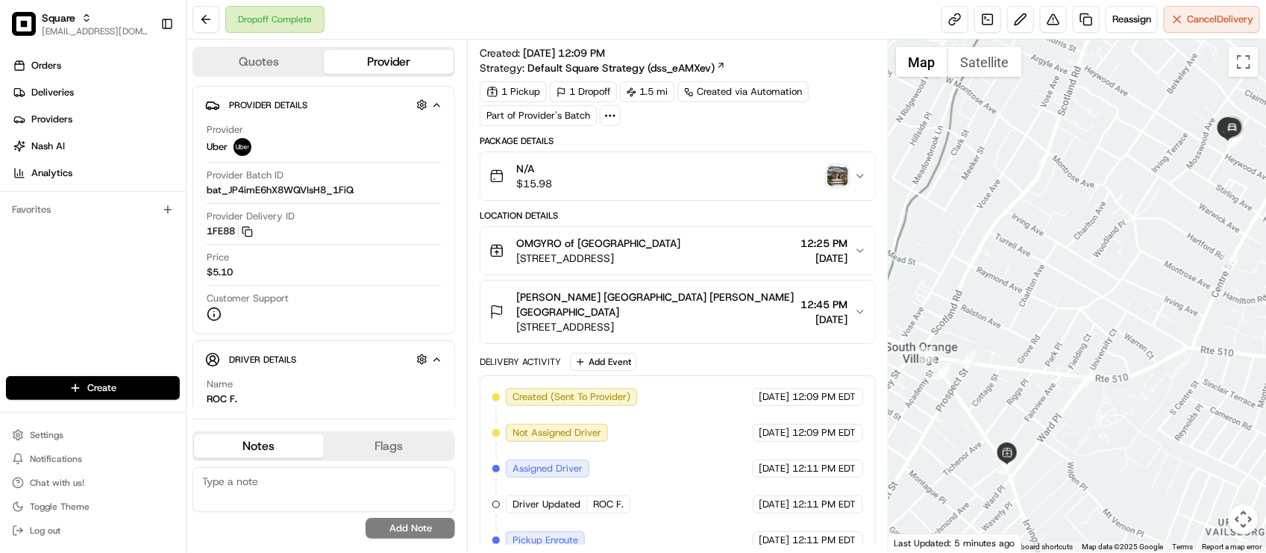
click at [702, 357] on div "Delivery Activity Add Event" at bounding box center [677, 362] width 395 height 18
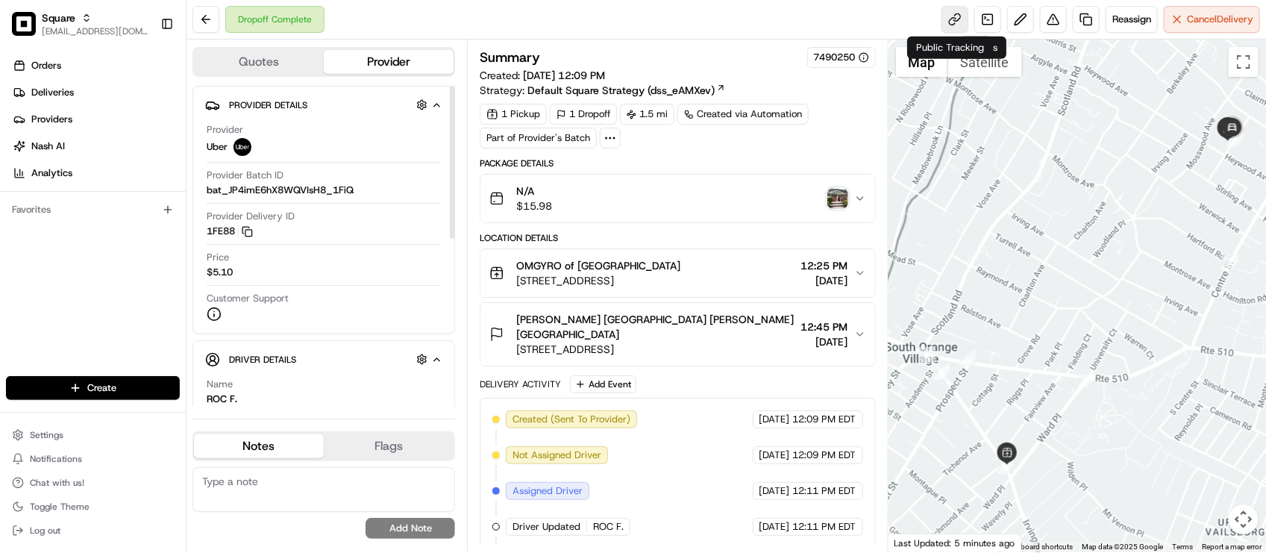
click at [944, 19] on link at bounding box center [954, 19] width 27 height 27
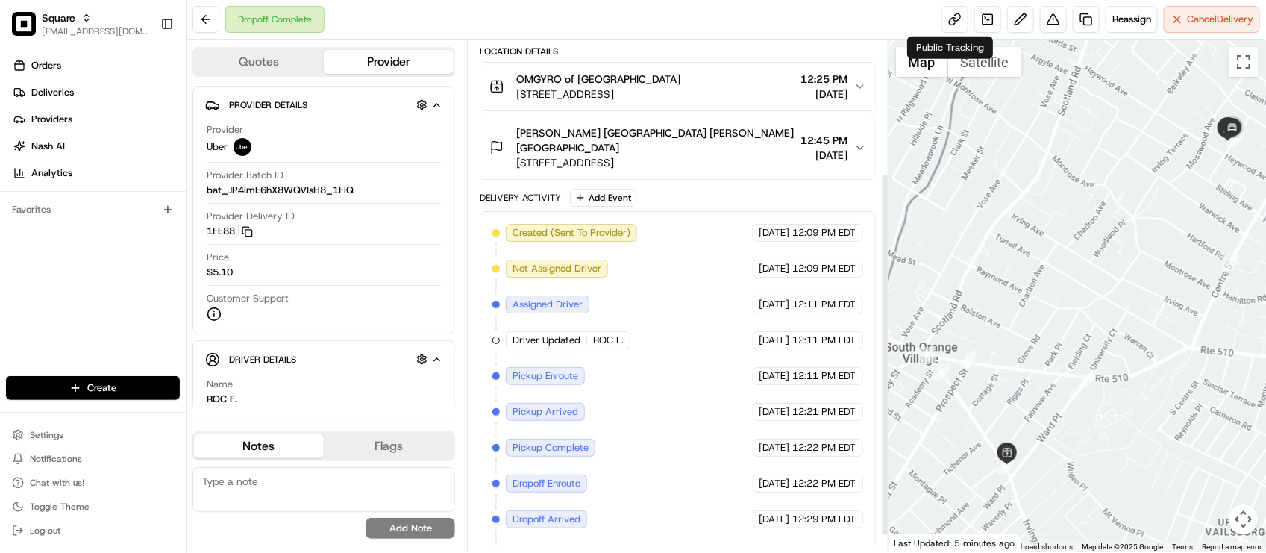
click at [733, 139] on div "Dajuan Canada Dajuan Canada" at bounding box center [655, 140] width 278 height 30
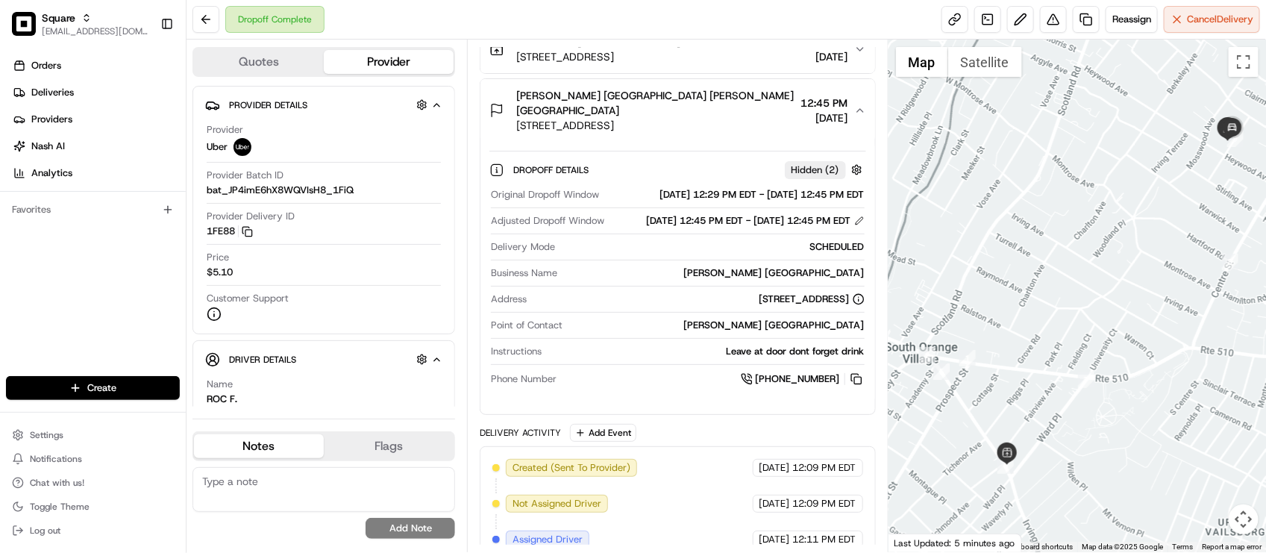
scroll to position [280, 0]
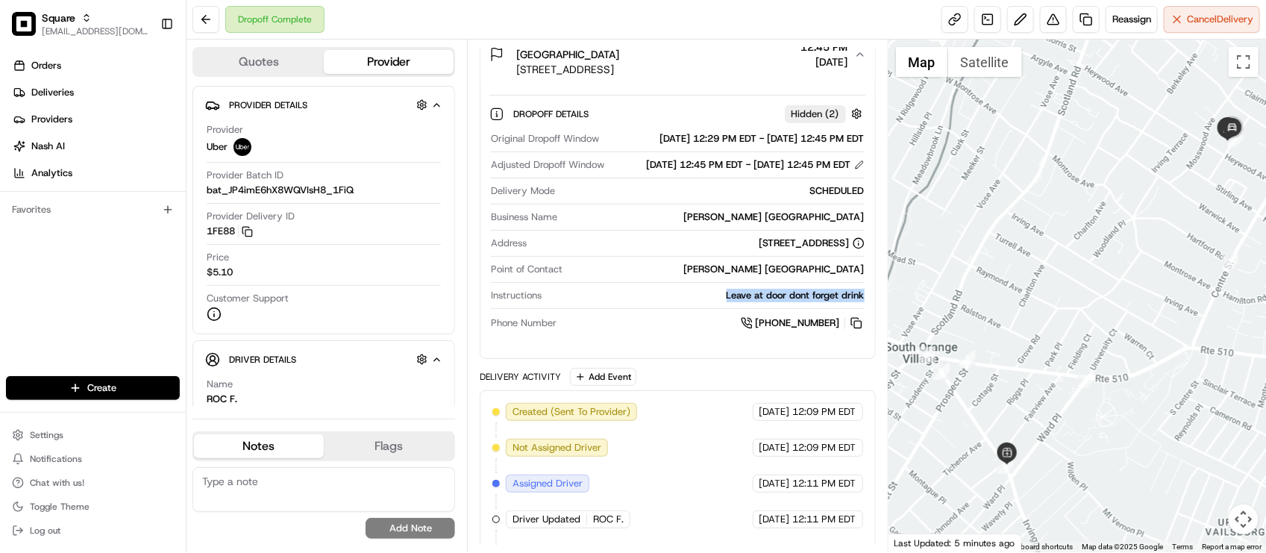
drag, startPoint x: 725, startPoint y: 307, endPoint x: 866, endPoint y: 307, distance: 141.0
click at [866, 307] on div "Dropoff Details Hidden ( 2 ) Original Dropoff Window 08/16/2025 12:29 PM EDT - …" at bounding box center [677, 216] width 394 height 260
drag, startPoint x: 866, startPoint y: 310, endPoint x: 732, endPoint y: 312, distance: 134.3
click at [732, 312] on div "Dropoff Details Hidden ( 2 ) Original Dropoff Window 08/16/2025 12:29 PM EDT - …" at bounding box center [677, 216] width 394 height 260
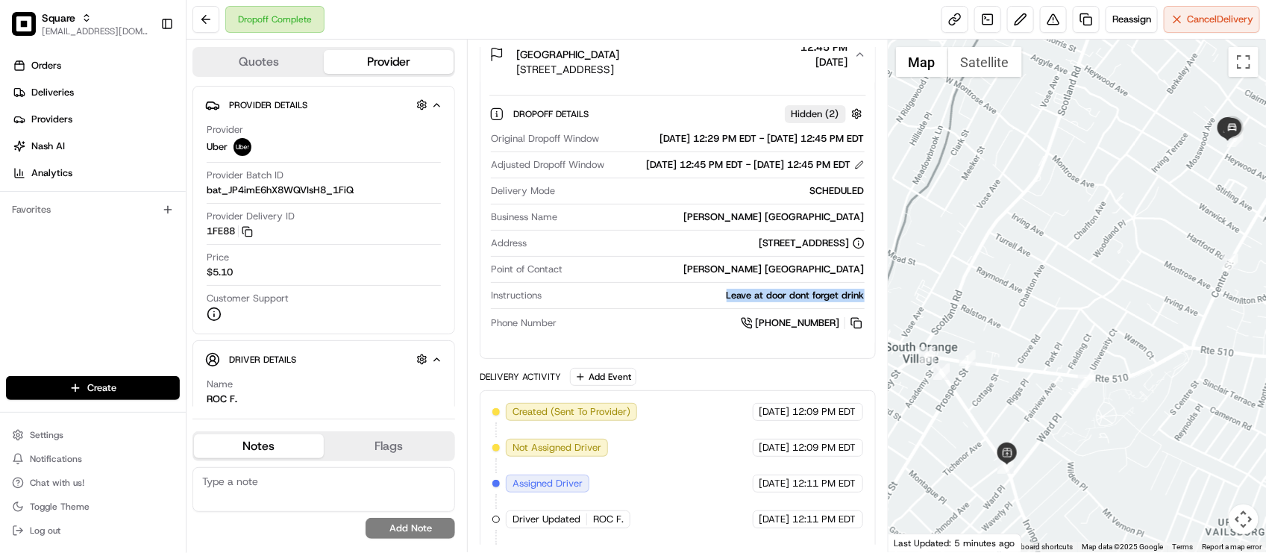
click at [670, 309] on div "Instructions Leave at door dont forget drink" at bounding box center [677, 299] width 373 height 20
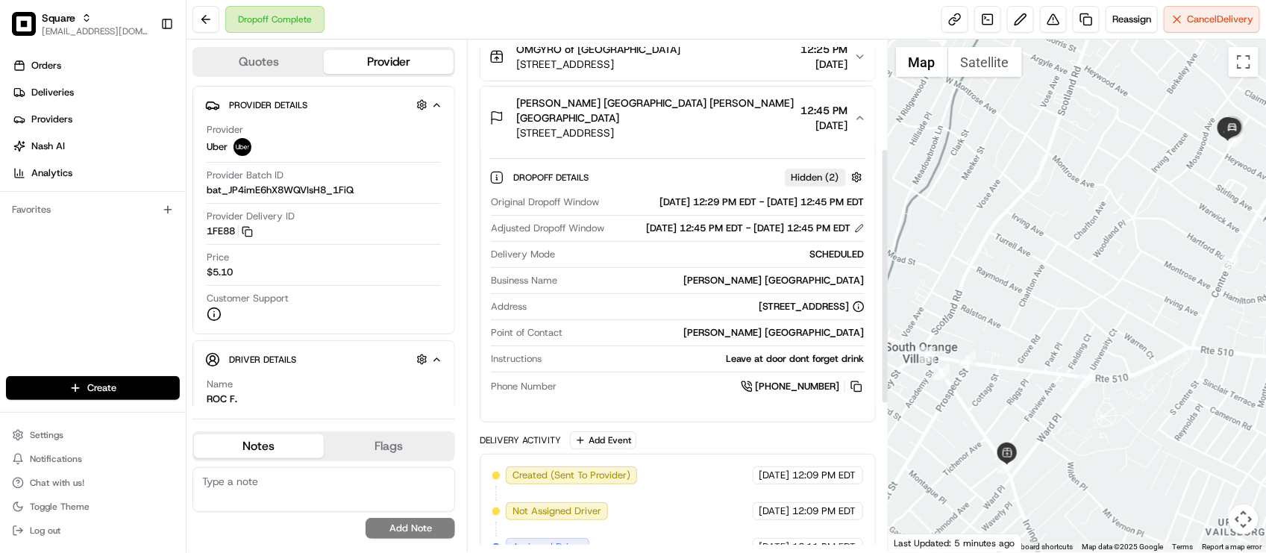
scroll to position [93, 0]
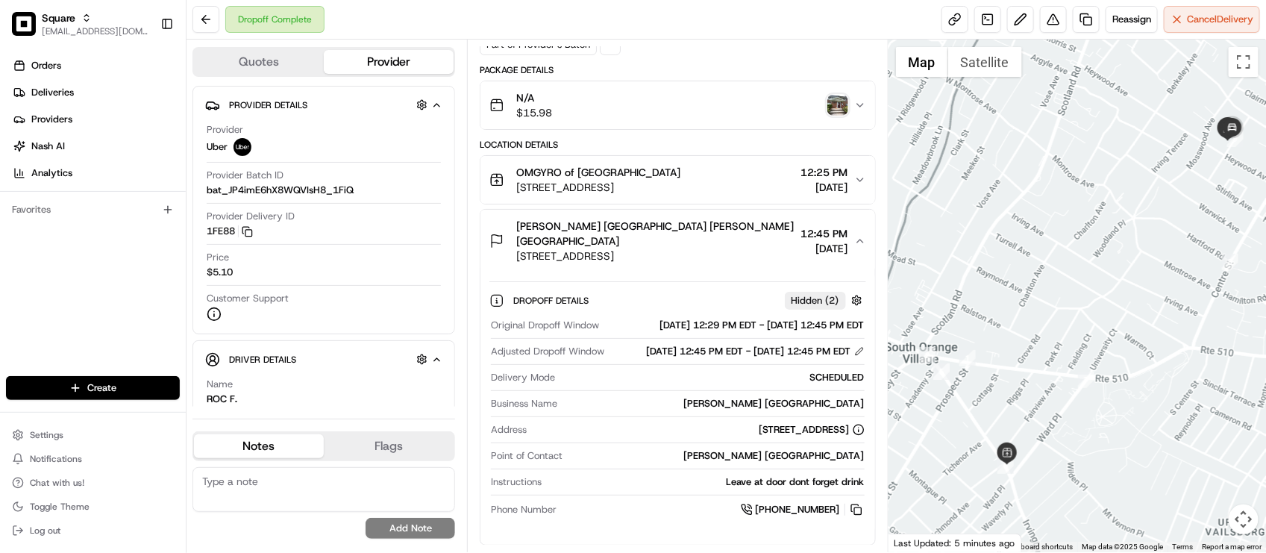
click at [688, 248] on span "691 Haxtun Ave, City of Orange, NJ 07050, USA" at bounding box center [655, 255] width 278 height 15
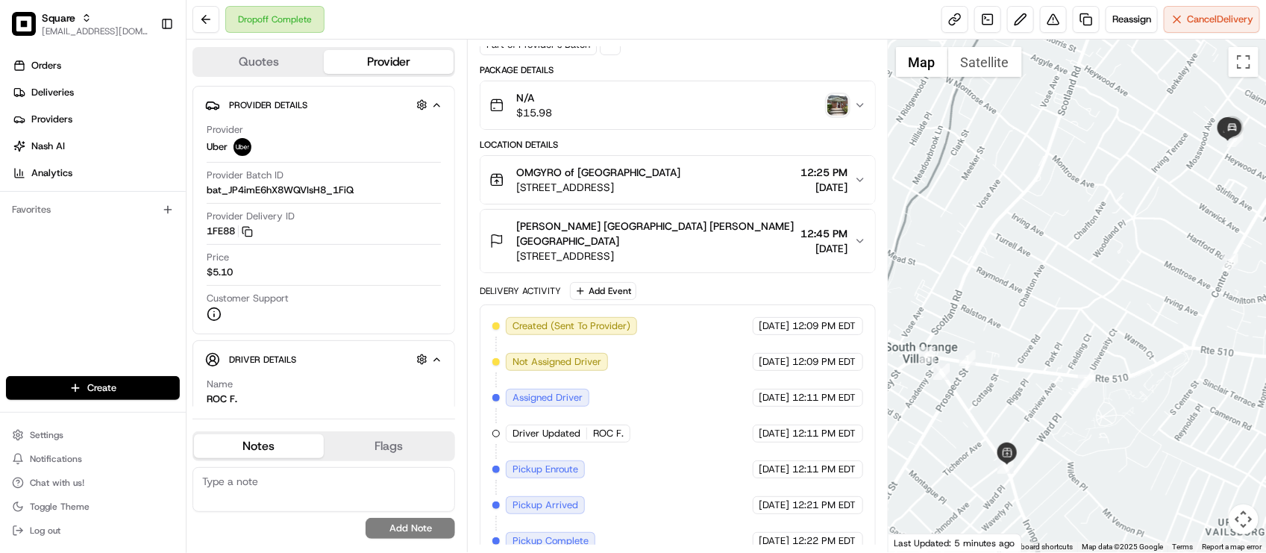
click at [688, 248] on span "691 Haxtun Ave, City of Orange, NJ 07050, USA" at bounding box center [655, 255] width 278 height 15
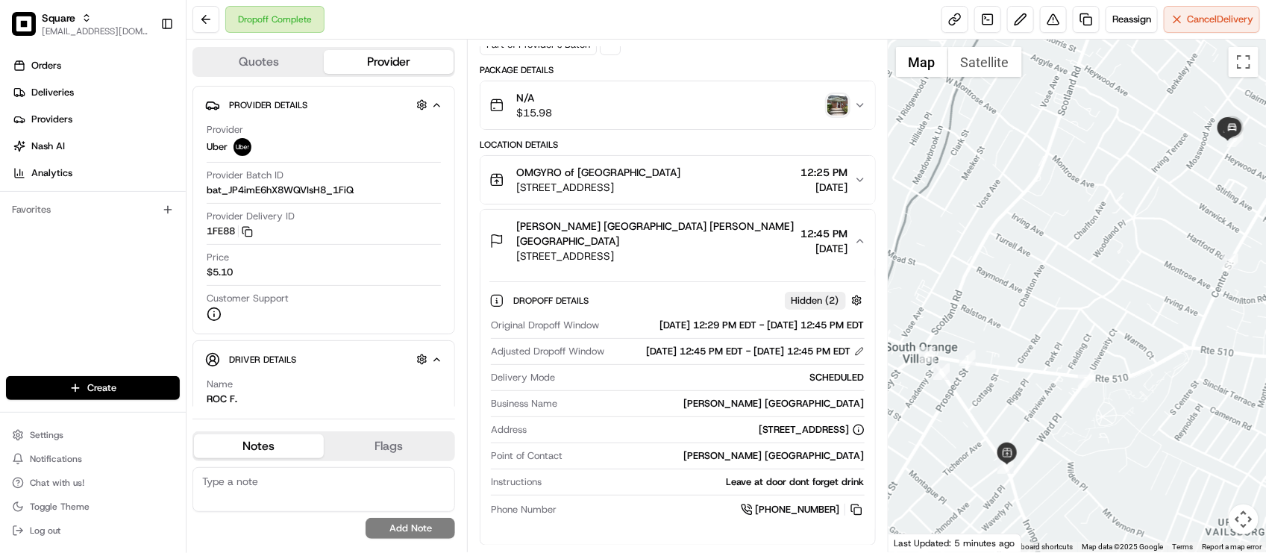
click at [688, 248] on span "691 Haxtun Ave, City of Orange, NJ 07050, USA" at bounding box center [655, 255] width 278 height 15
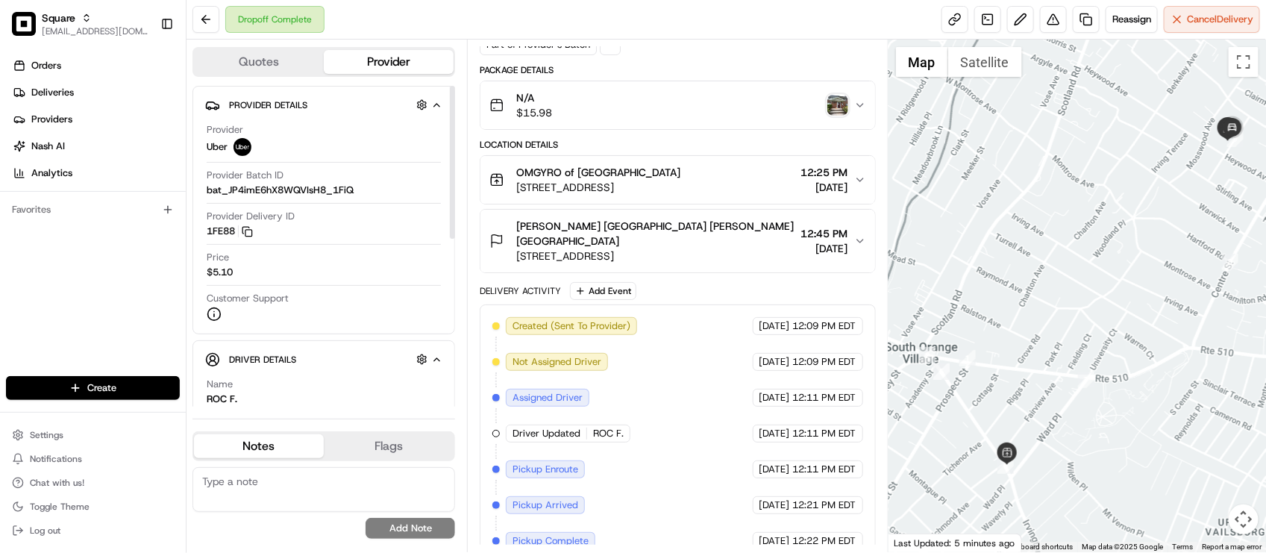
click at [699, 132] on div "Package Details N/A $15.98 Location Details OMGYRO of South Orange 307C Irvingt…" at bounding box center [677, 367] width 395 height 606
click at [782, 45] on div "Summary 7490250 Created: 08/16/2025 12:09 PM Strategy: Default Square Strategy …" at bounding box center [677, 296] width 421 height 512
click at [378, 2] on div "Dropoff Complete Reassign Cancel Delivery" at bounding box center [725, 20] width 1079 height 40
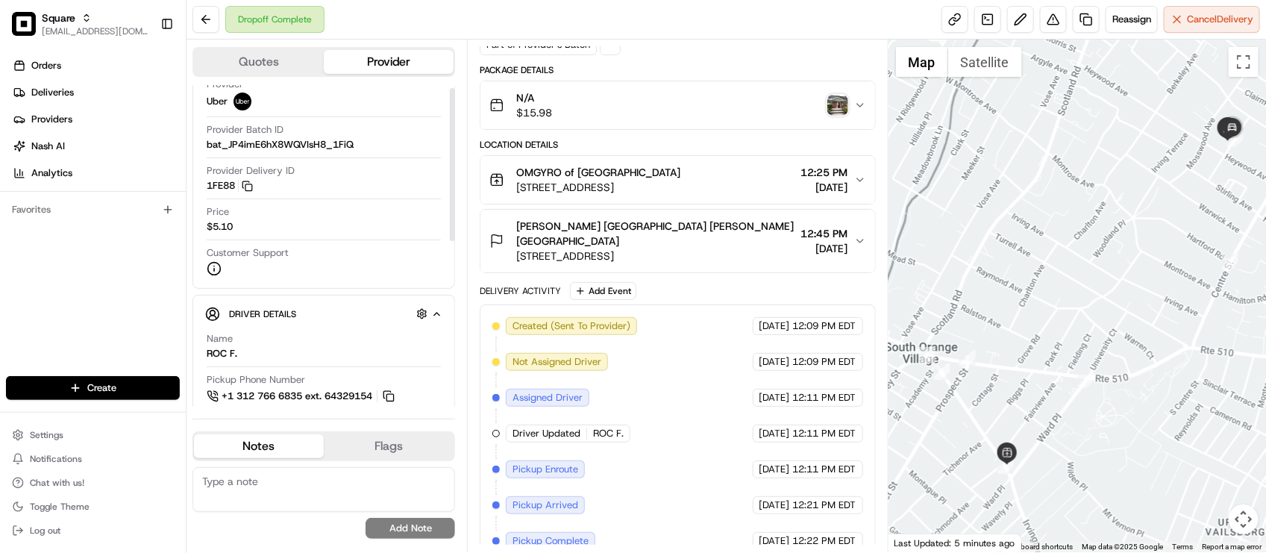
scroll to position [0, 0]
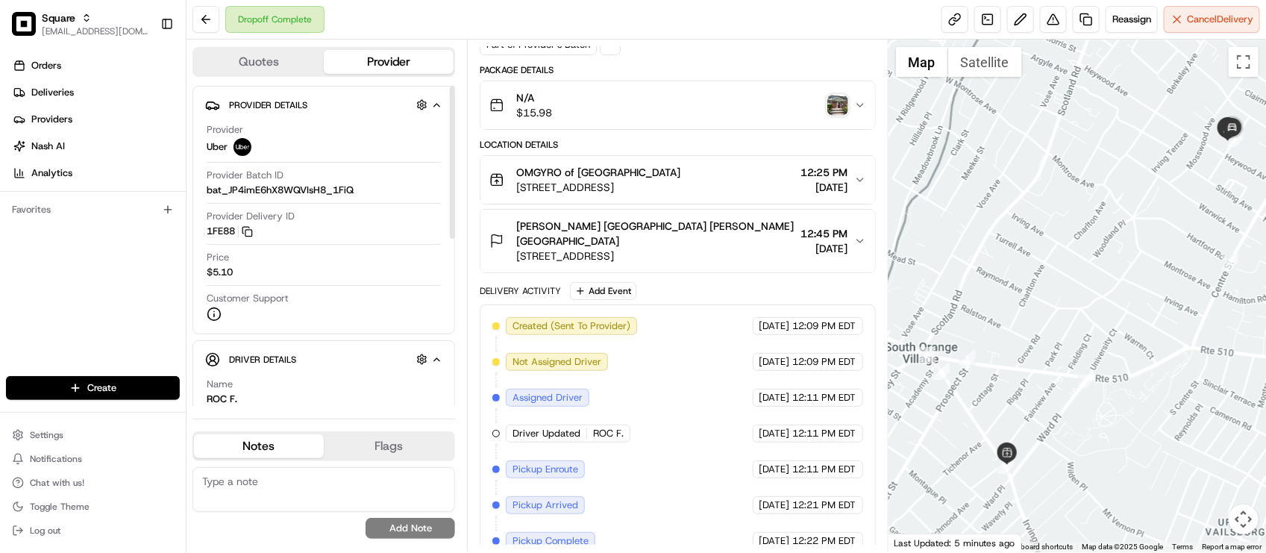
click at [385, 293] on div "Customer Support" at bounding box center [324, 307] width 234 height 30
click at [718, 442] on div "Created (Sent To Provider) Uber 08/16/2025 12:09 PM EDT Not Assigned Driver Ube…" at bounding box center [677, 487] width 370 height 340
click at [680, 187] on span "307C Irvington Ave, South Orange Village, NJ 07079, USA" at bounding box center [598, 187] width 164 height 15
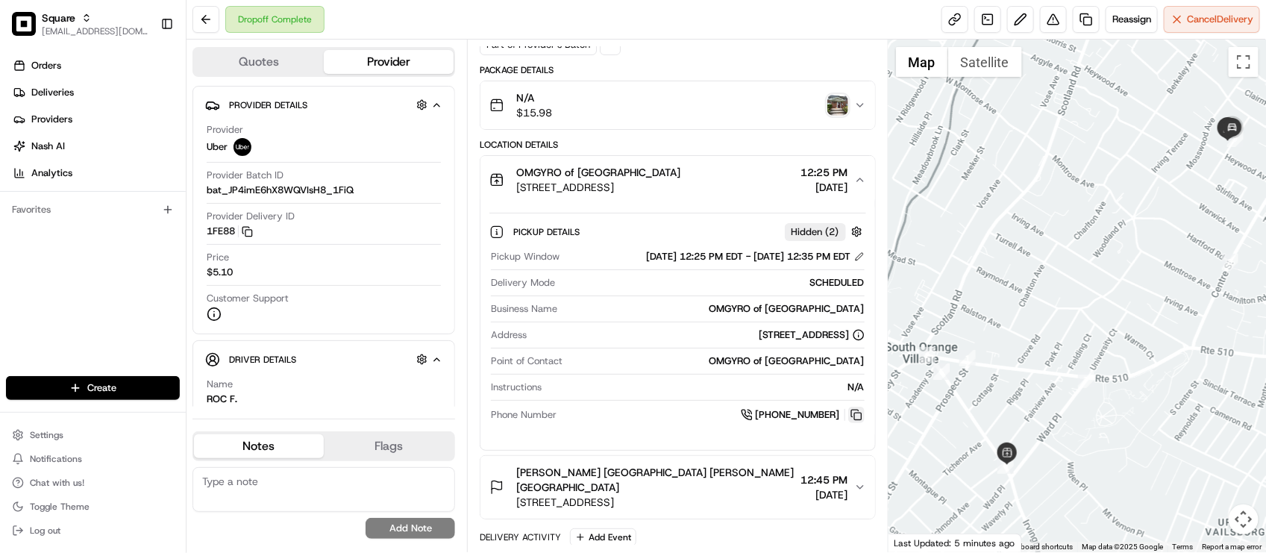
click at [853, 421] on button at bounding box center [856, 414] width 16 height 16
click at [713, 49] on div "1 Pickup 1 Dropoff 1.5 mi Created via Automation Part of Provider's Batch" at bounding box center [677, 32] width 395 height 45
click at [313, 286] on div at bounding box center [324, 285] width 234 height 1
click at [832, 107] on img "button" at bounding box center [837, 105] width 21 height 21
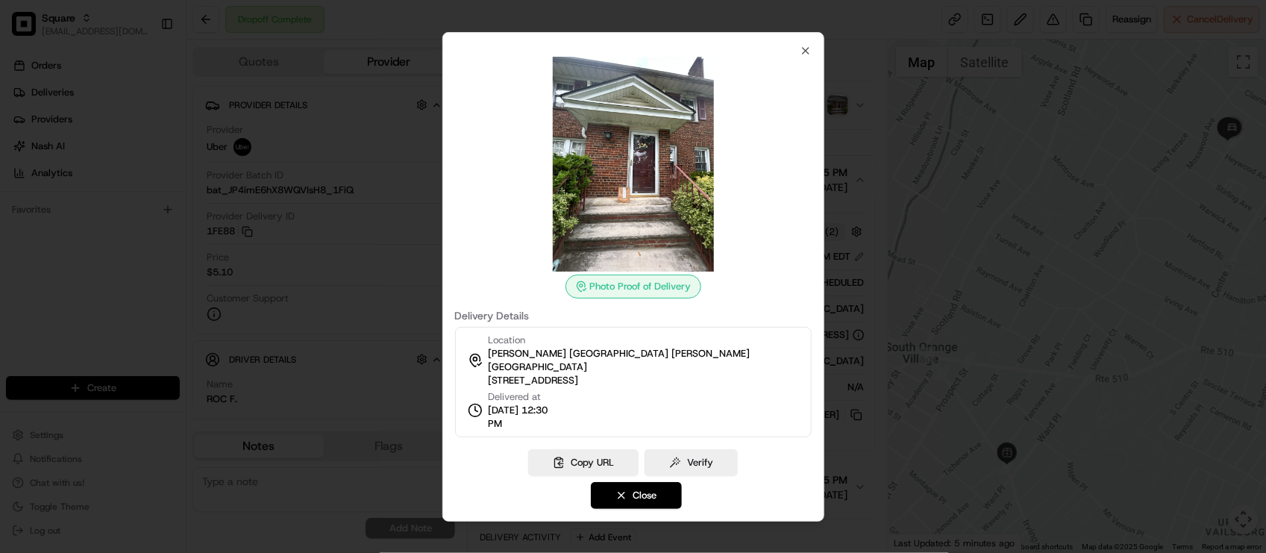
click at [809, 49] on div "Photo Proof of Delivery Delivery Details Location Dajuan Canada Dajuan Canada 6…" at bounding box center [633, 276] width 382 height 489
click at [800, 57] on icon "button" at bounding box center [806, 51] width 12 height 12
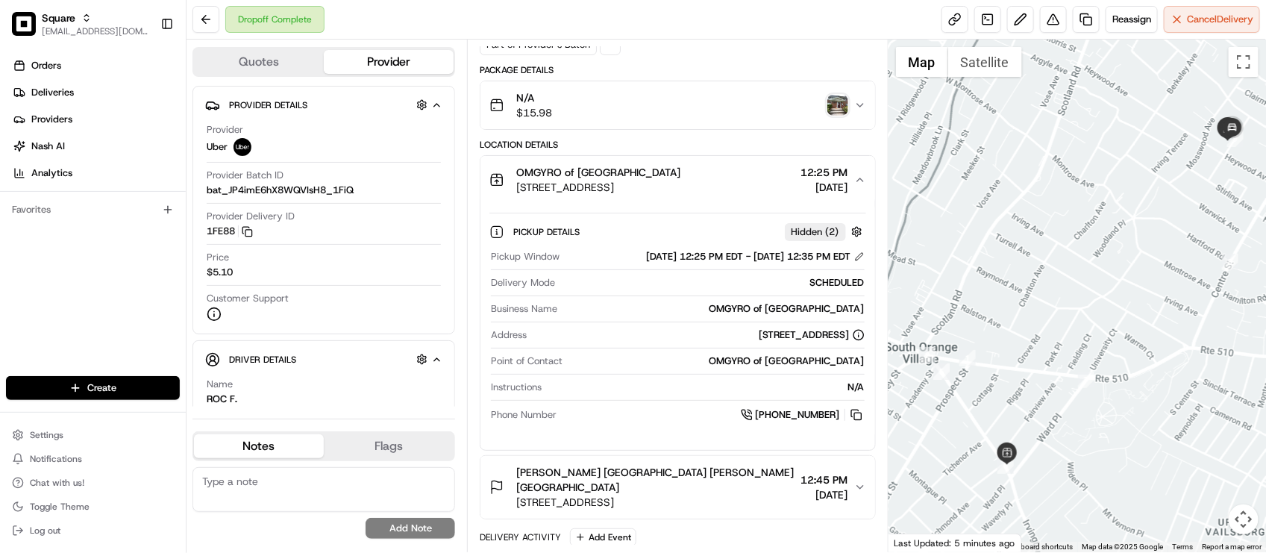
click at [802, 47] on div "1 Pickup 1 Dropoff 1.5 mi Created via Automation Part of Provider's Batch" at bounding box center [677, 32] width 395 height 45
click at [434, 308] on div "Customer Support" at bounding box center [324, 307] width 234 height 30
click at [625, 315] on div "OMGYRO of South Orange" at bounding box center [713, 308] width 301 height 13
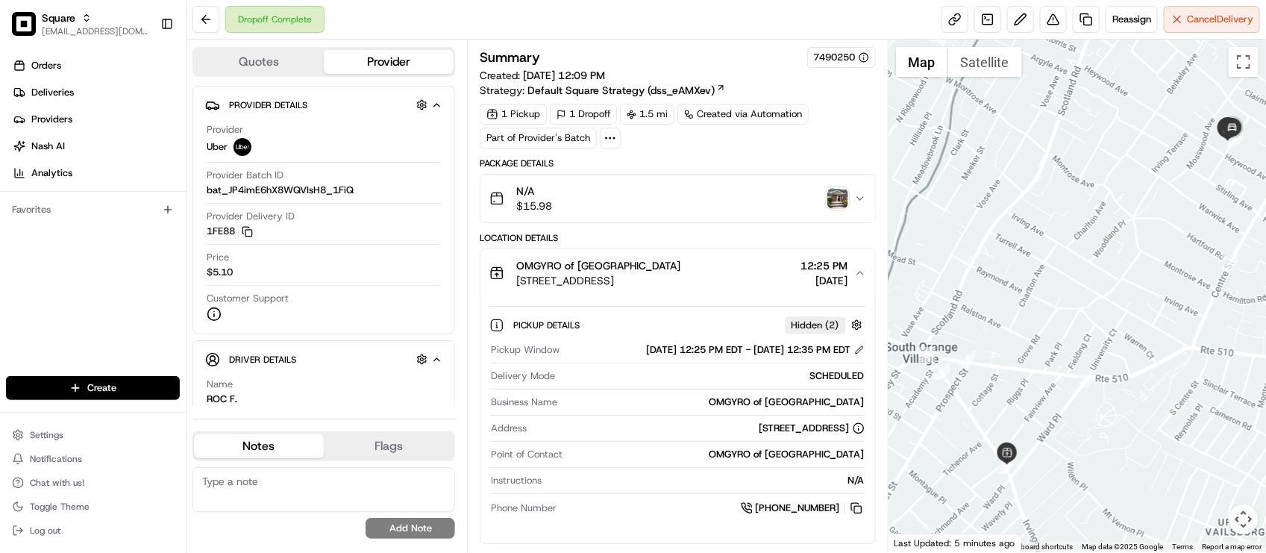
click at [680, 271] on div "OMGYRO of South Orange" at bounding box center [598, 265] width 164 height 15
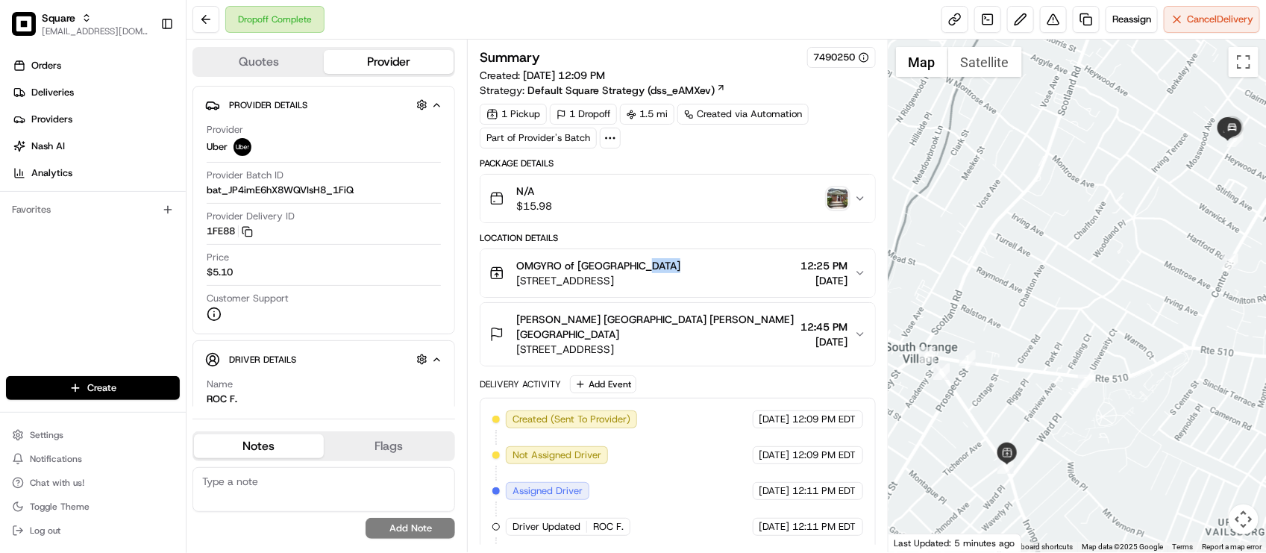
drag, startPoint x: 688, startPoint y: 271, endPoint x: 699, endPoint y: 277, distance: 12.0
click at [680, 272] on div "OMGYRO of South Orange" at bounding box center [598, 265] width 164 height 15
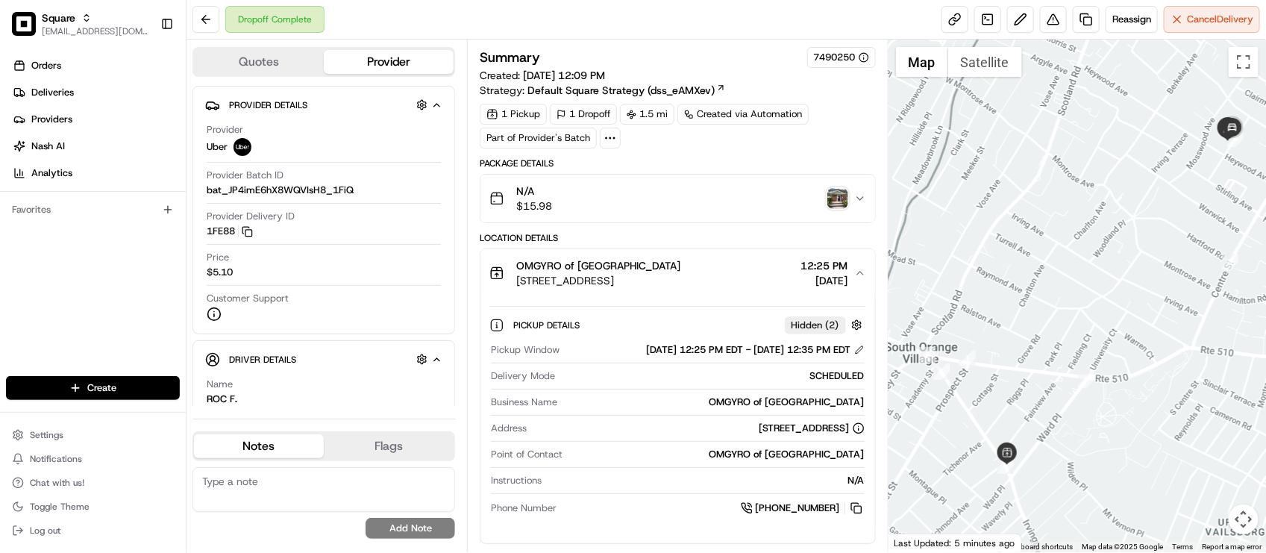
click at [709, 236] on div "Location Details" at bounding box center [677, 238] width 395 height 12
click at [834, 196] on img "button" at bounding box center [837, 198] width 21 height 21
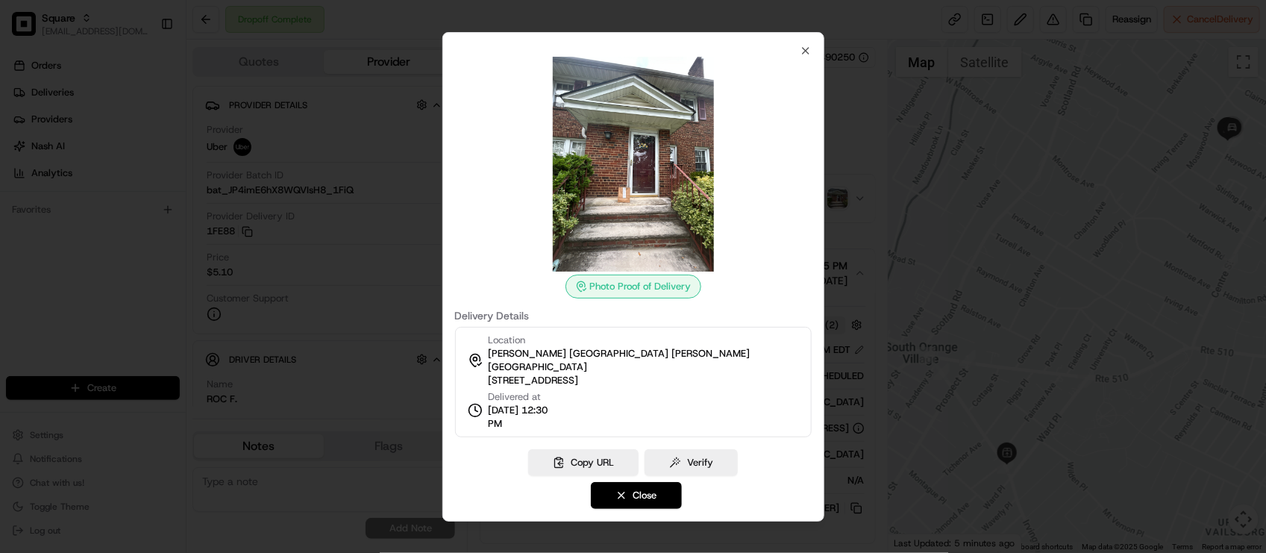
click at [834, 196] on div at bounding box center [633, 276] width 1266 height 553
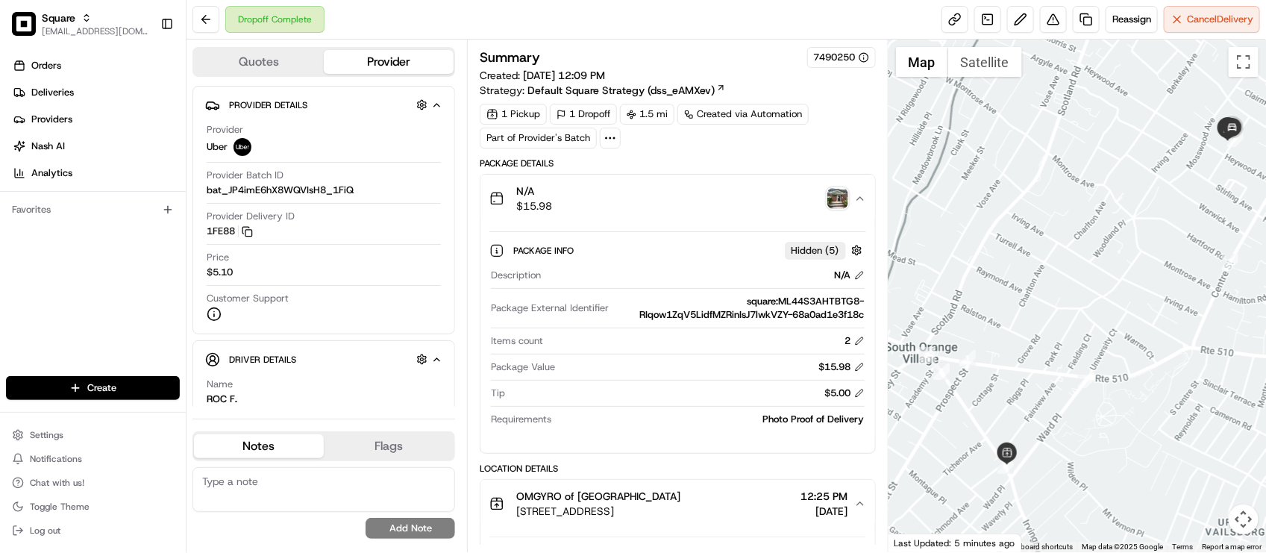
click at [657, 380] on div at bounding box center [677, 380] width 373 height 1
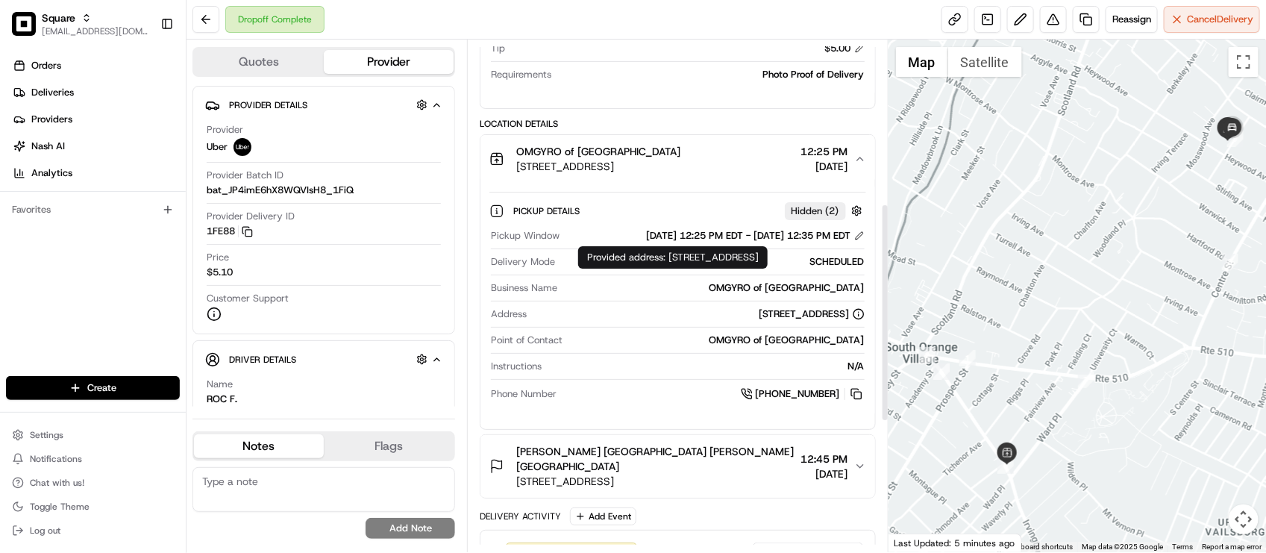
scroll to position [466, 0]
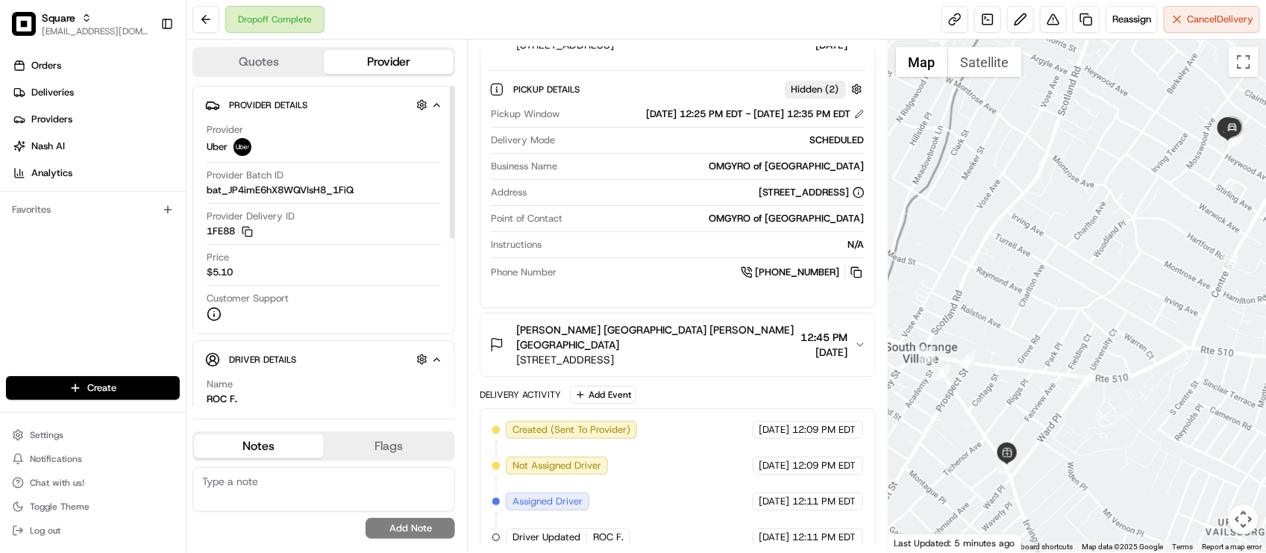
click at [374, 300] on div "Customer Support" at bounding box center [324, 307] width 234 height 30
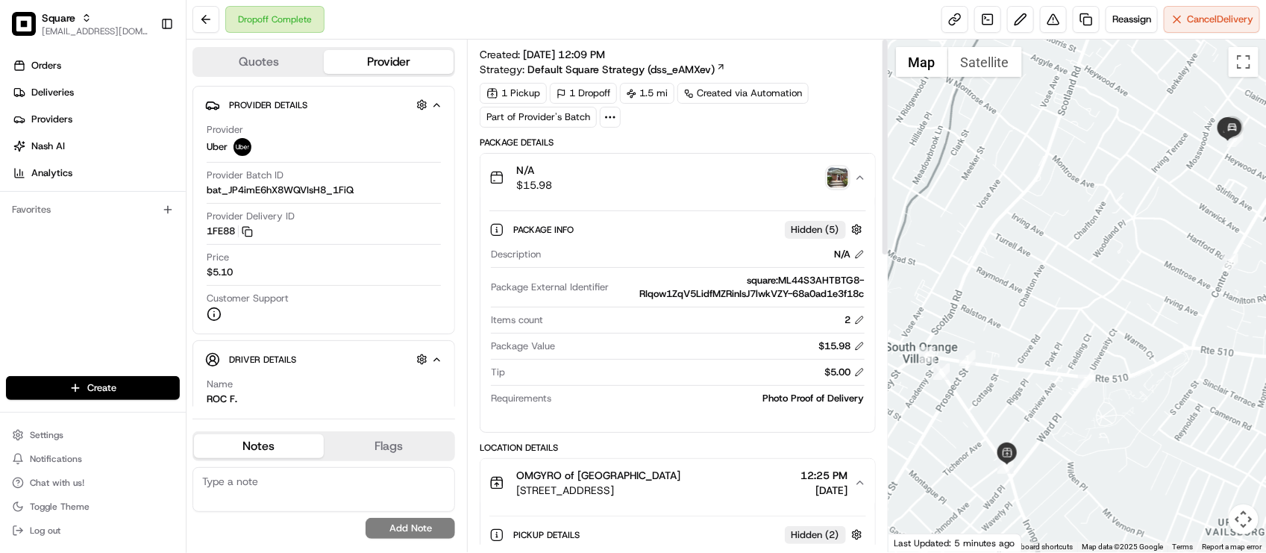
scroll to position [0, 0]
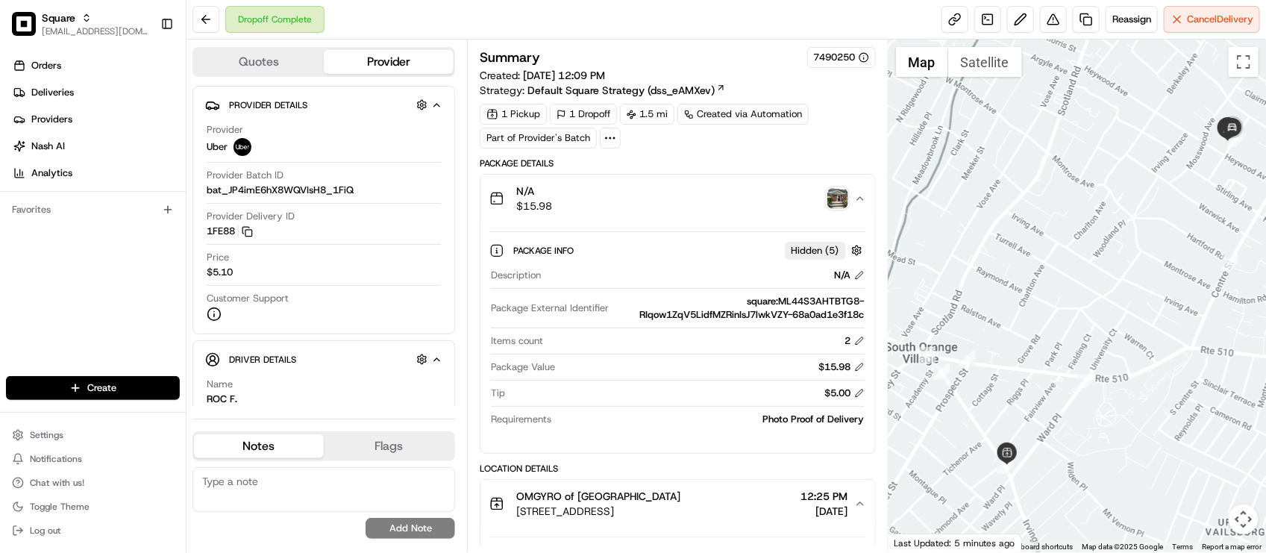
click at [657, 222] on button "N/A $15.98" at bounding box center [677, 199] width 394 height 48
click at [658, 222] on button "N/A $15.98" at bounding box center [677, 199] width 394 height 48
click at [670, 216] on button "N/A $15.98" at bounding box center [677, 199] width 394 height 48
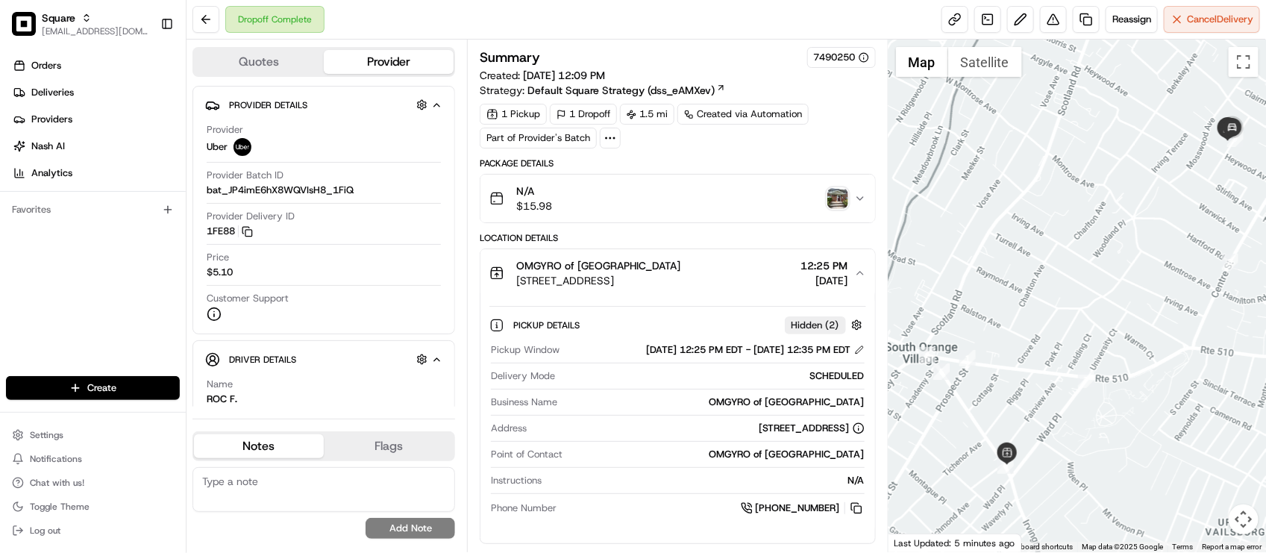
click at [670, 216] on button "N/A $15.98" at bounding box center [677, 199] width 394 height 48
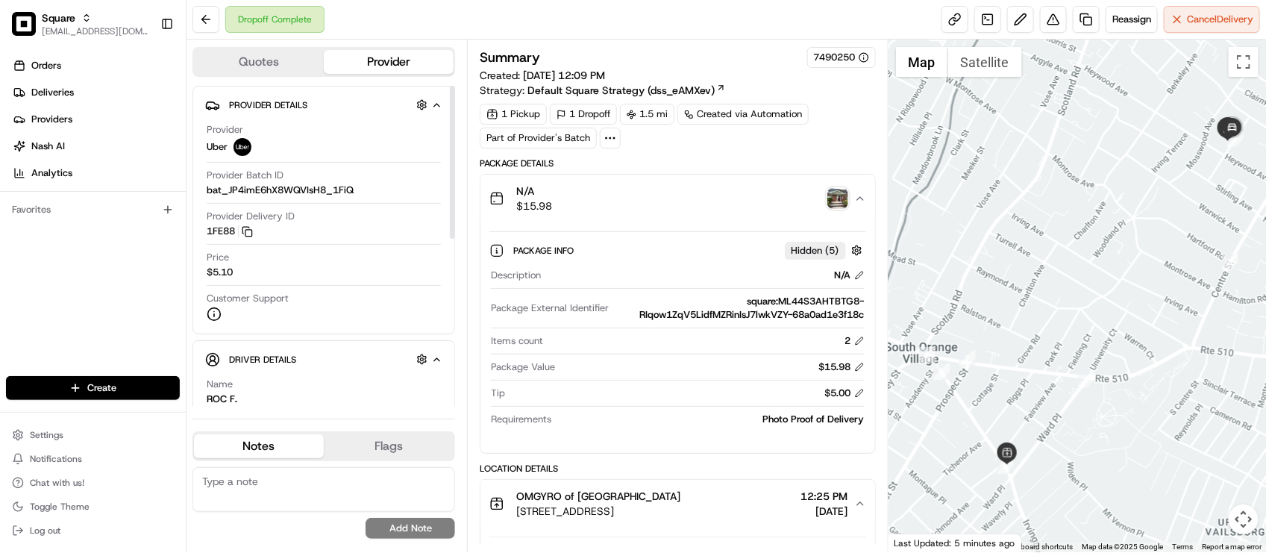
click at [16, 281] on div "Orders Deliveries Providers Nash AI Analytics Favorites" at bounding box center [93, 216] width 186 height 337
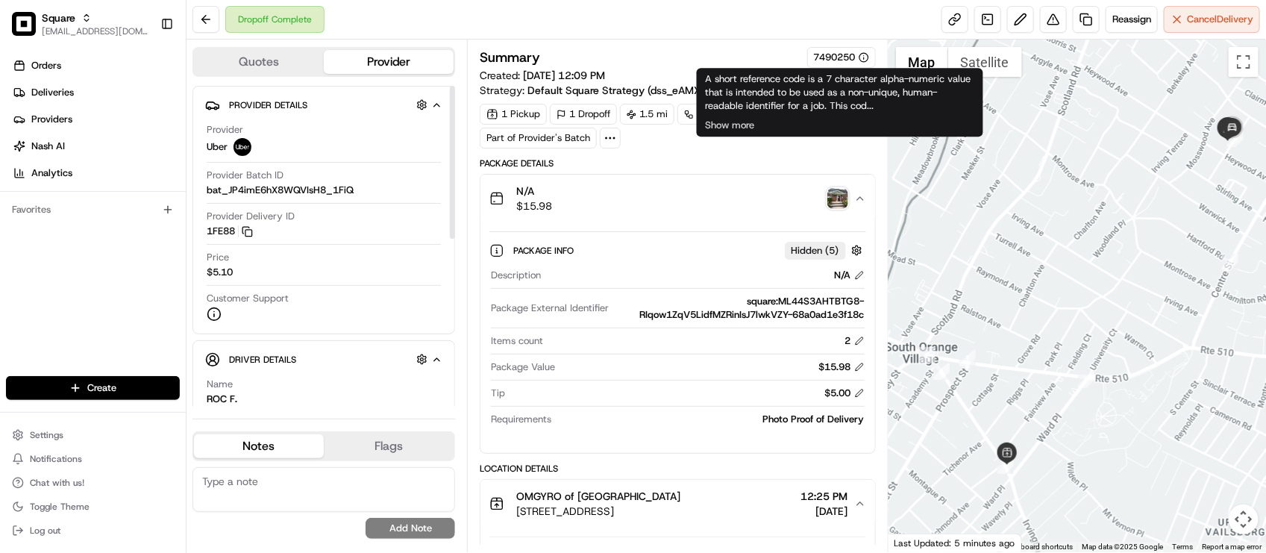
click at [710, 43] on div "Summary 7490250 Created: 08/16/2025 12:09 PM Strategy: Default Square Strategy …" at bounding box center [677, 296] width 421 height 512
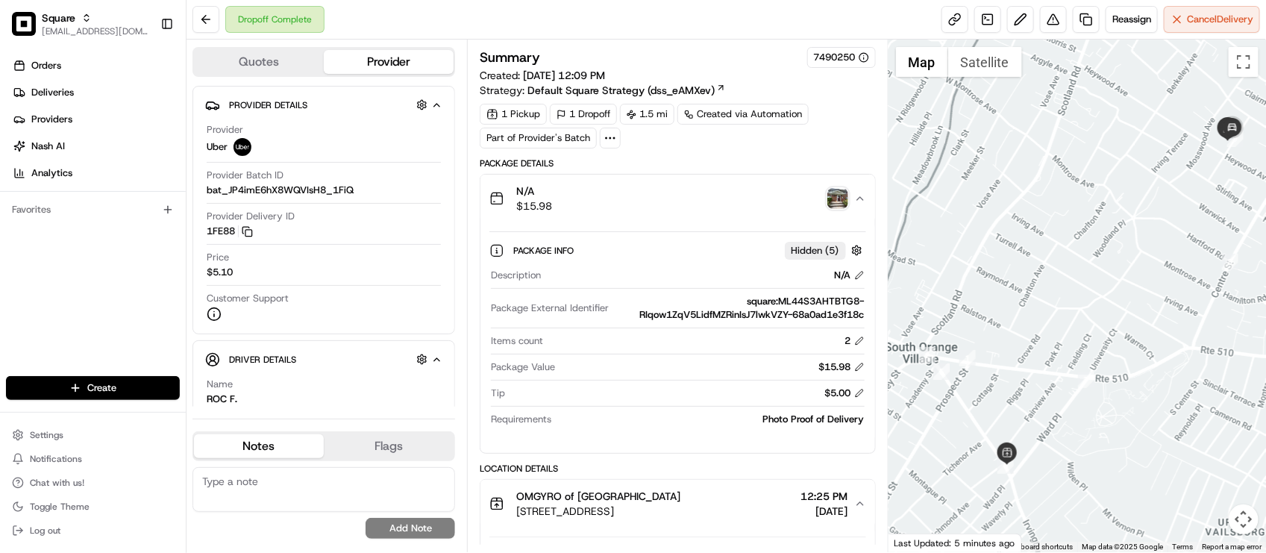
click at [448, 22] on div "Dropoff Complete Reassign Cancel Delivery" at bounding box center [725, 20] width 1079 height 40
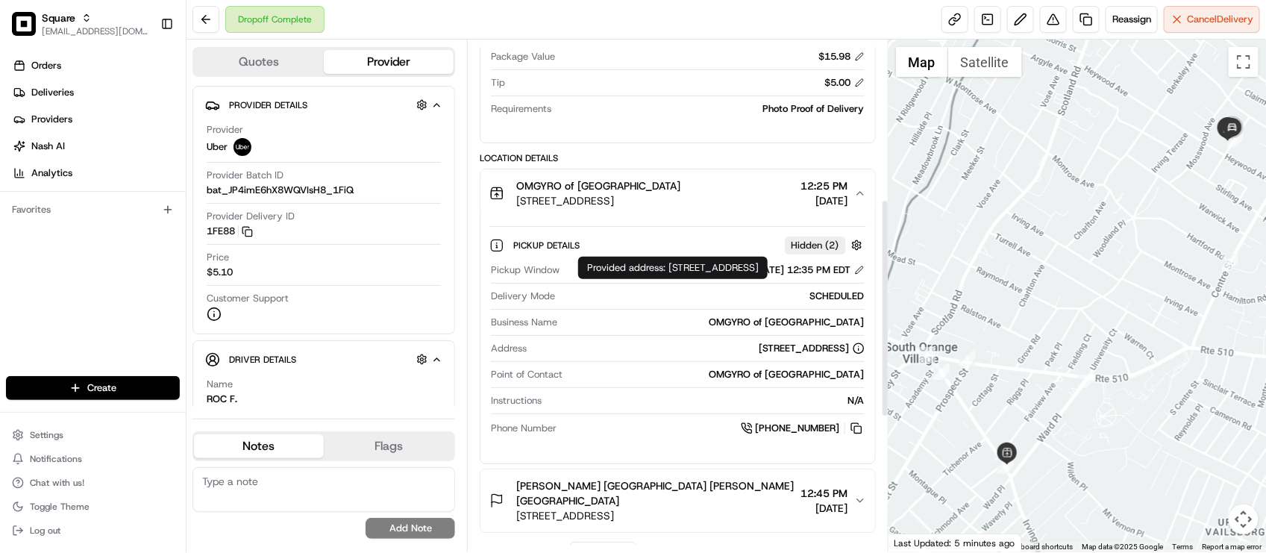
scroll to position [373, 0]
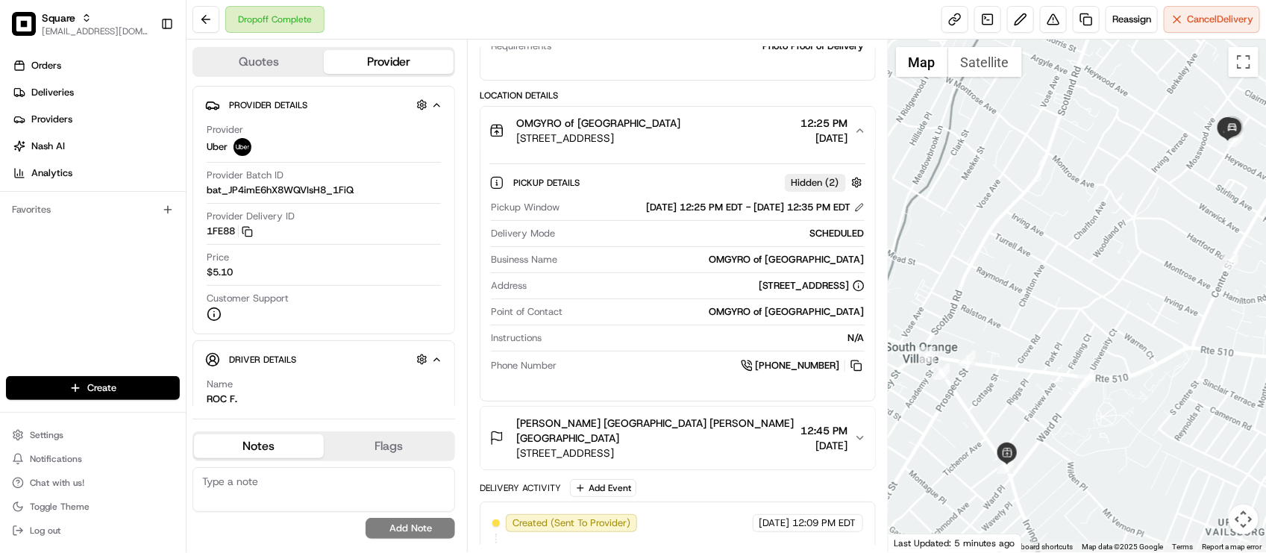
click at [662, 373] on div "+1 908 632 0395" at bounding box center [712, 365] width 301 height 16
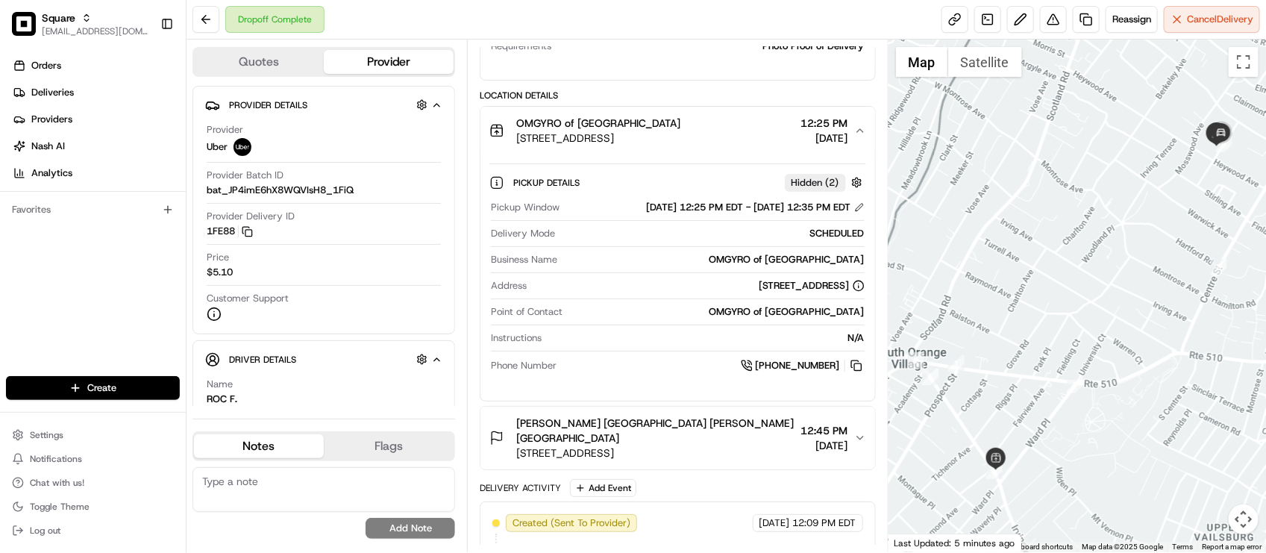
drag, startPoint x: 948, startPoint y: 282, endPoint x: 955, endPoint y: 302, distance: 21.5
click at [934, 289] on div at bounding box center [1076, 296] width 377 height 512
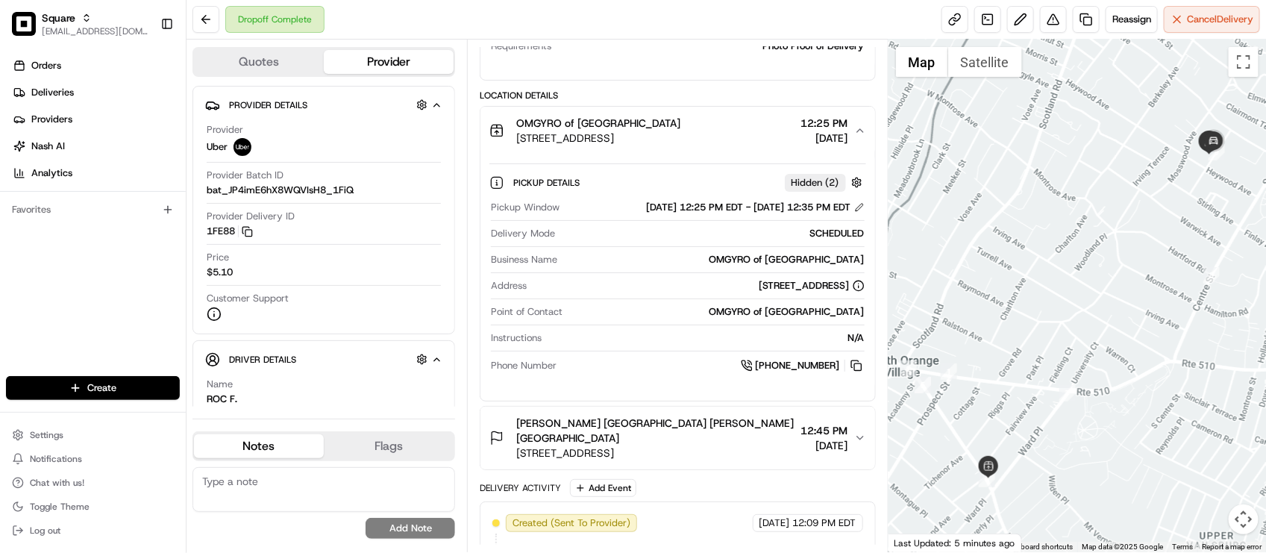
drag, startPoint x: 1027, startPoint y: 266, endPoint x: 1030, endPoint y: 281, distance: 15.9
click at [1024, 277] on div at bounding box center [1076, 296] width 377 height 512
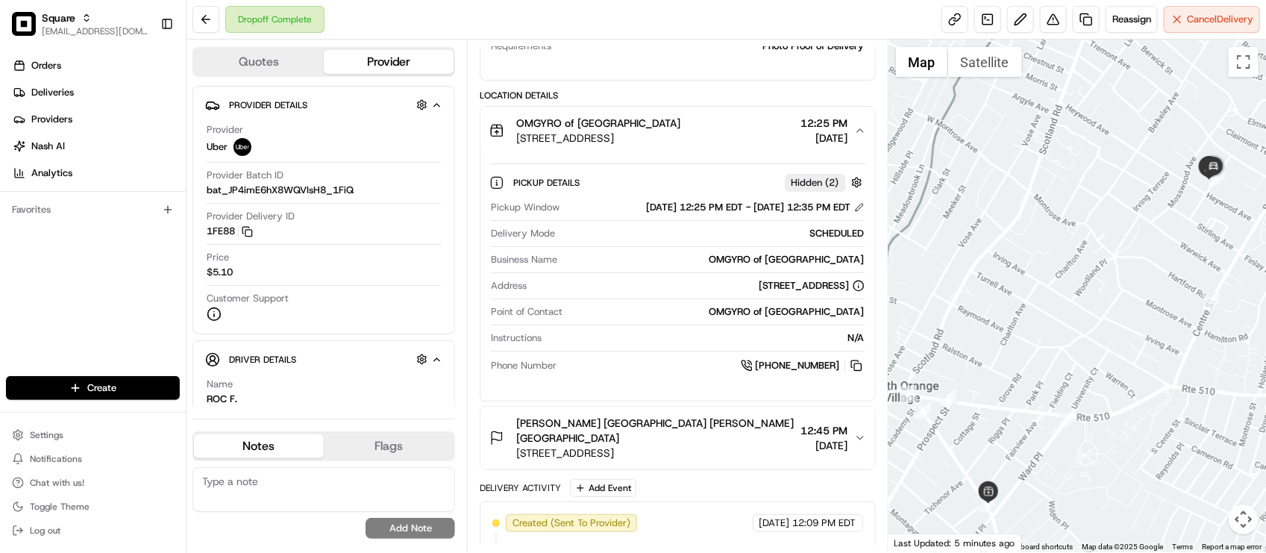
click at [635, 322] on div "Point of Contact OMGYRO of South Orange" at bounding box center [677, 315] width 373 height 20
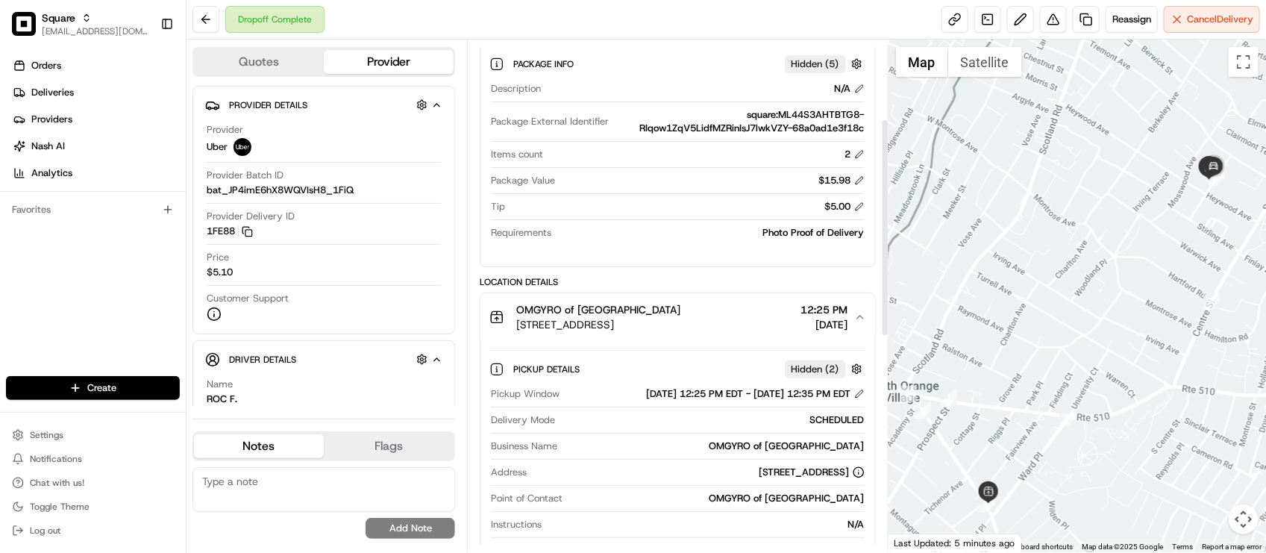
scroll to position [0, 0]
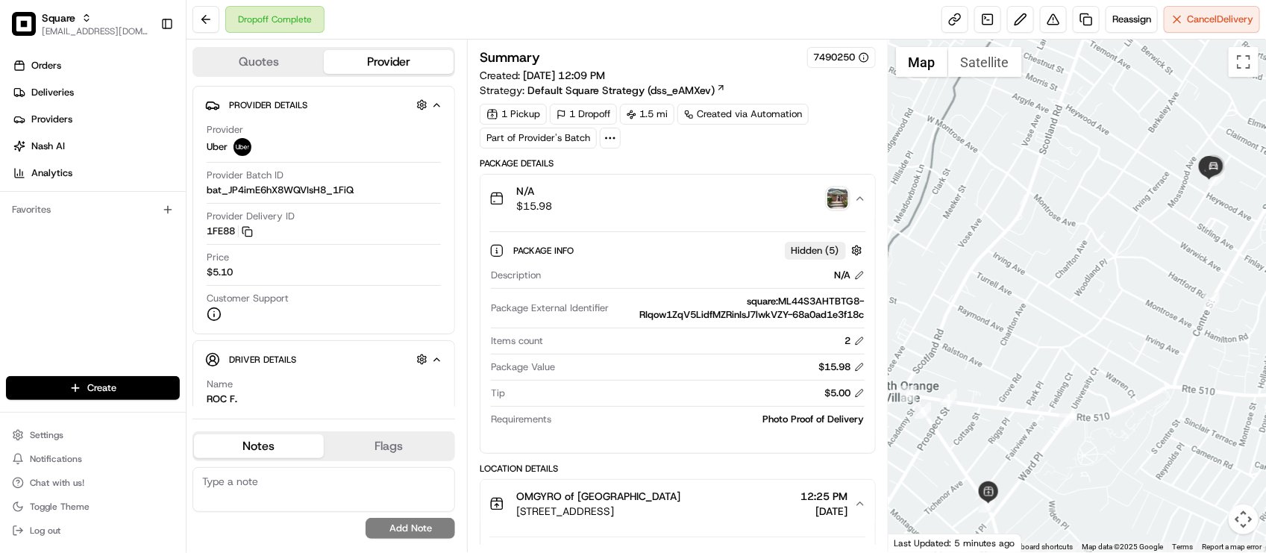
click at [841, 138] on div "1 Pickup 1 Dropoff 1.5 mi Created via Automation Part of Provider's Batch" at bounding box center [677, 126] width 395 height 45
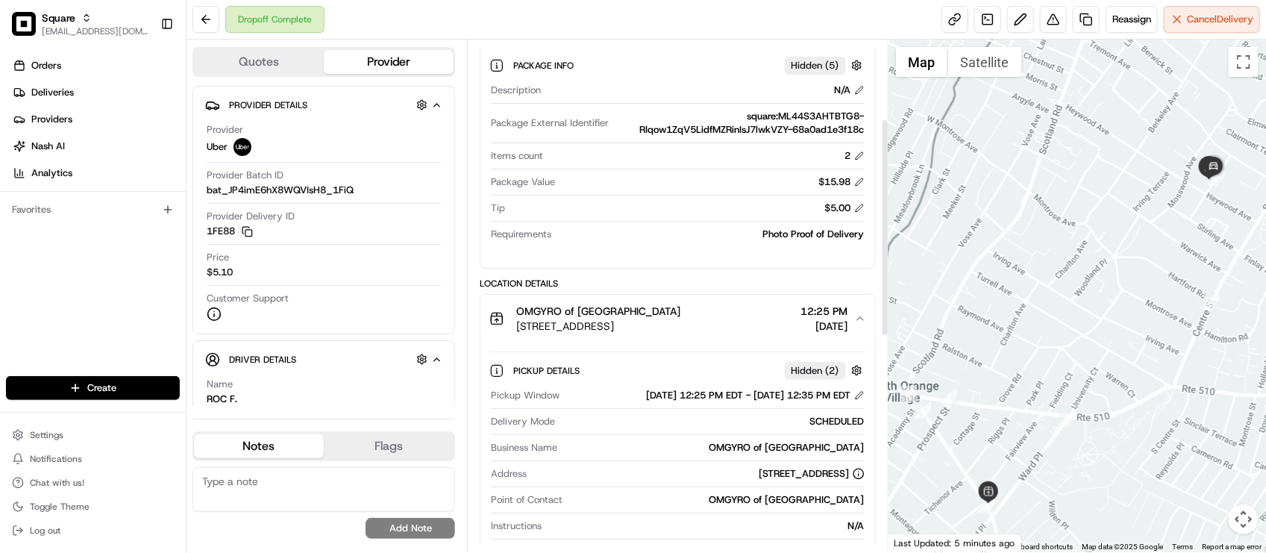
scroll to position [186, 0]
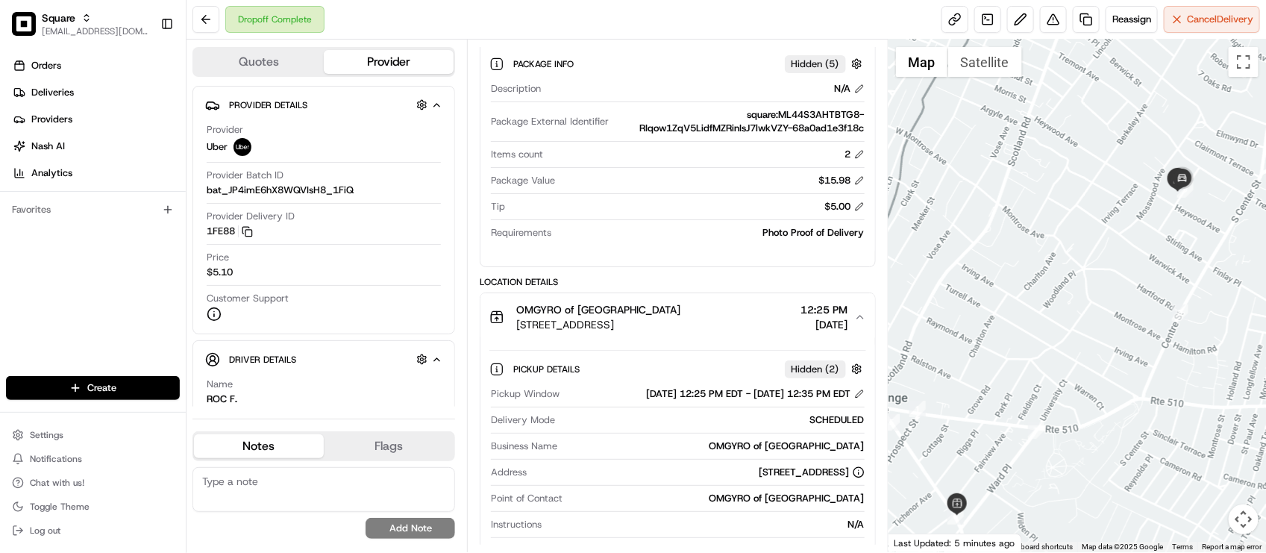
drag, startPoint x: 986, startPoint y: 322, endPoint x: 953, endPoint y: 336, distance: 35.7
click at [953, 336] on div at bounding box center [1076, 296] width 377 height 512
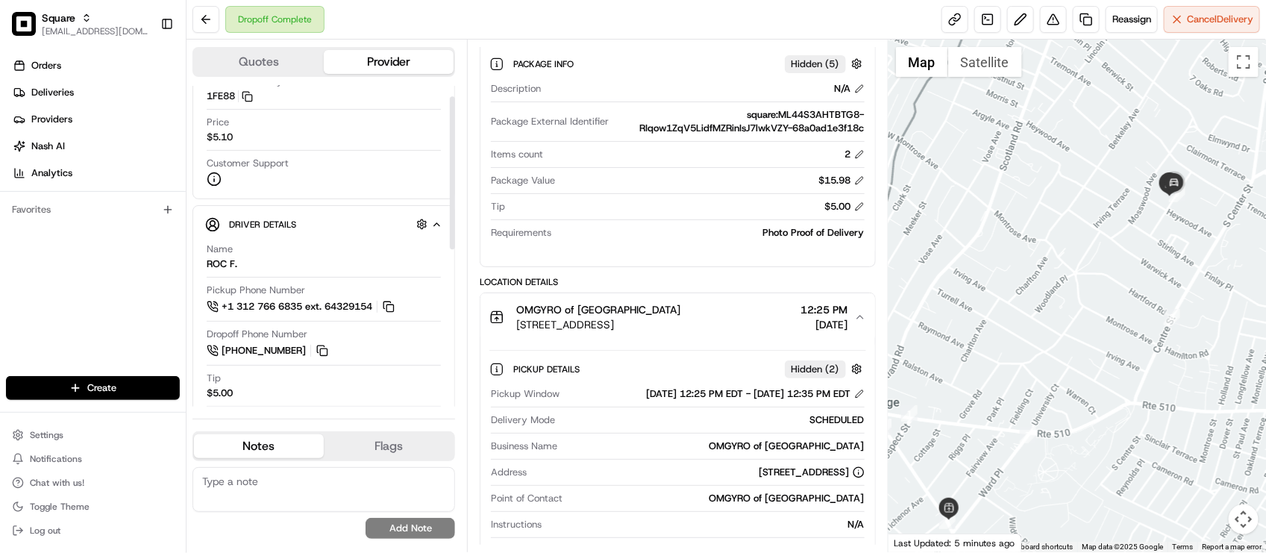
scroll to position [0, 0]
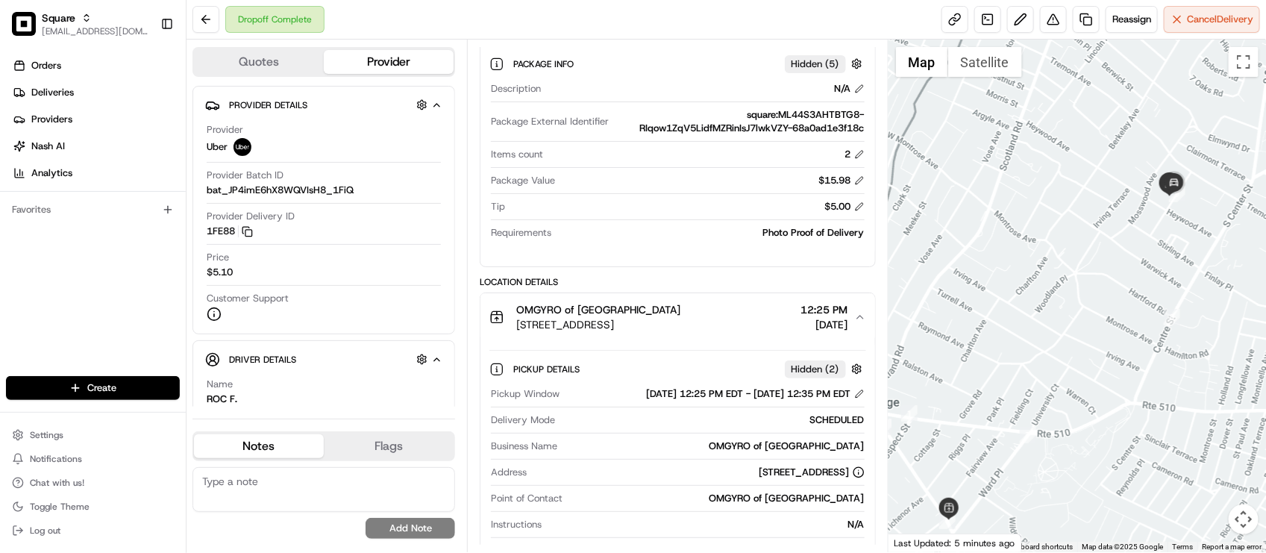
click at [647, 270] on div "Package Details N/A $15.98 Package Info Hidden ( 5 ) Description N/A Package Ex…" at bounding box center [677, 512] width 395 height 1082
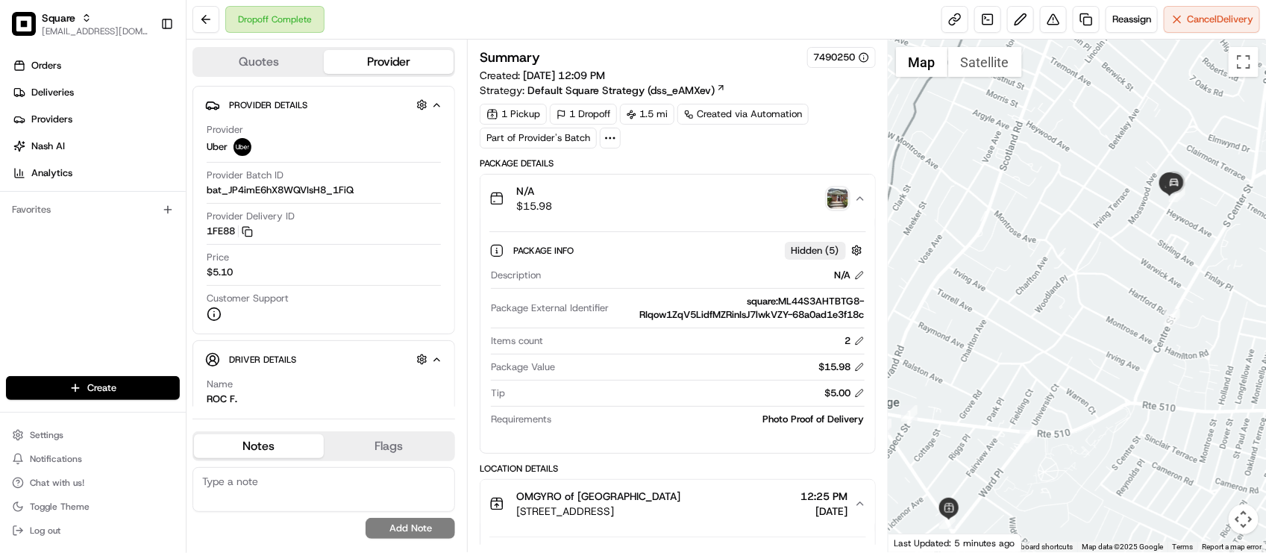
click at [819, 144] on div "1 Pickup 1 Dropoff 1.5 mi Created via Automation Part of Provider's Batch" at bounding box center [677, 126] width 395 height 45
click at [711, 206] on div "N/A $15.98" at bounding box center [671, 198] width 364 height 30
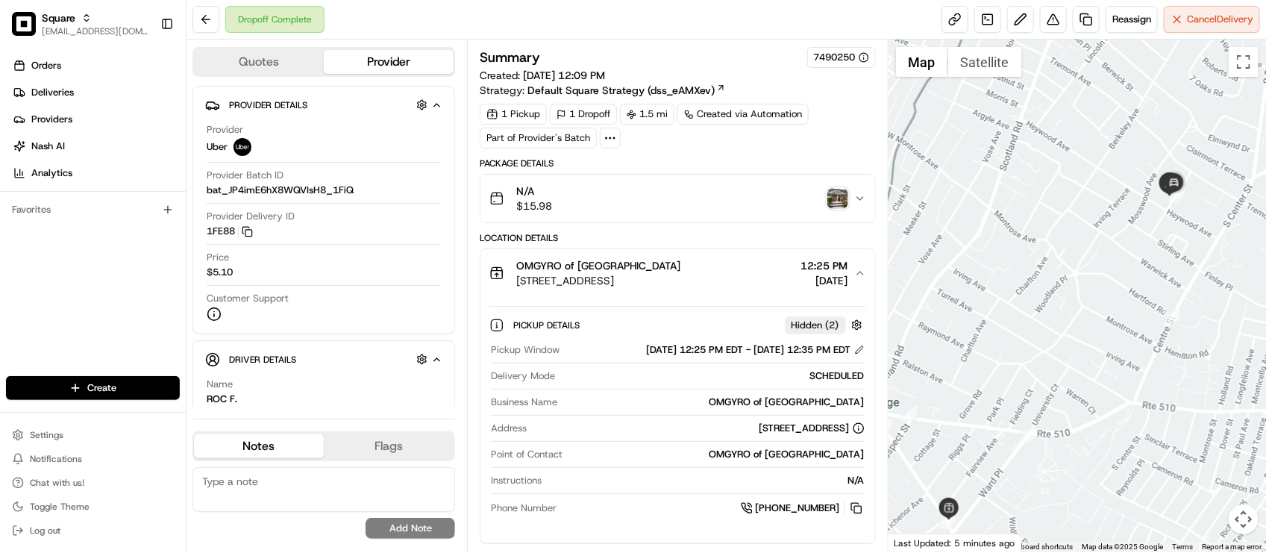
click at [711, 206] on div "N/A $15.98" at bounding box center [671, 198] width 364 height 30
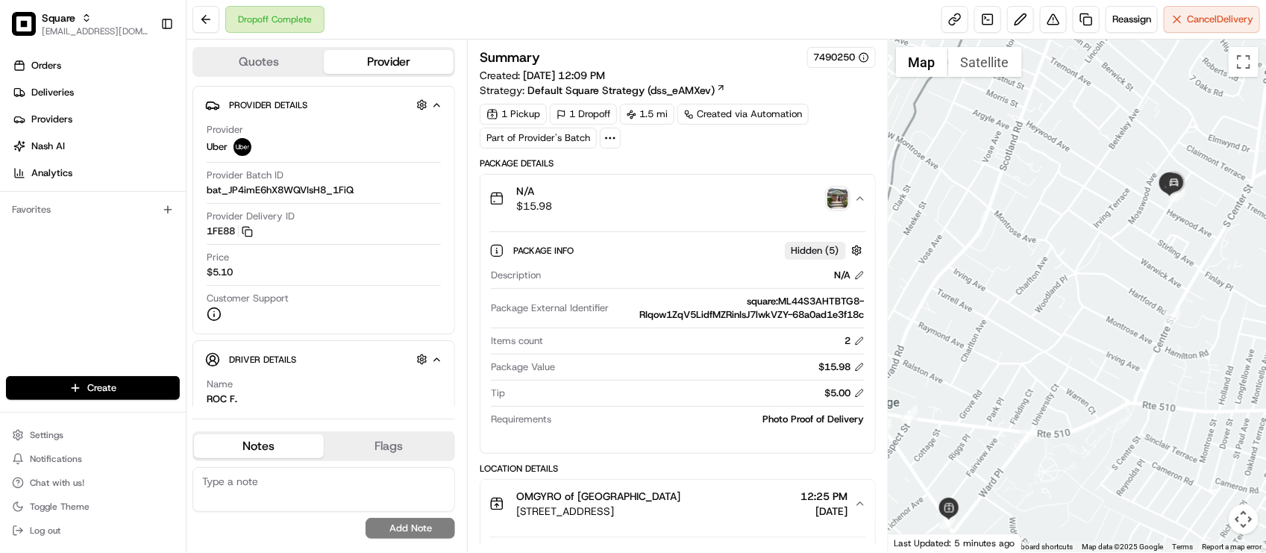
click at [757, 164] on div "Package Details" at bounding box center [677, 163] width 395 height 12
click at [389, 16] on div "Dropoff Complete Reassign Cancel Delivery" at bounding box center [725, 20] width 1079 height 40
click at [703, 166] on div "Package Details" at bounding box center [677, 163] width 395 height 12
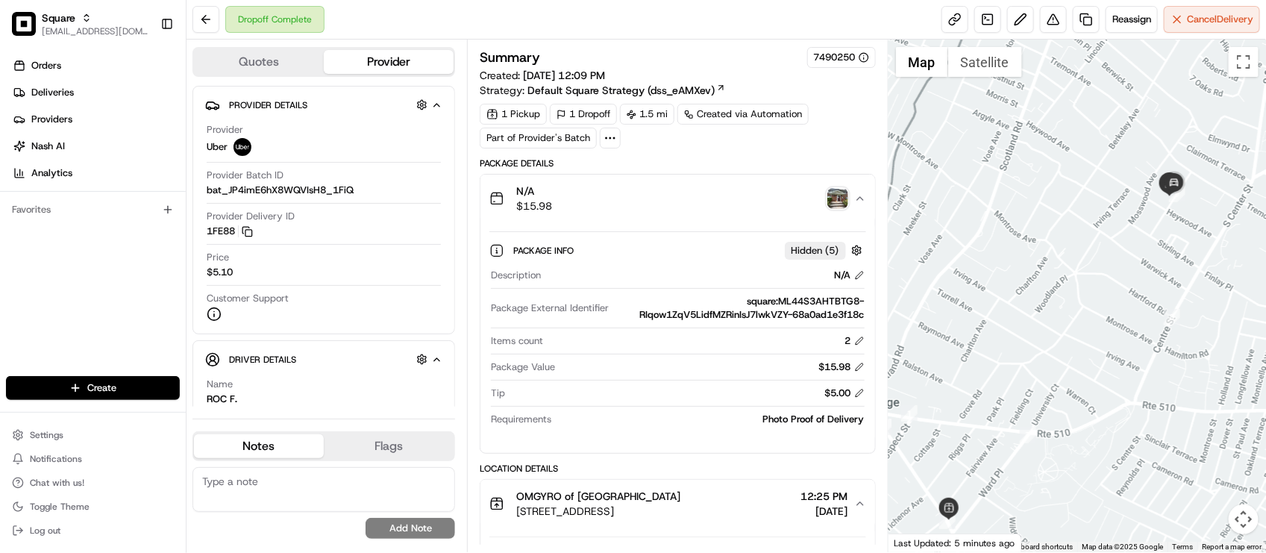
click at [703, 166] on div "Package Details" at bounding box center [677, 163] width 395 height 12
click at [445, 26] on div "Dropoff Complete Reassign Cancel Delivery" at bounding box center [725, 20] width 1079 height 40
click at [396, 406] on div "Name ROC F." at bounding box center [324, 391] width 234 height 28
click at [757, 293] on div "Description N/A Package External Identifier square:ML44S3AHTBTG8-RIqow1ZqV5Lidf…" at bounding box center [677, 347] width 376 height 169
click at [1057, 17] on button at bounding box center [1053, 19] width 27 height 27
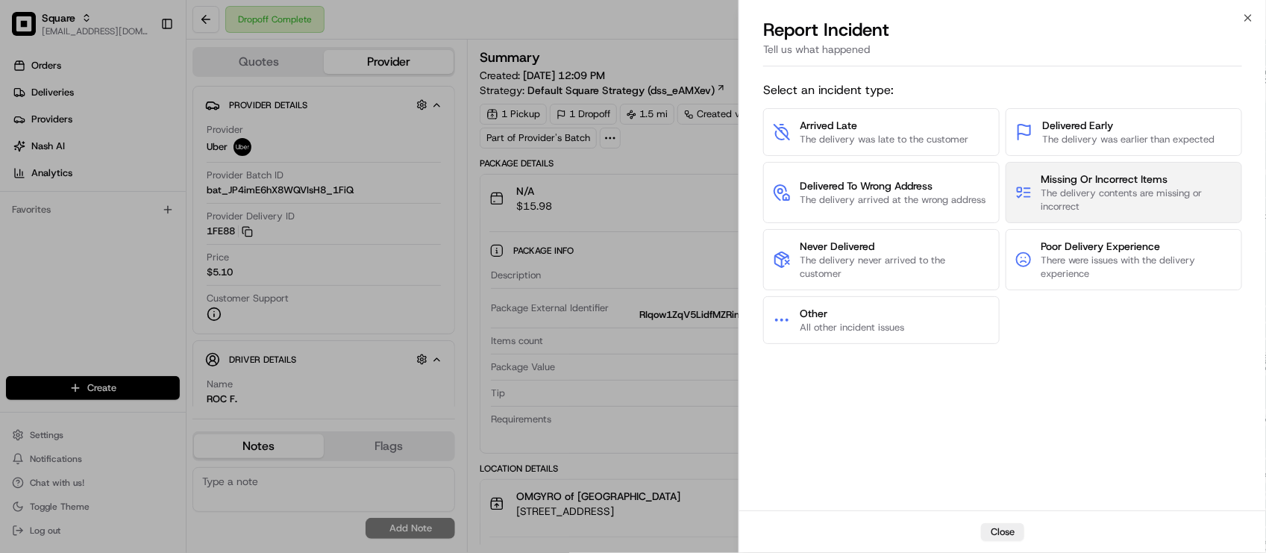
click at [1090, 190] on span "The delivery contents are missing or incorrect" at bounding box center [1136, 199] width 191 height 27
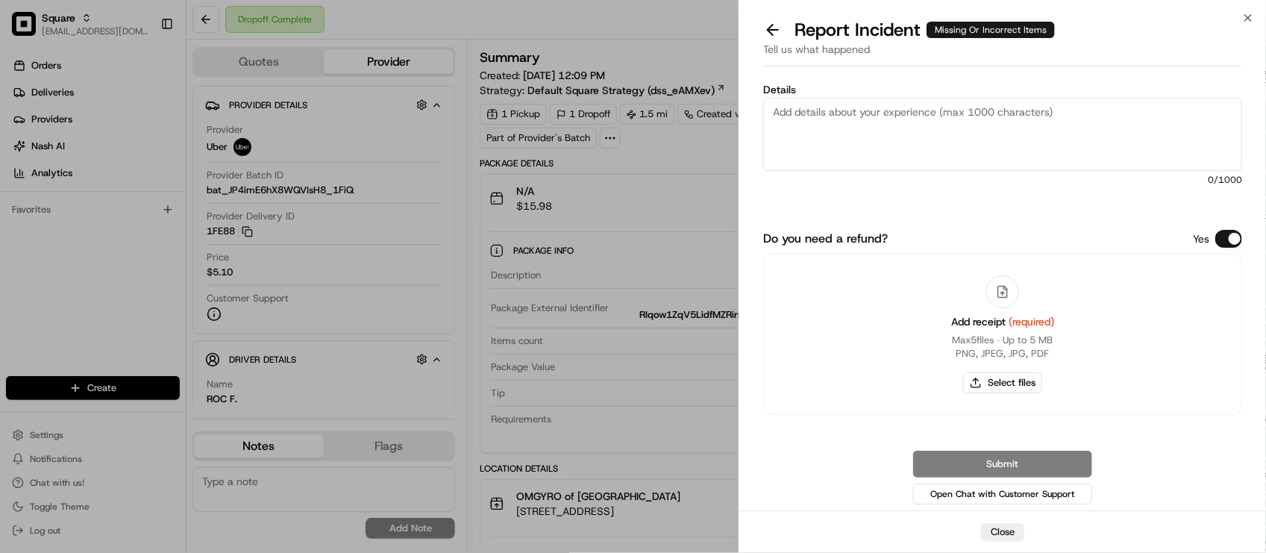
click at [1216, 244] on div "Yes" at bounding box center [1217, 239] width 49 height 18
click at [1221, 243] on button "Do you need a refund?" at bounding box center [1228, 239] width 27 height 18
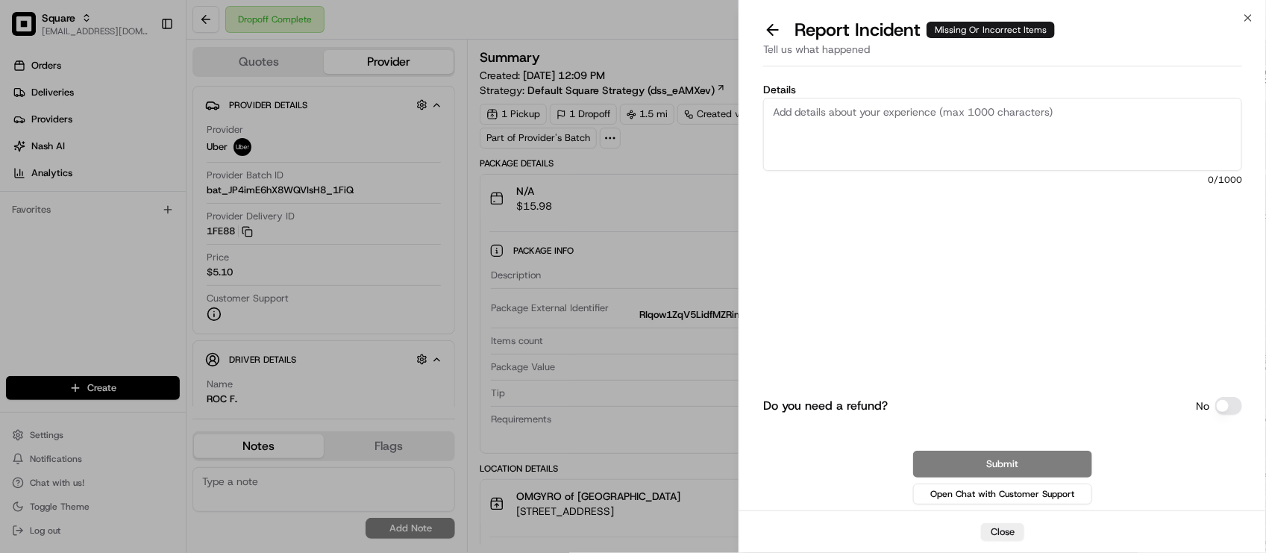
click at [1061, 125] on textarea "Details" at bounding box center [1002, 134] width 479 height 73
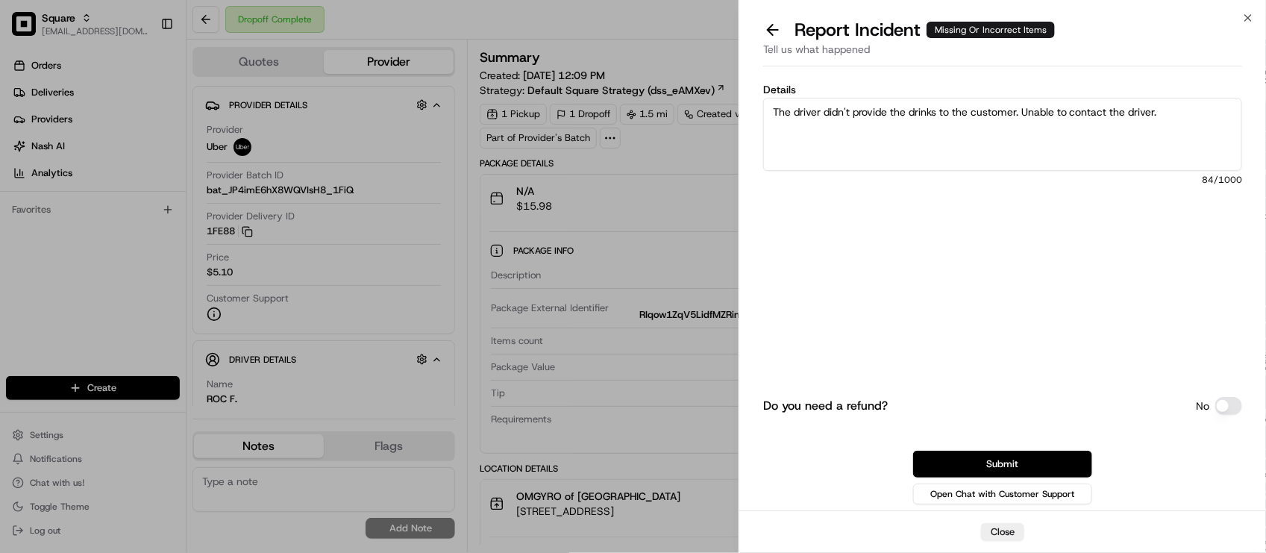
type textarea "The driver didn't provide the drinks to the customer. Unable to contact the dri…"
drag, startPoint x: 1192, startPoint y: 110, endPoint x: 744, endPoint y: 108, distance: 448.3
click at [744, 108] on div "Details The driver didn't provide the drinks to the customer. Unable to contact…" at bounding box center [1002, 291] width 527 height 438
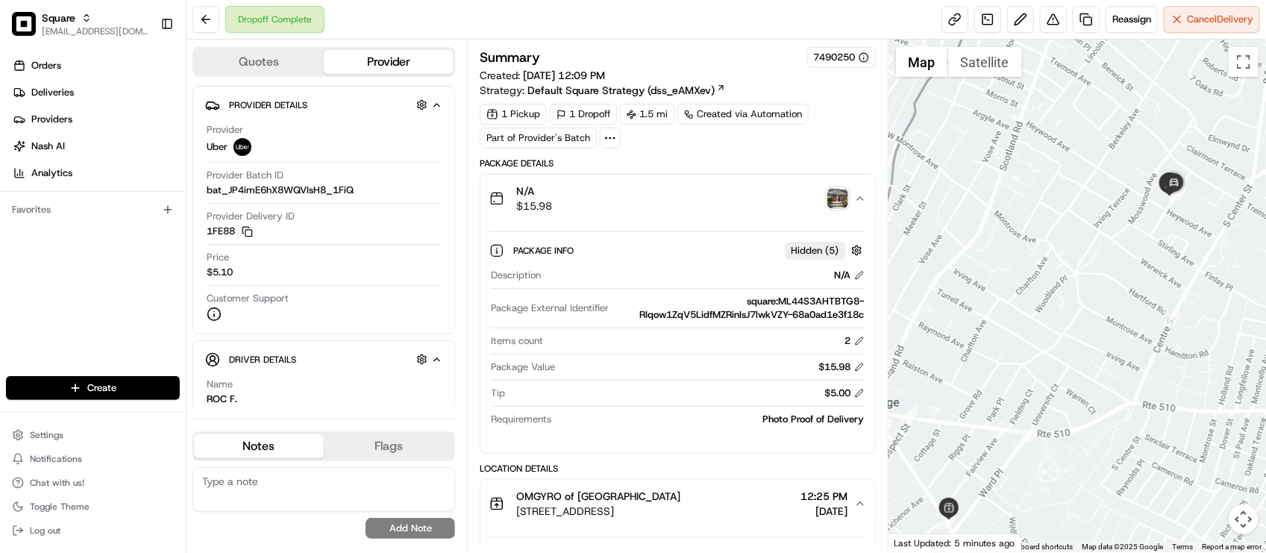
click at [837, 192] on img "button" at bounding box center [837, 198] width 21 height 21
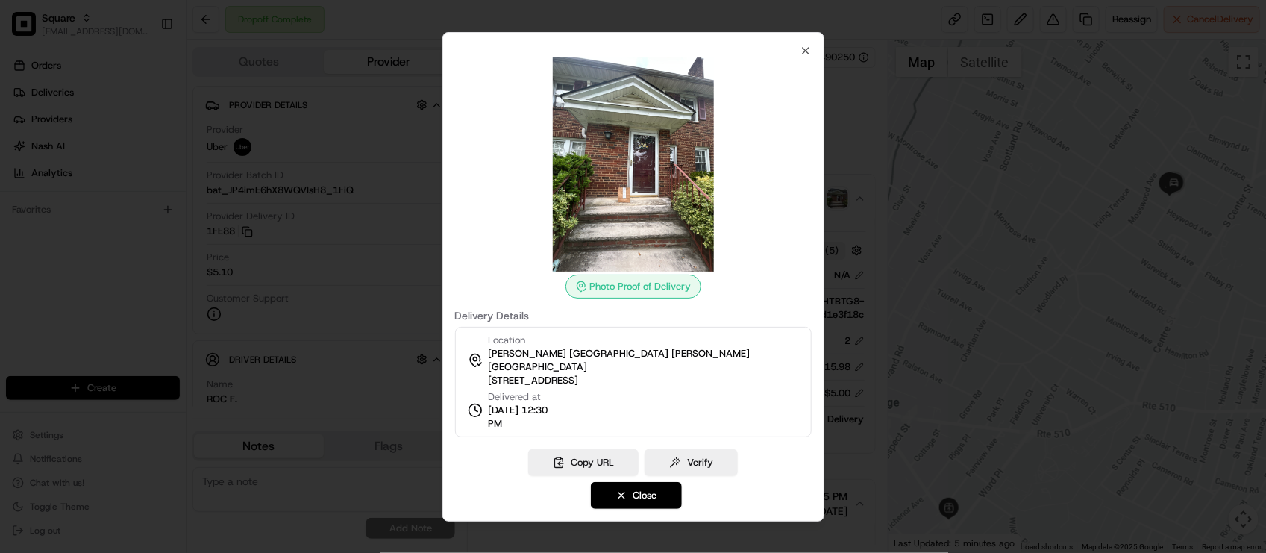
click at [841, 163] on div at bounding box center [633, 276] width 1266 height 553
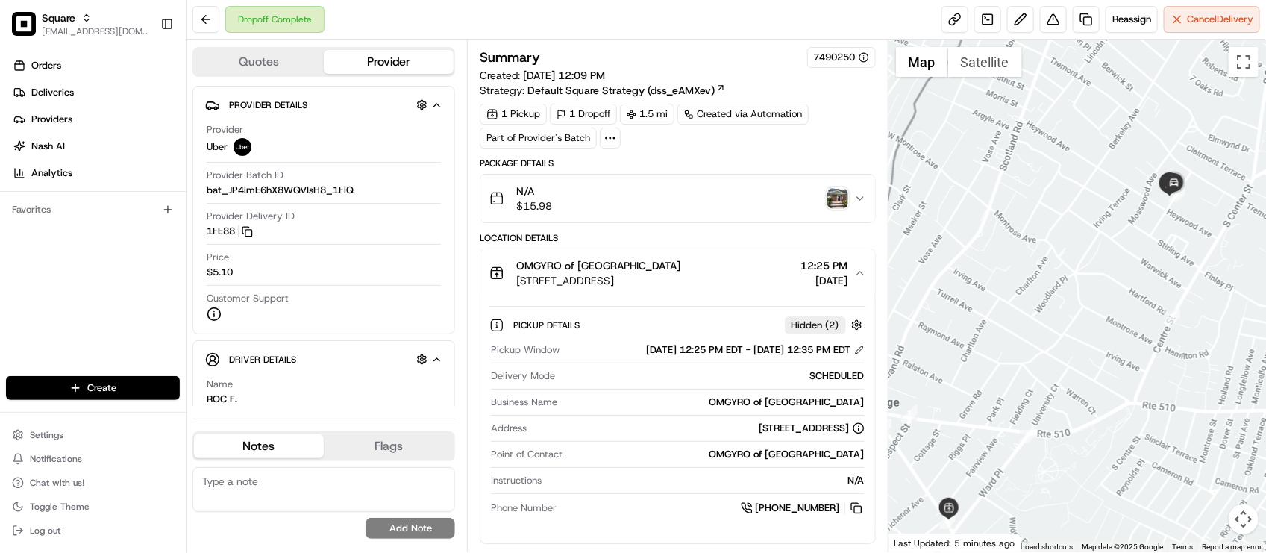
click at [470, 10] on div "Dropoff Complete Reassign Cancel Delivery" at bounding box center [725, 20] width 1079 height 40
click at [631, 297] on button "OMGYRO of South Orange 307C Irvington Ave, South Orange Village, NJ 07079, USA …" at bounding box center [677, 273] width 394 height 48
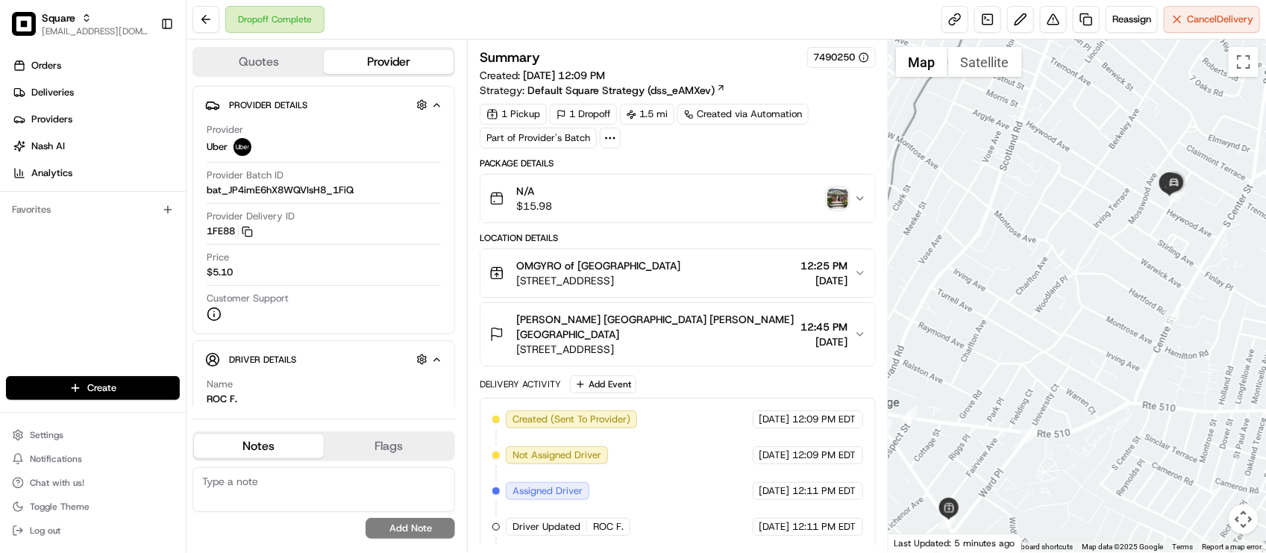
click at [651, 288] on span "307C Irvington Ave, South Orange Village, NJ 07079, USA" at bounding box center [598, 280] width 164 height 15
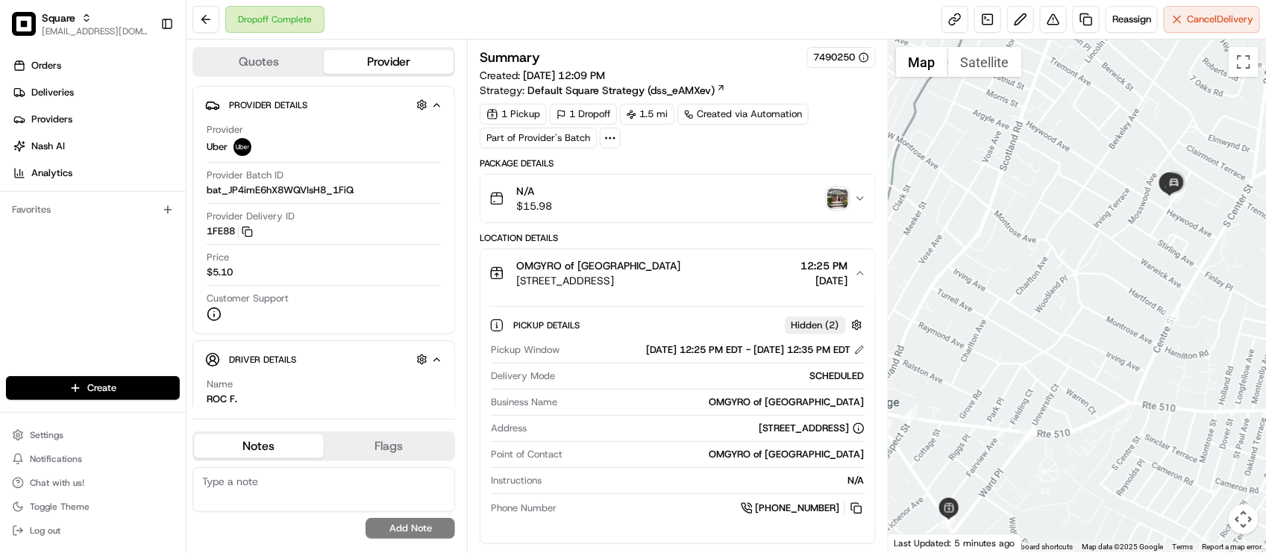
click at [653, 288] on span "307C Irvington Ave, South Orange Village, NJ 07079, USA" at bounding box center [598, 280] width 164 height 15
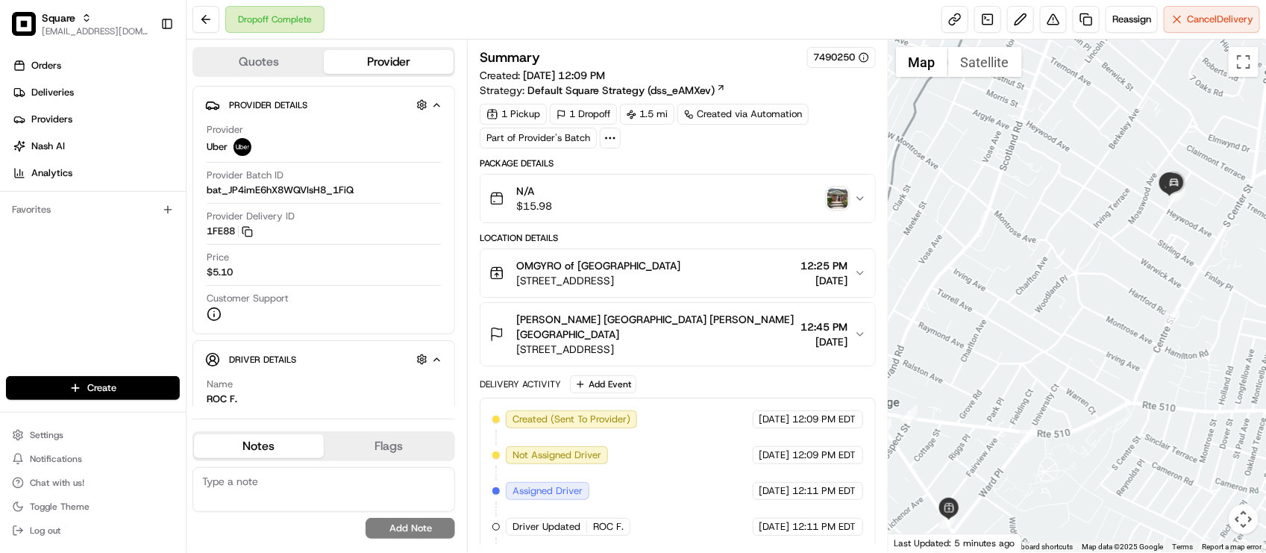
click at [456, 32] on div "Dropoff Complete Reassign Cancel Delivery" at bounding box center [725, 20] width 1079 height 40
click at [850, 101] on div "Summary 7490250 Created: 08/16/2025 12:09 PM Strategy: Default Square Strategy …" at bounding box center [677, 97] width 395 height 101
click at [850, 106] on div "1 Pickup 1 Dropoff 1.5 mi Created via Automation Part of Provider's Batch" at bounding box center [677, 126] width 395 height 45
click at [415, 37] on div "Dropoff Complete Reassign Cancel Delivery" at bounding box center [725, 20] width 1079 height 40
click at [467, 16] on div "Dropoff Complete Reassign Cancel Delivery" at bounding box center [725, 20] width 1079 height 40
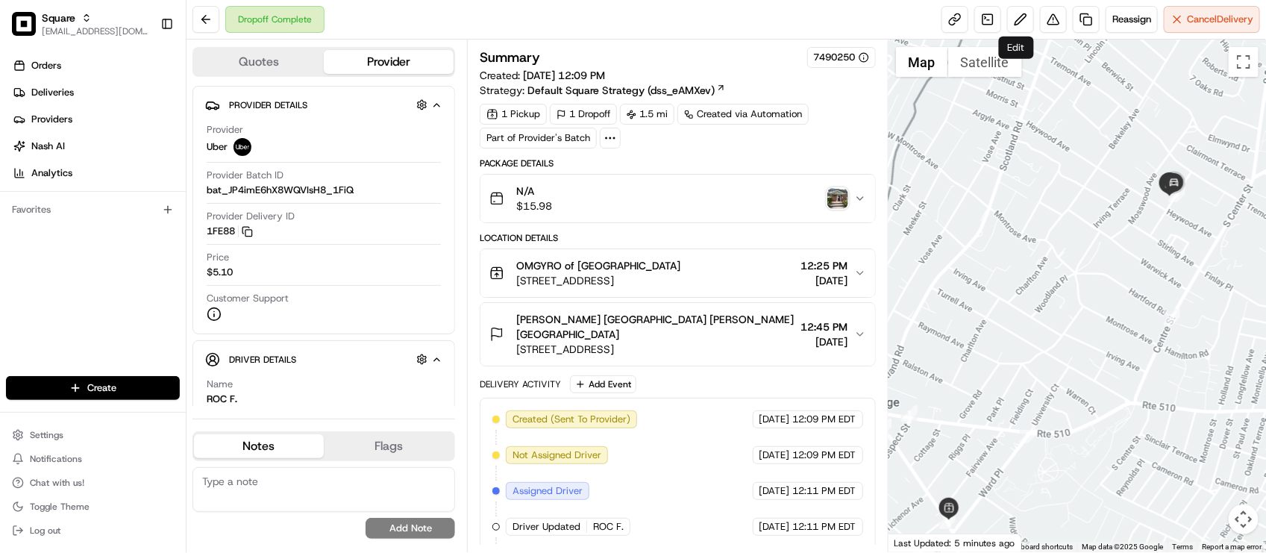
click at [1033, 19] on div "Reassign Cancel Delivery" at bounding box center [1100, 19] width 318 height 27
click at [1041, 24] on button at bounding box center [1053, 19] width 27 height 27
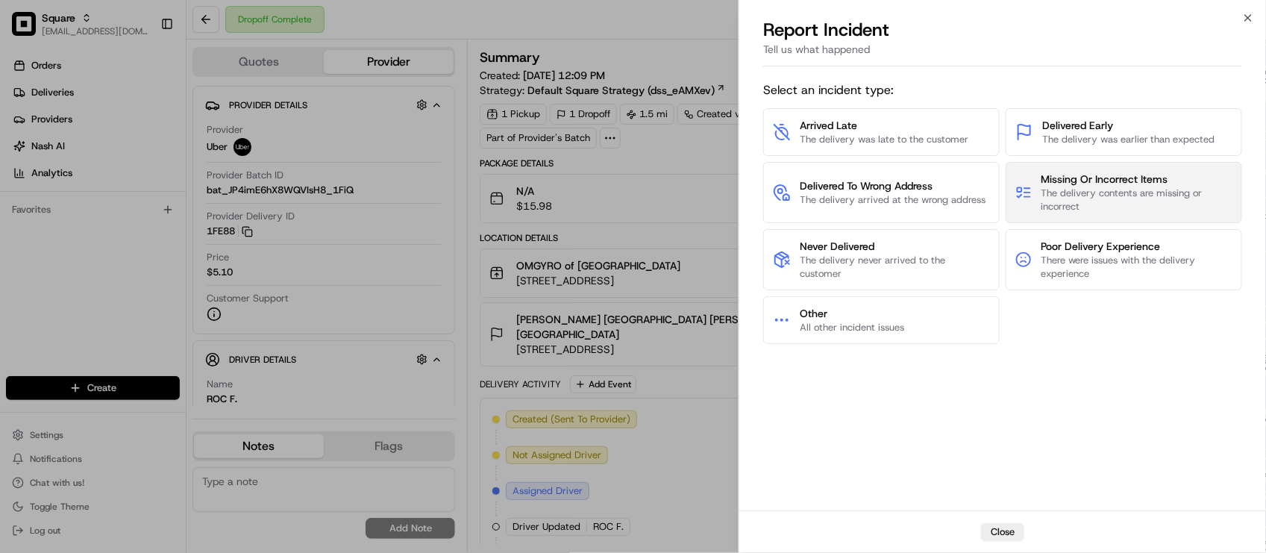
click at [1112, 172] on span "Missing Or Incorrect Items" at bounding box center [1136, 179] width 191 height 15
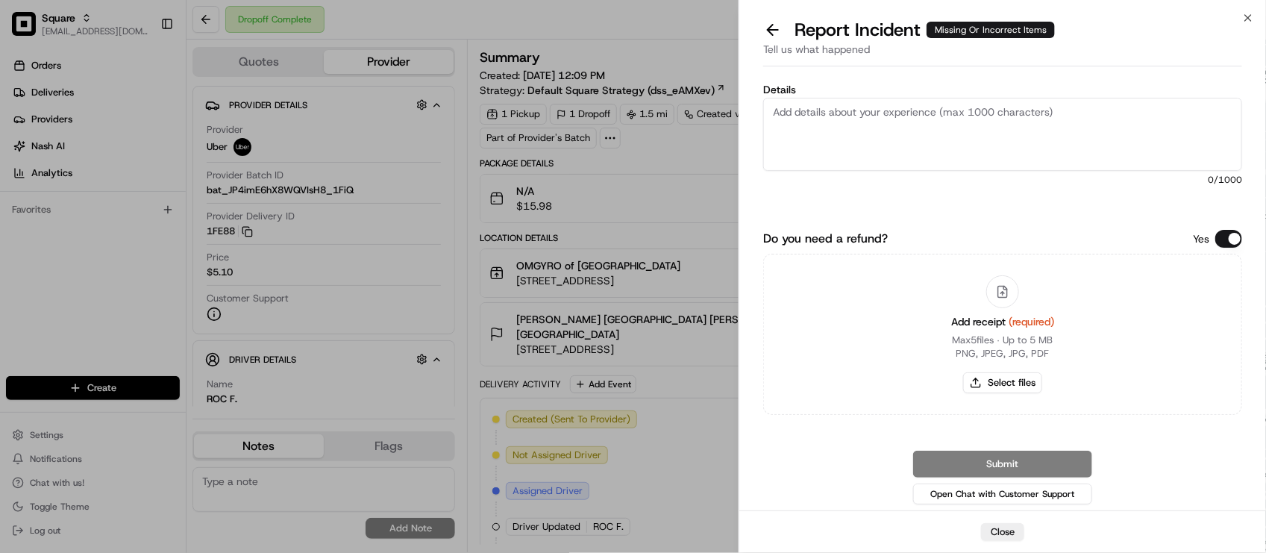
click at [1232, 246] on button "Do you need a refund?" at bounding box center [1228, 239] width 27 height 18
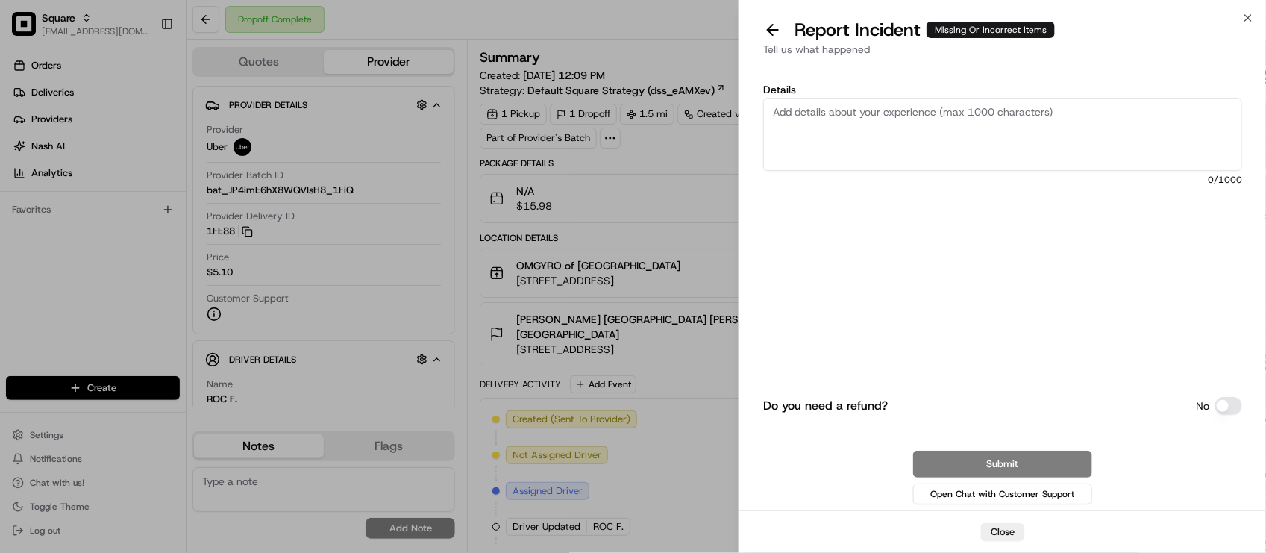
click at [1064, 119] on textarea "Details" at bounding box center [1002, 134] width 479 height 73
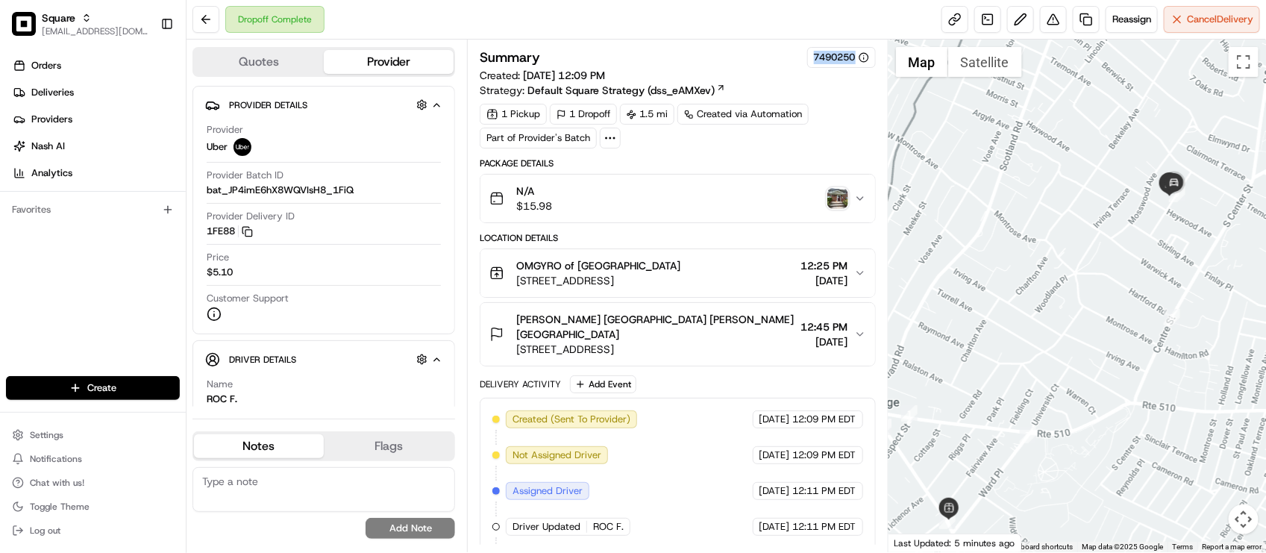
drag, startPoint x: 809, startPoint y: 54, endPoint x: 855, endPoint y: 58, distance: 46.4
click at [855, 58] on div "7490250" at bounding box center [841, 57] width 69 height 21
click at [849, 101] on div "Summary 7490250 Created: 08/16/2025 12:09 PM Strategy: Default Square Strategy …" at bounding box center [677, 97] width 395 height 101
click at [427, 15] on div "Dropoff Complete Reassign Cancel Delivery" at bounding box center [725, 20] width 1079 height 40
click at [803, 142] on div "1 Pickup 1 Dropoff 1.5 mi Created via Automation Part of Provider's Batch" at bounding box center [677, 126] width 395 height 45
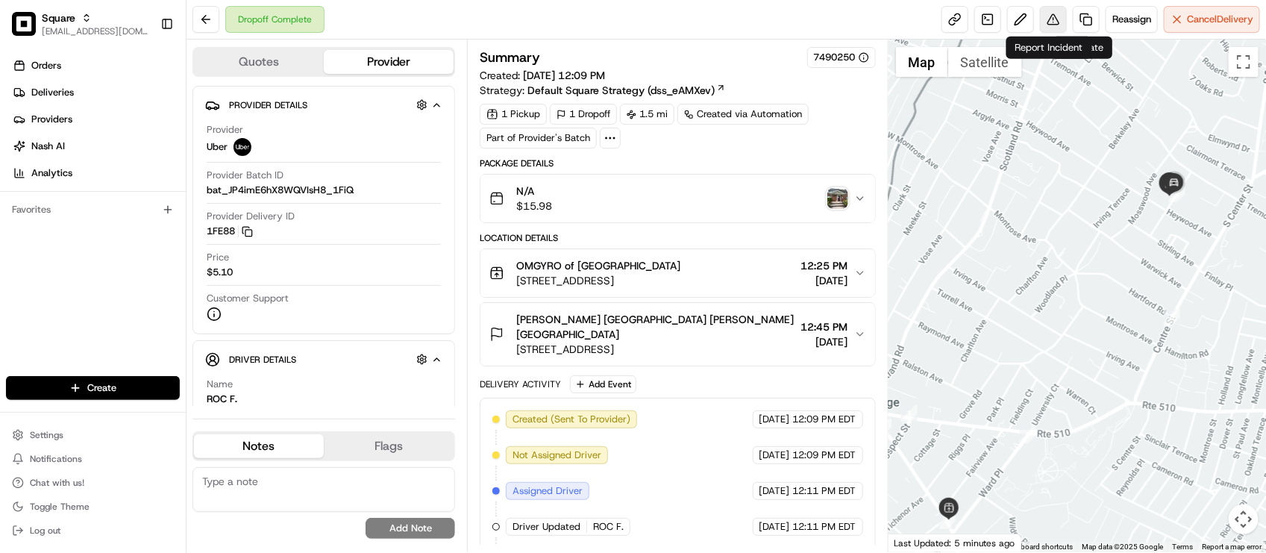
click at [1052, 11] on button at bounding box center [1053, 19] width 27 height 27
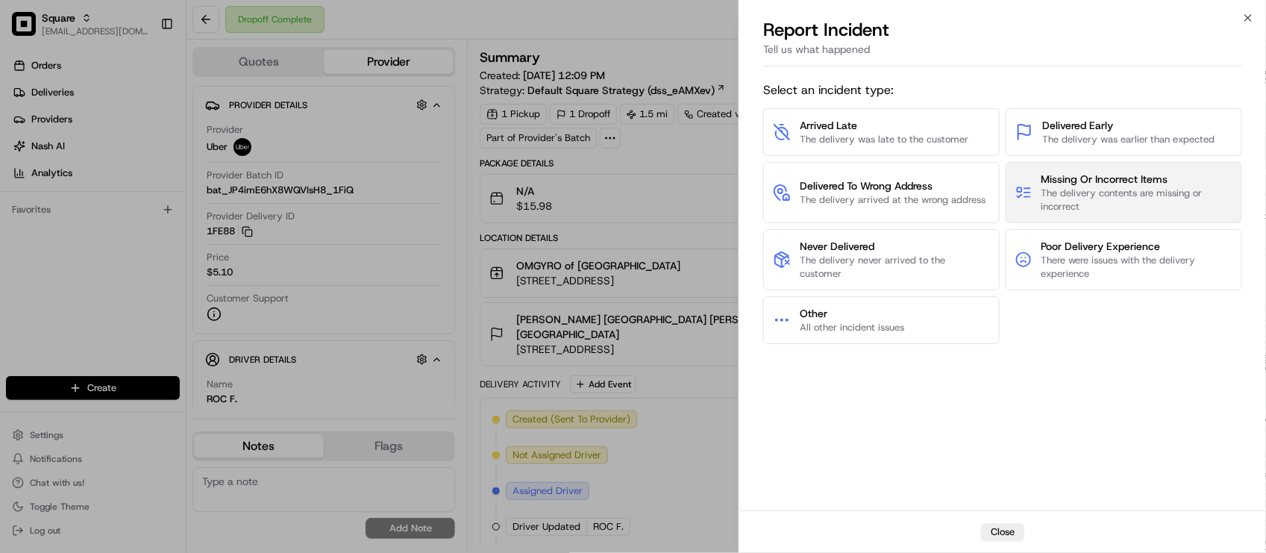
click at [1106, 190] on span "The delivery contents are missing or incorrect" at bounding box center [1136, 199] width 191 height 27
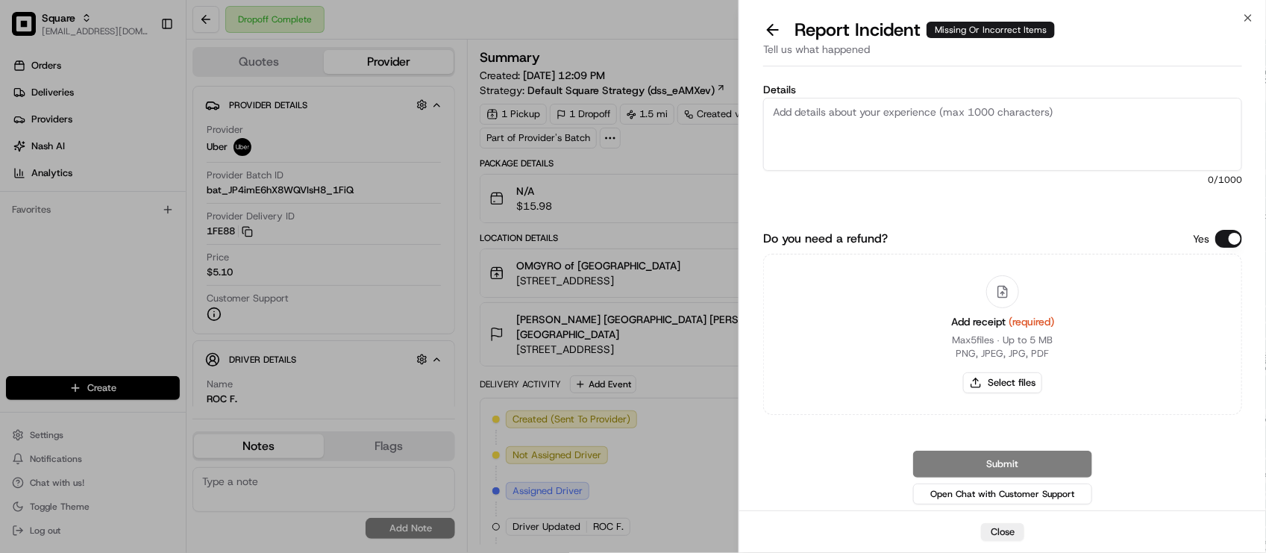
click at [1214, 242] on div "Yes" at bounding box center [1217, 239] width 49 height 18
click at [1225, 241] on button "Do you need a refund?" at bounding box center [1228, 239] width 27 height 18
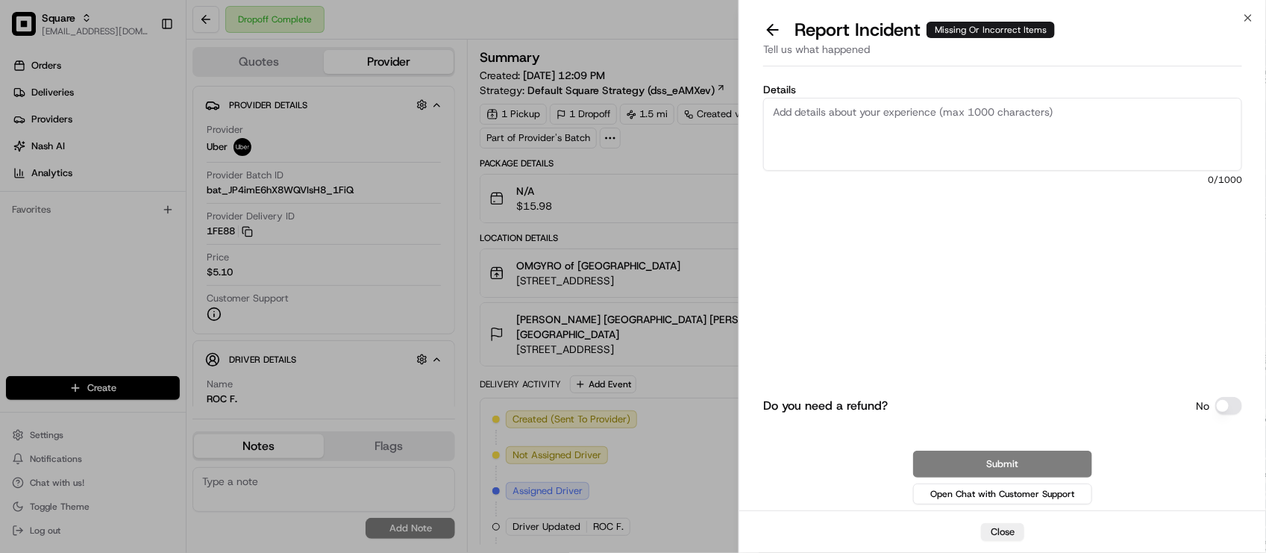
click at [832, 107] on textarea "Details" at bounding box center [1002, 134] width 479 height 73
type textarea "M"
type textarea "D"
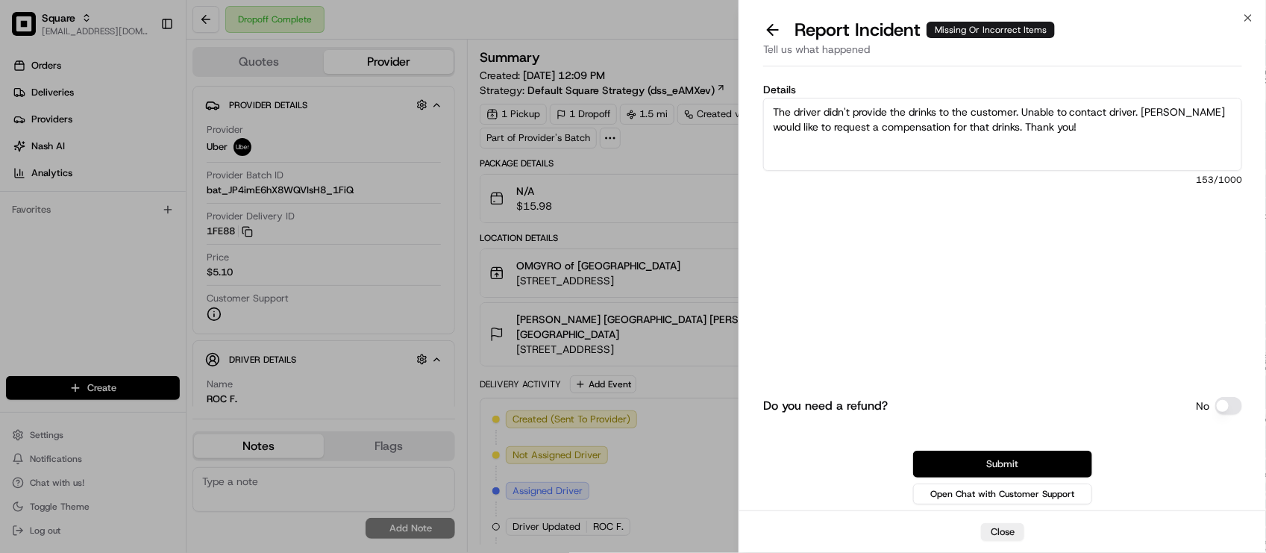
type textarea "The driver didn't provide the drinks to the customer. Unable to contact driver.…"
click at [994, 457] on button "Submit" at bounding box center [1002, 463] width 179 height 27
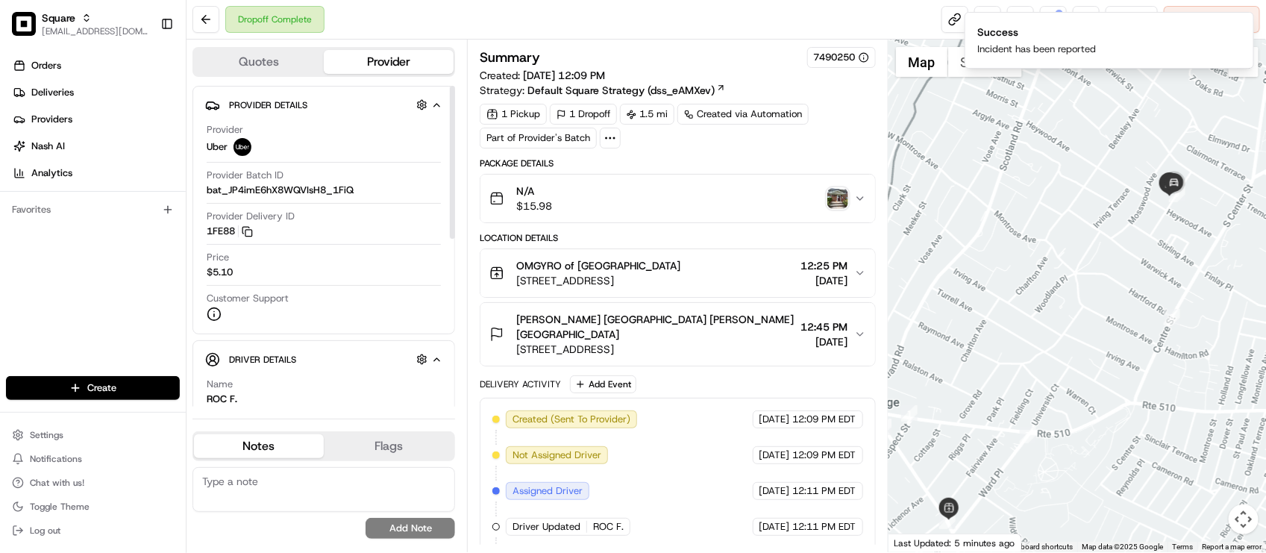
click at [274, 497] on textarea at bounding box center [323, 489] width 263 height 45
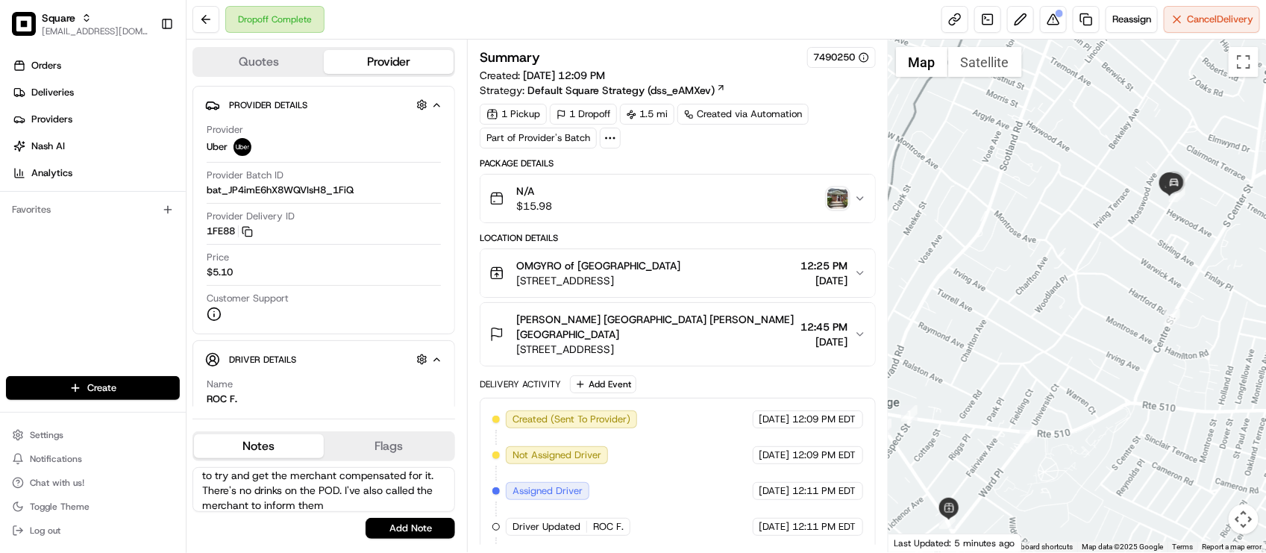
scroll to position [51, 0]
type textarea "End Customer: The driver forgot to give the drinks to the customer. I've submit…"
click at [408, 524] on button "Add Note" at bounding box center [410, 528] width 90 height 21
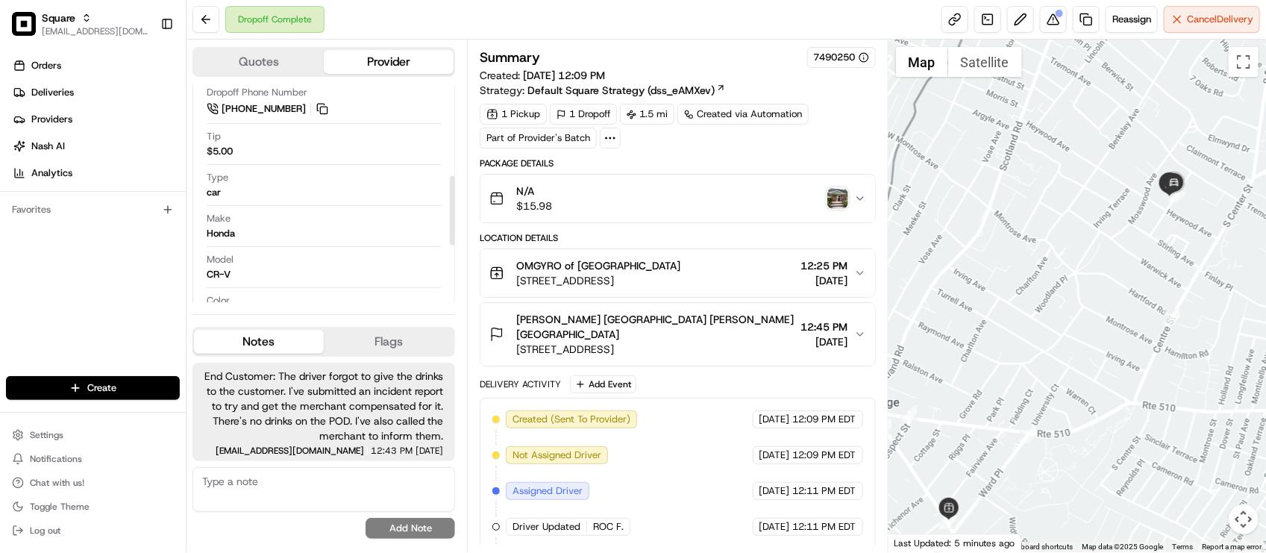
scroll to position [455, 0]
click at [822, 148] on div "1 Pickup 1 Dropoff 1.5 mi Created via Automation Part of Provider's Batch" at bounding box center [677, 126] width 395 height 45
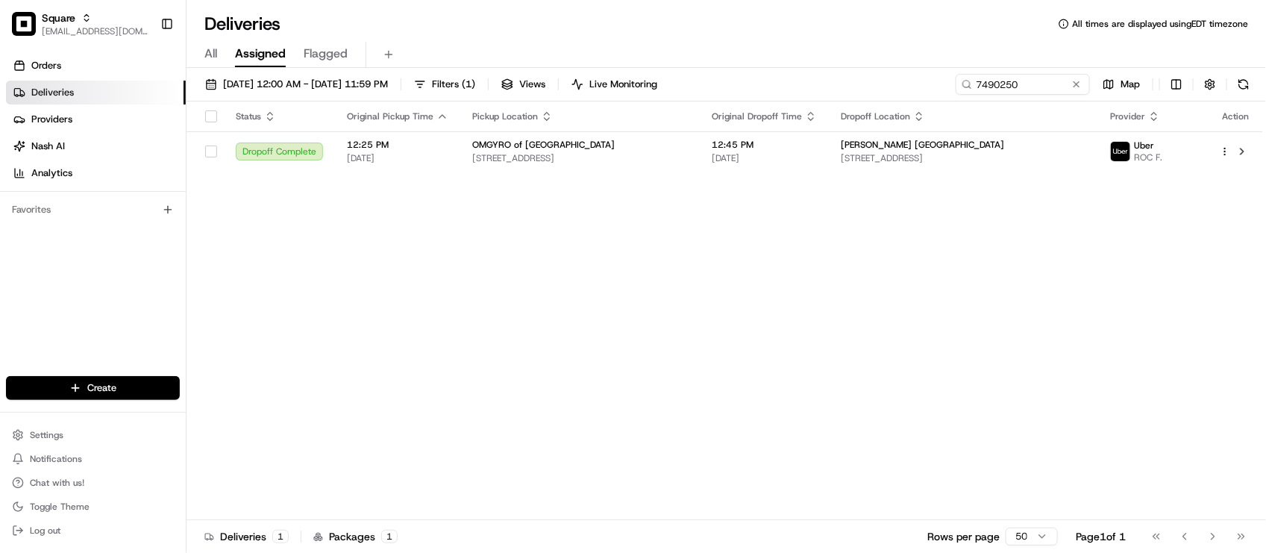
click at [524, 277] on div "Status Original Pickup Time Pickup Location Original Dropoff Time Dropoff Locat…" at bounding box center [724, 310] width 1076 height 418
click at [1076, 82] on button at bounding box center [1076, 84] width 15 height 15
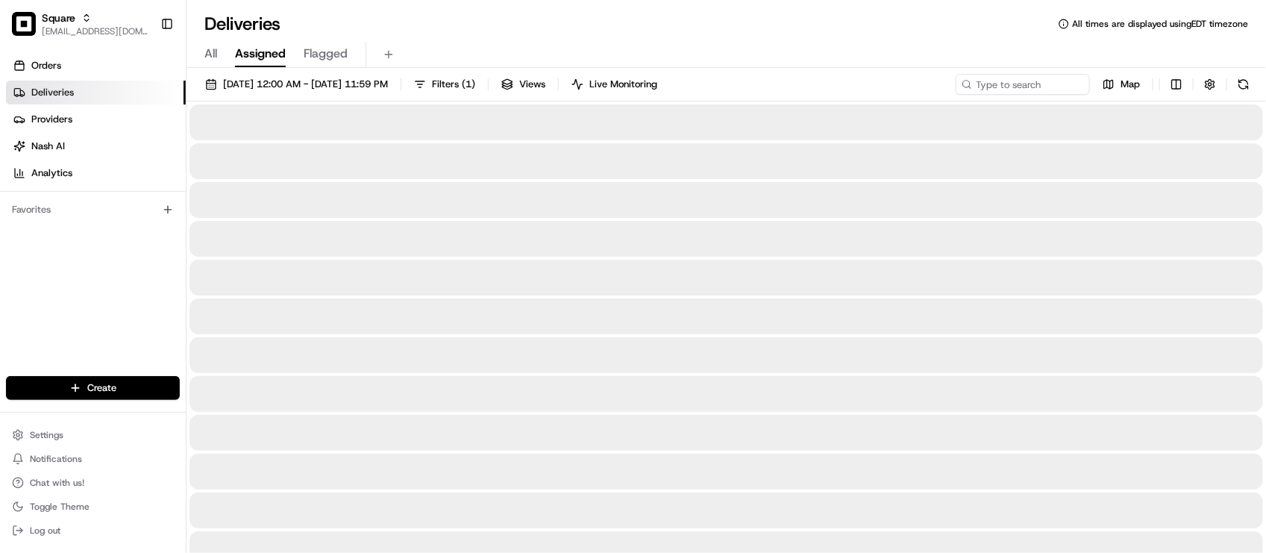
click at [732, 36] on div "All Assigned Flagged" at bounding box center [725, 52] width 1079 height 32
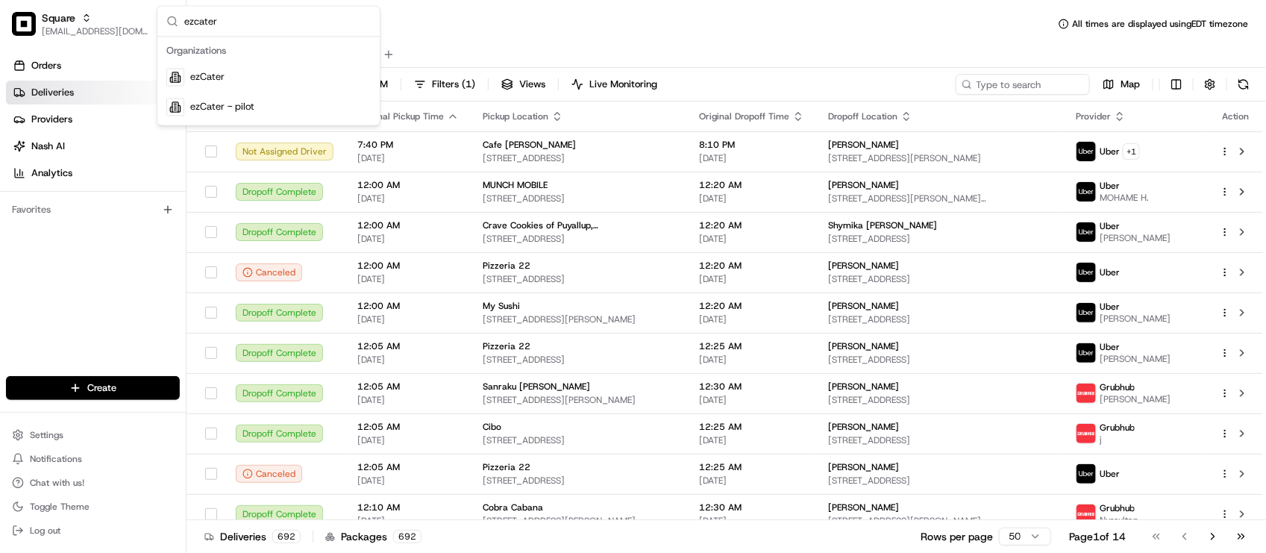
type input "ezcater"
click at [271, 72] on div "ezCater" at bounding box center [268, 78] width 216 height 30
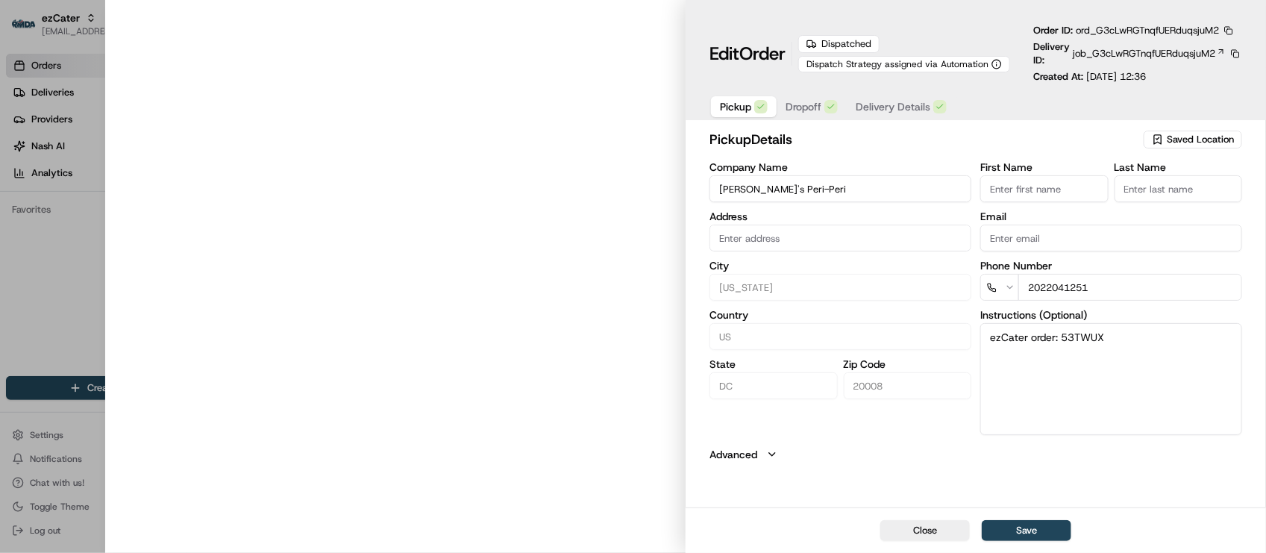
type input "[STREET_ADDRESS][US_STATE][US_STATE]"
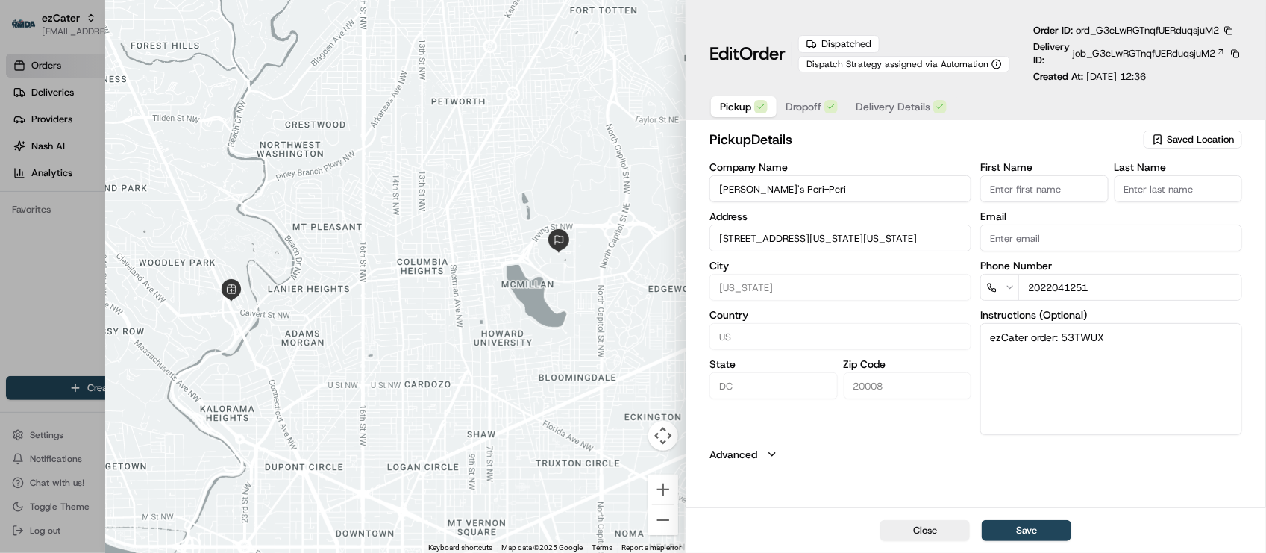
click at [879, 444] on div "pickup Details Saved Location Company Name Nando's Peri-Peri Address 2631 Conne…" at bounding box center [975, 295] width 533 height 333
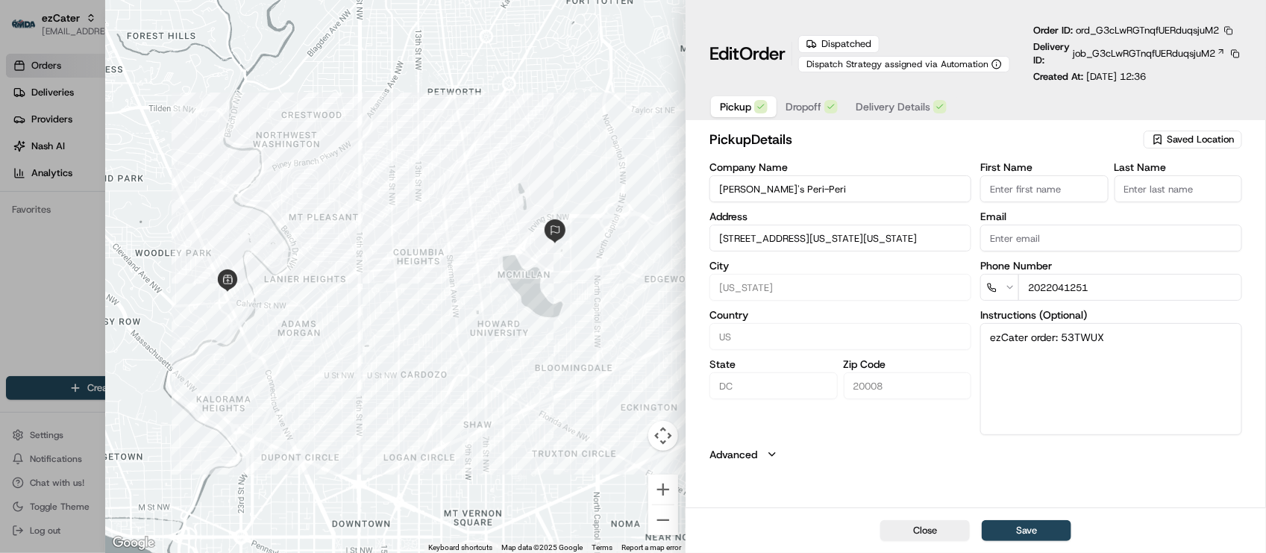
click at [1228, 34] on button "button" at bounding box center [1228, 30] width 13 height 13
click at [1188, 69] on button "Copy URL" at bounding box center [1194, 75] width 136 height 18
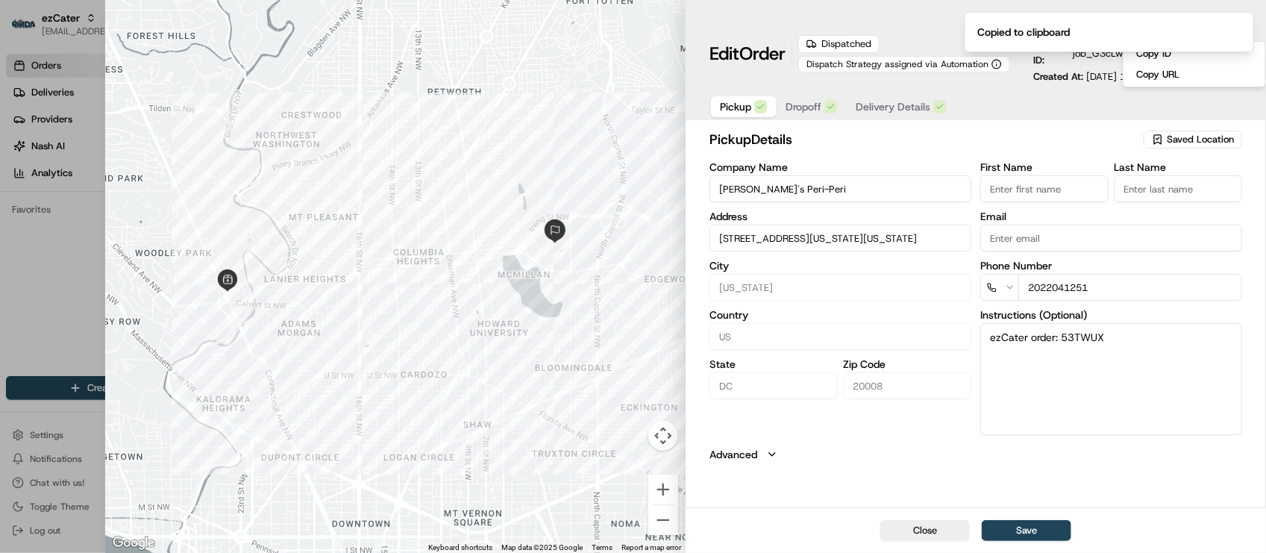
click at [13, 307] on div at bounding box center [633, 276] width 1266 height 553
type input "+1"
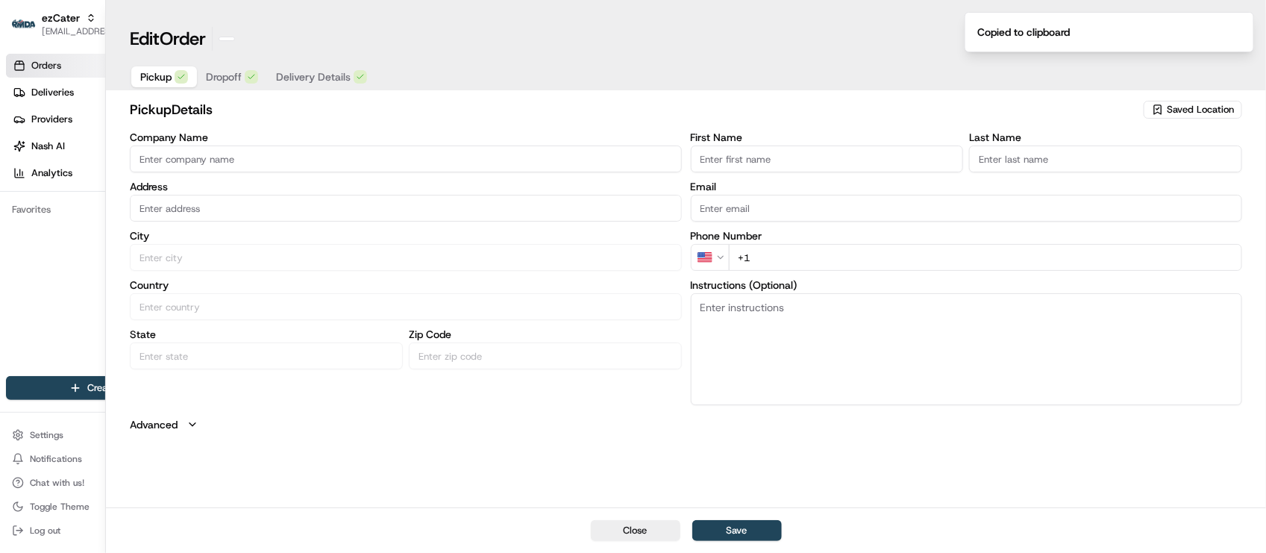
click at [35, 306] on html "ezCater lseguiran@nashhelp.com Toggle Sidebar Orders Deliveries Providers Nash …" at bounding box center [633, 276] width 1266 height 553
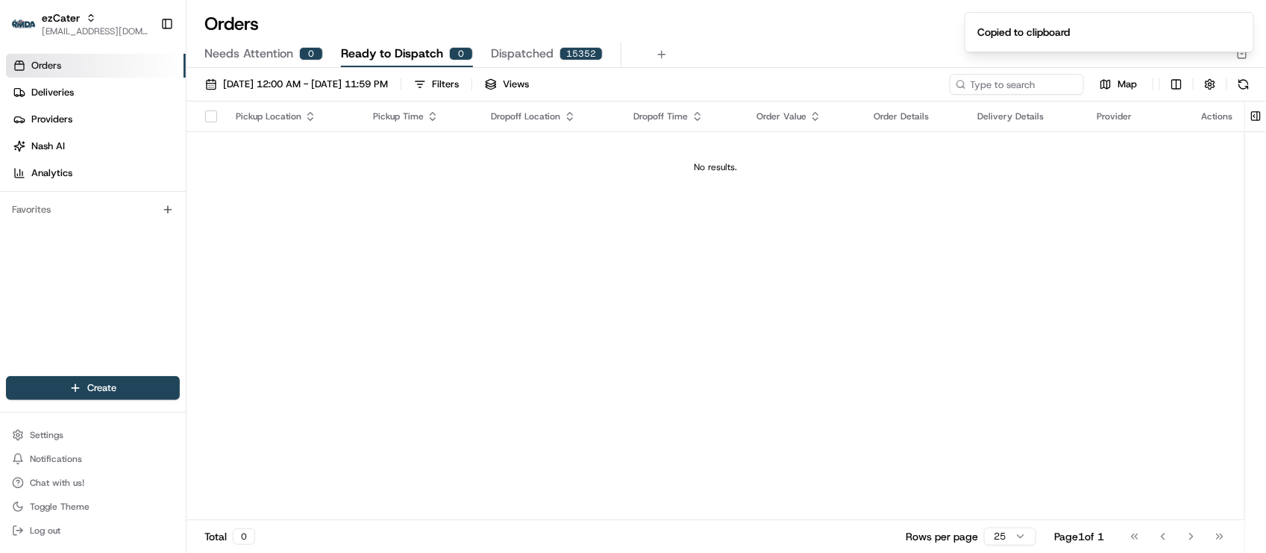
click at [530, 378] on div "Pickup Location Pickup Time Dropoff Location Dropoff Time Order Value Order Det…" at bounding box center [715, 310] width 1058 height 418
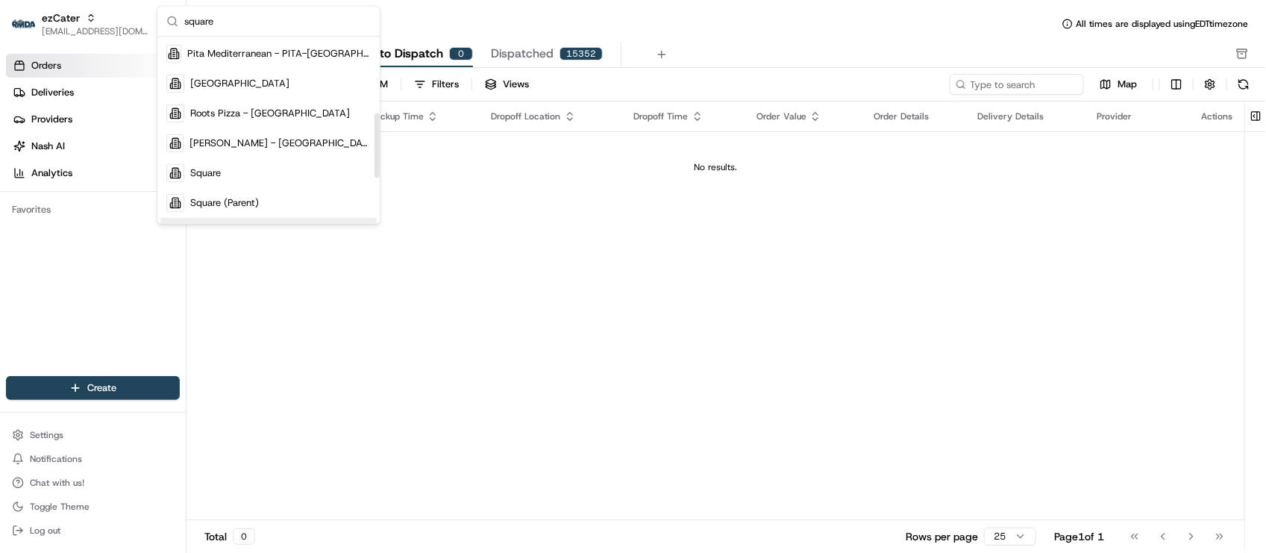
scroll to position [280, 0]
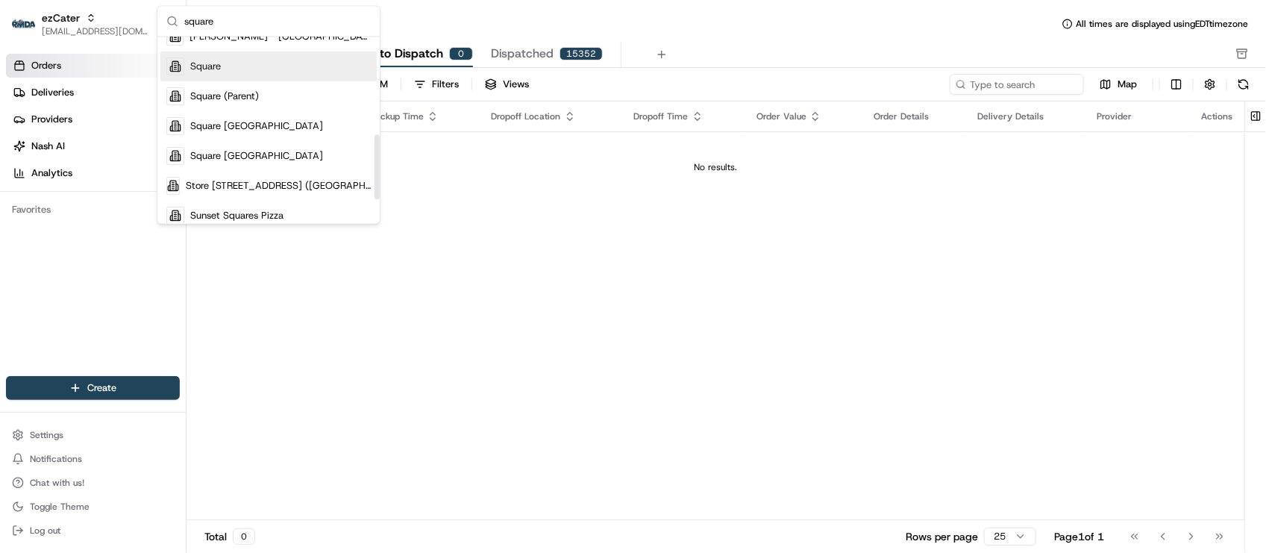
type input "square"
click at [231, 72] on div "Square" at bounding box center [268, 66] width 216 height 30
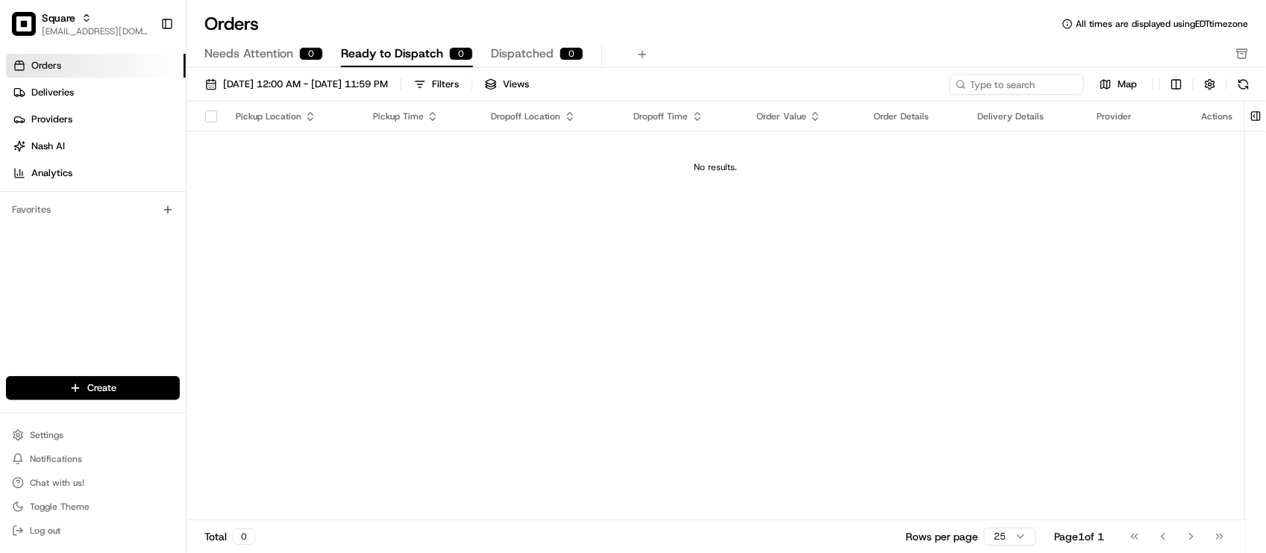
click at [753, 42] on div "Needs Attention 0 Ready to Dispatch 0 Dispatched 0" at bounding box center [715, 54] width 1023 height 25
click at [84, 98] on link "Deliveries" at bounding box center [96, 93] width 180 height 24
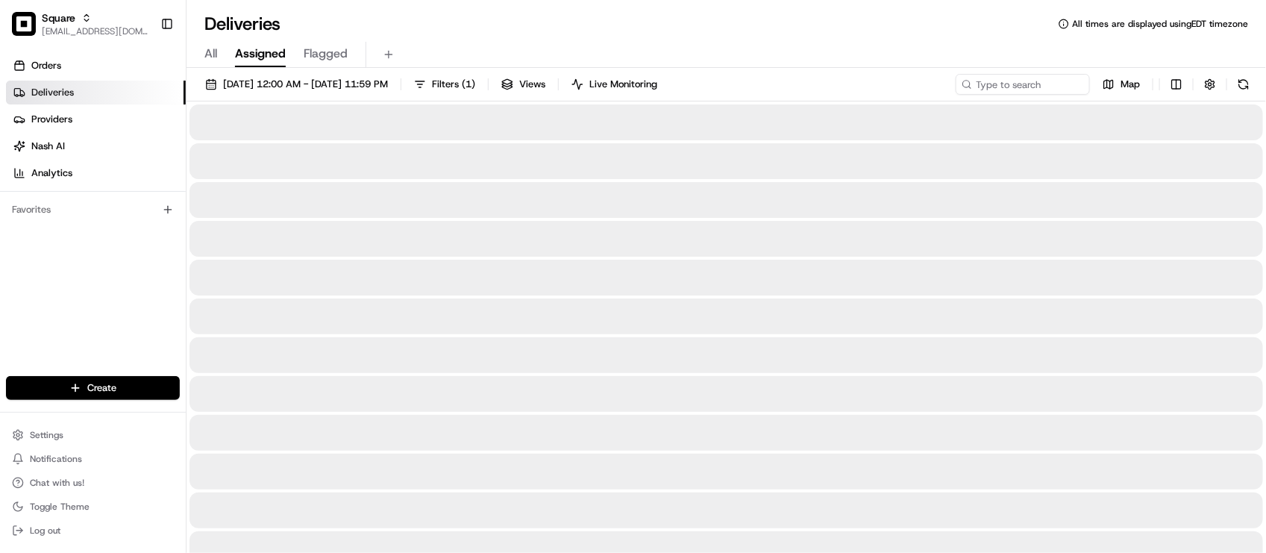
click at [795, 36] on div "All Assigned Flagged" at bounding box center [725, 52] width 1079 height 32
